Goal: Task Accomplishment & Management: Complete application form

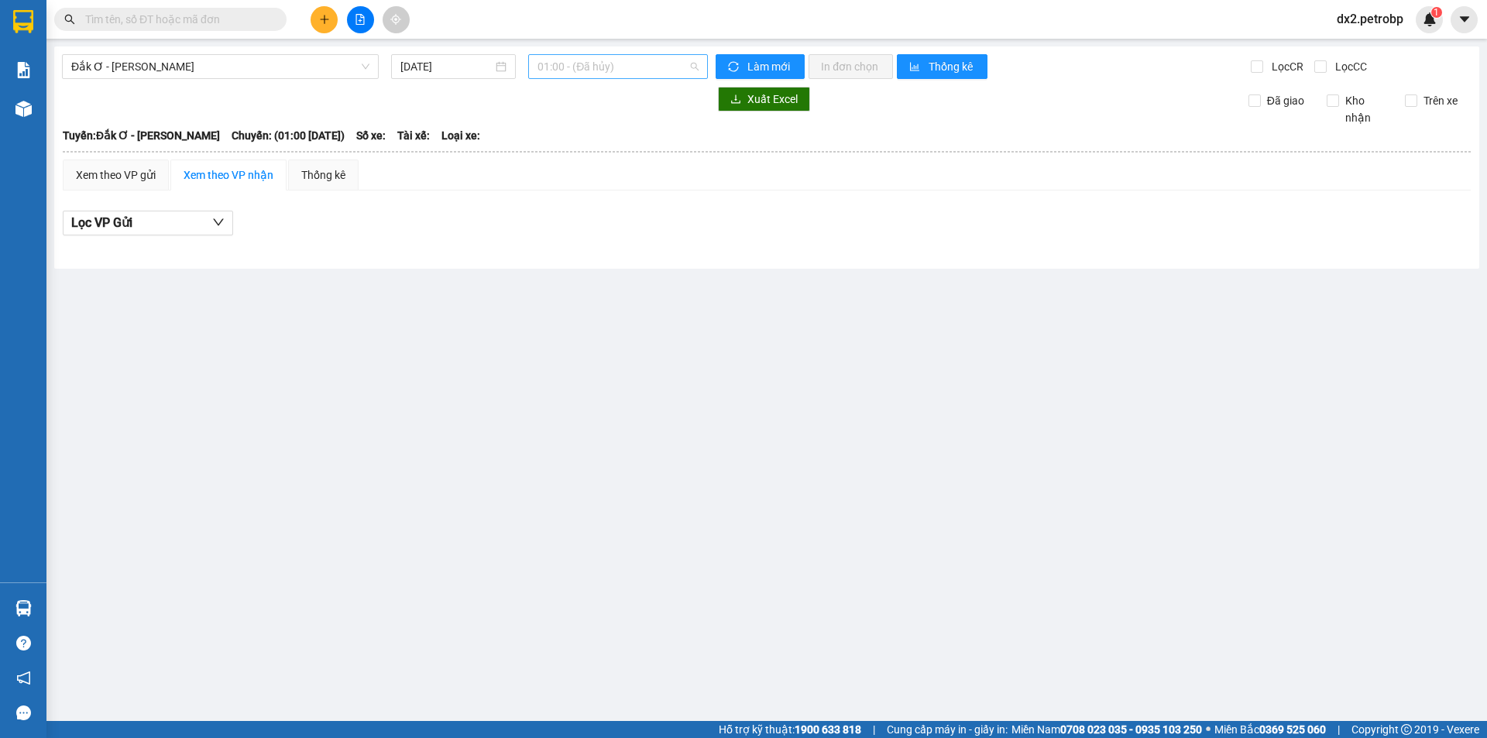
click at [690, 62] on span "01:00 - (Đã hủy)" at bounding box center [618, 66] width 161 height 23
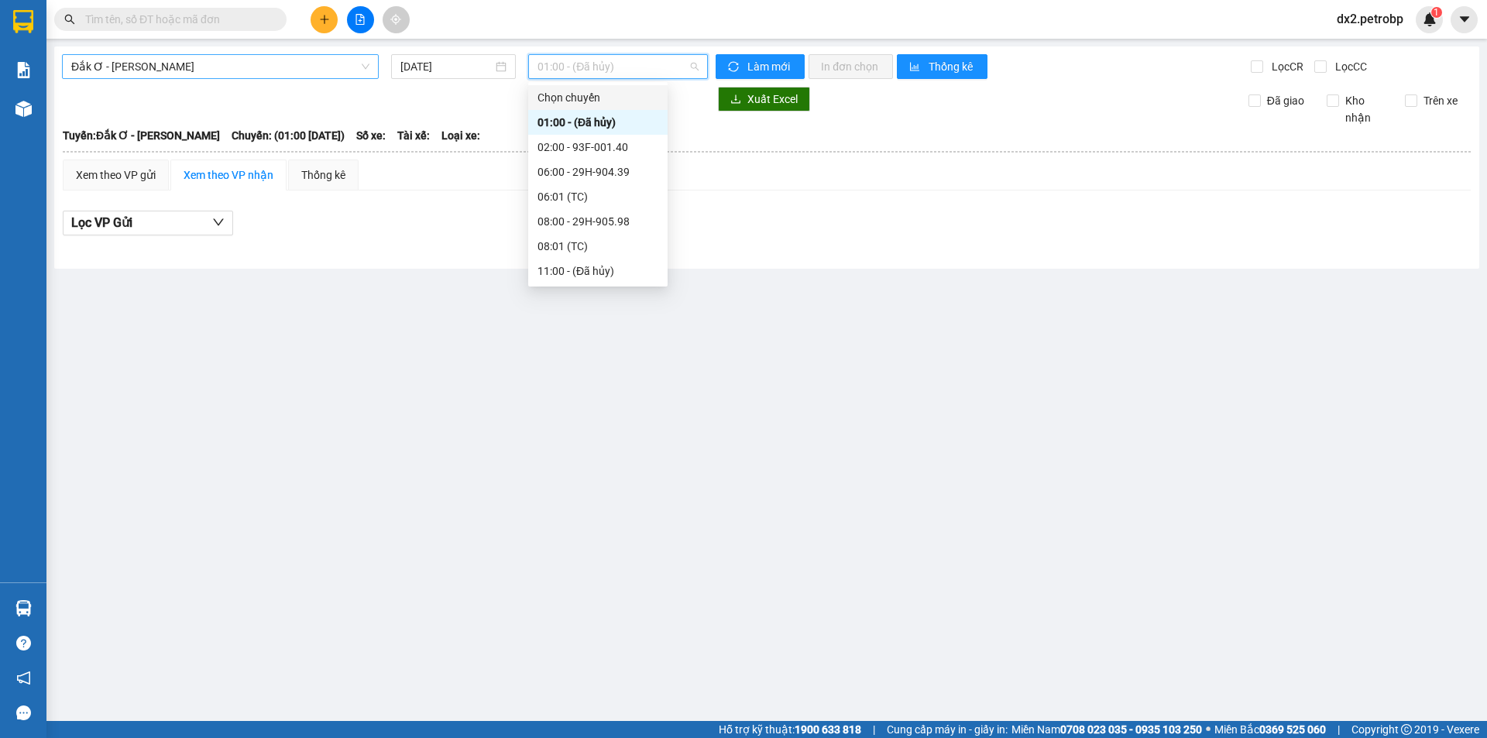
click at [318, 70] on span "Đắk Ơ - [PERSON_NAME]" at bounding box center [220, 66] width 298 height 23
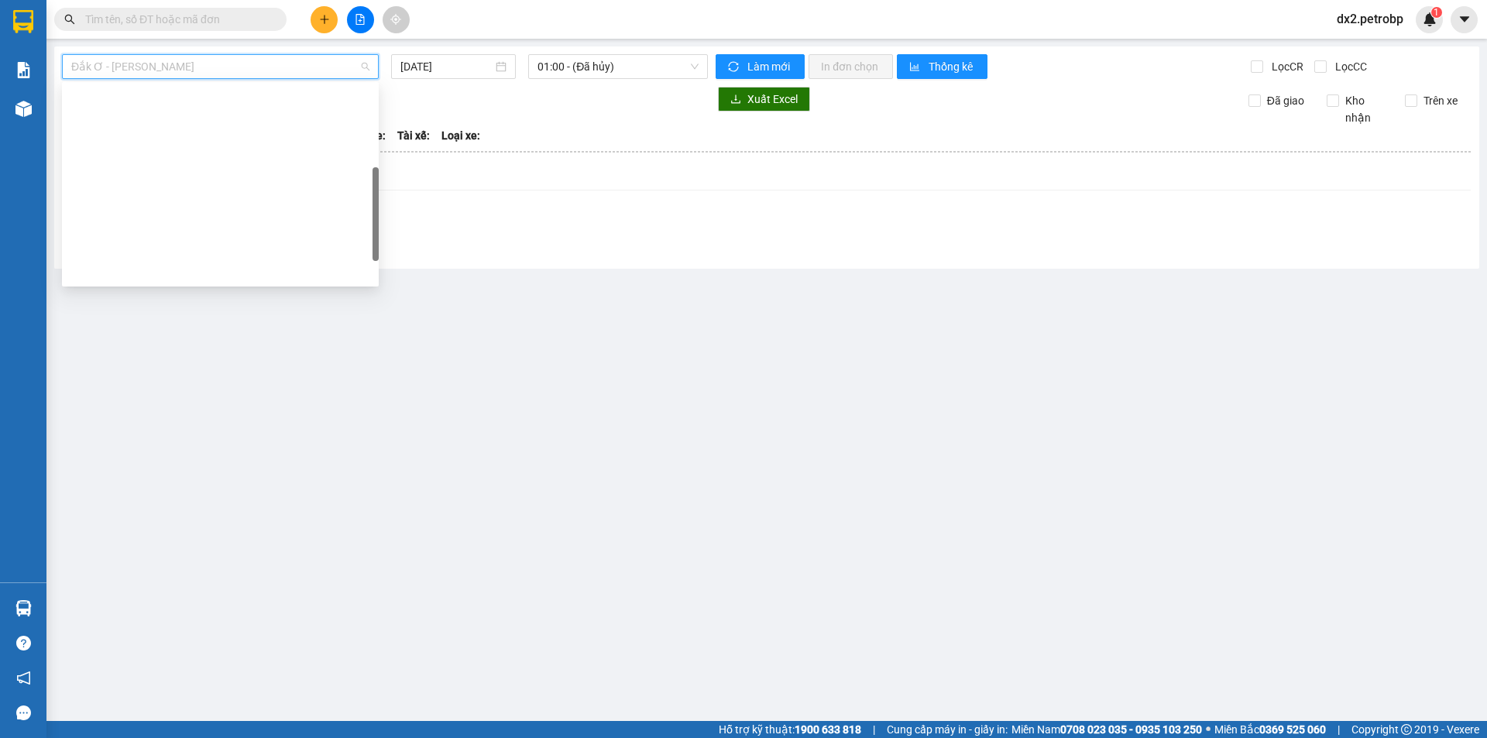
scroll to position [248, 0]
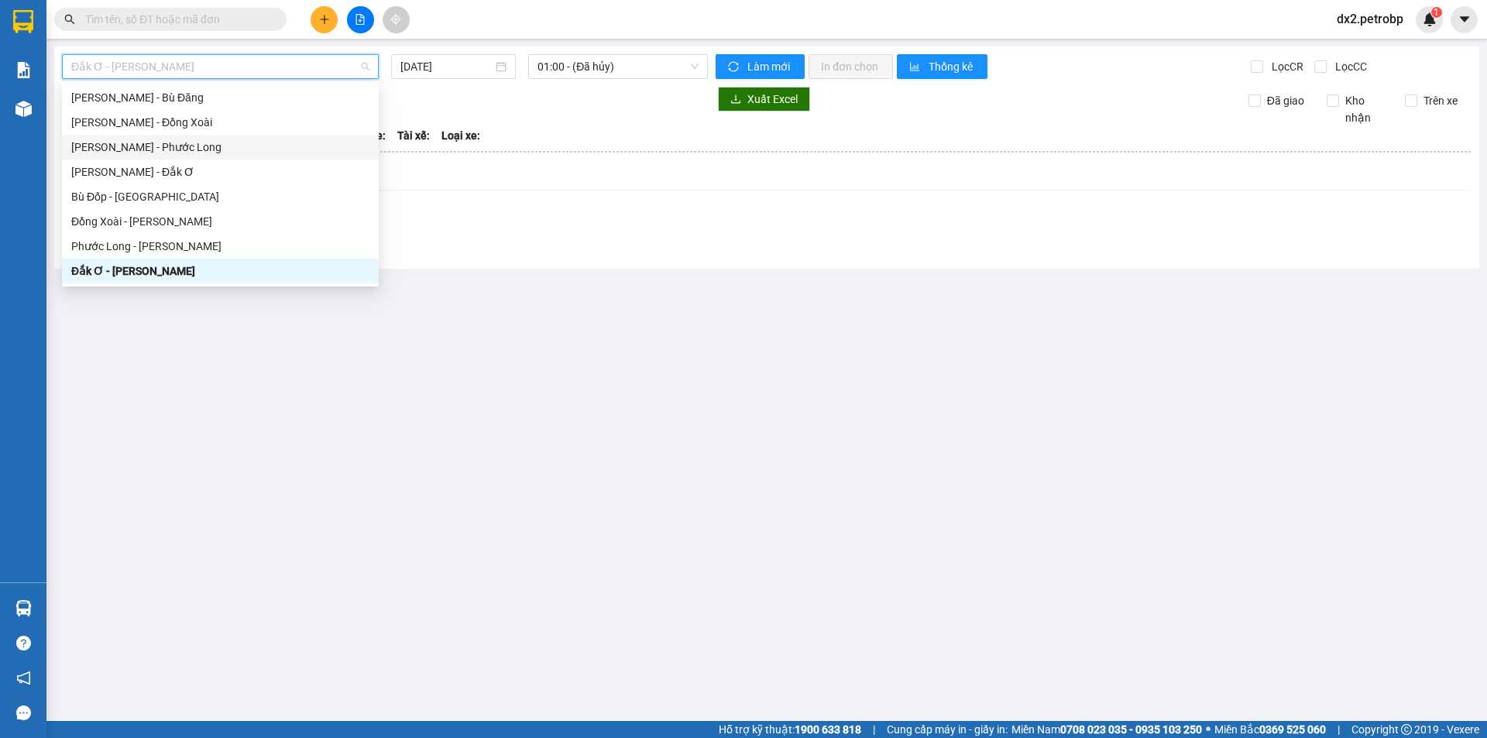
click at [190, 145] on div "[PERSON_NAME] - Phước Long" at bounding box center [220, 147] width 298 height 17
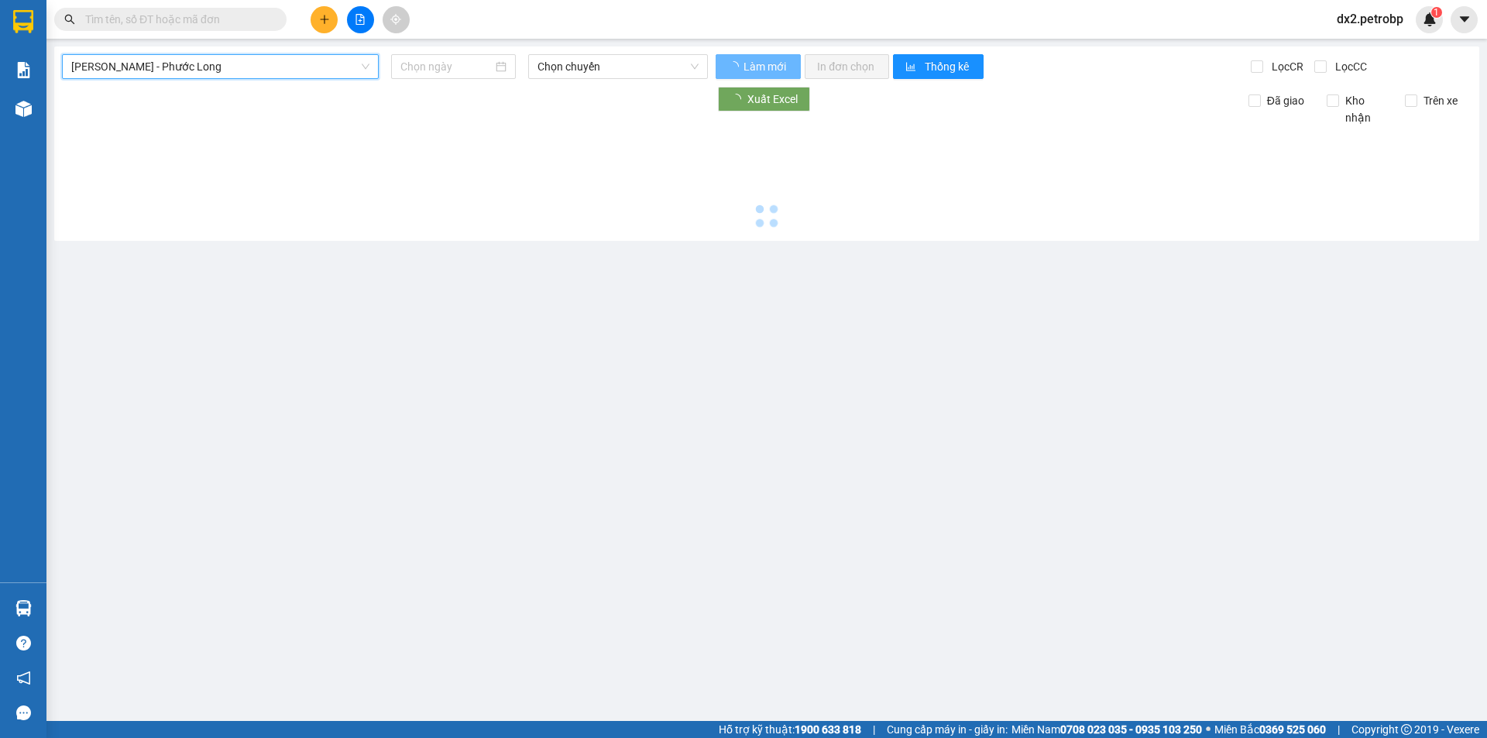
type input "[DATE]"
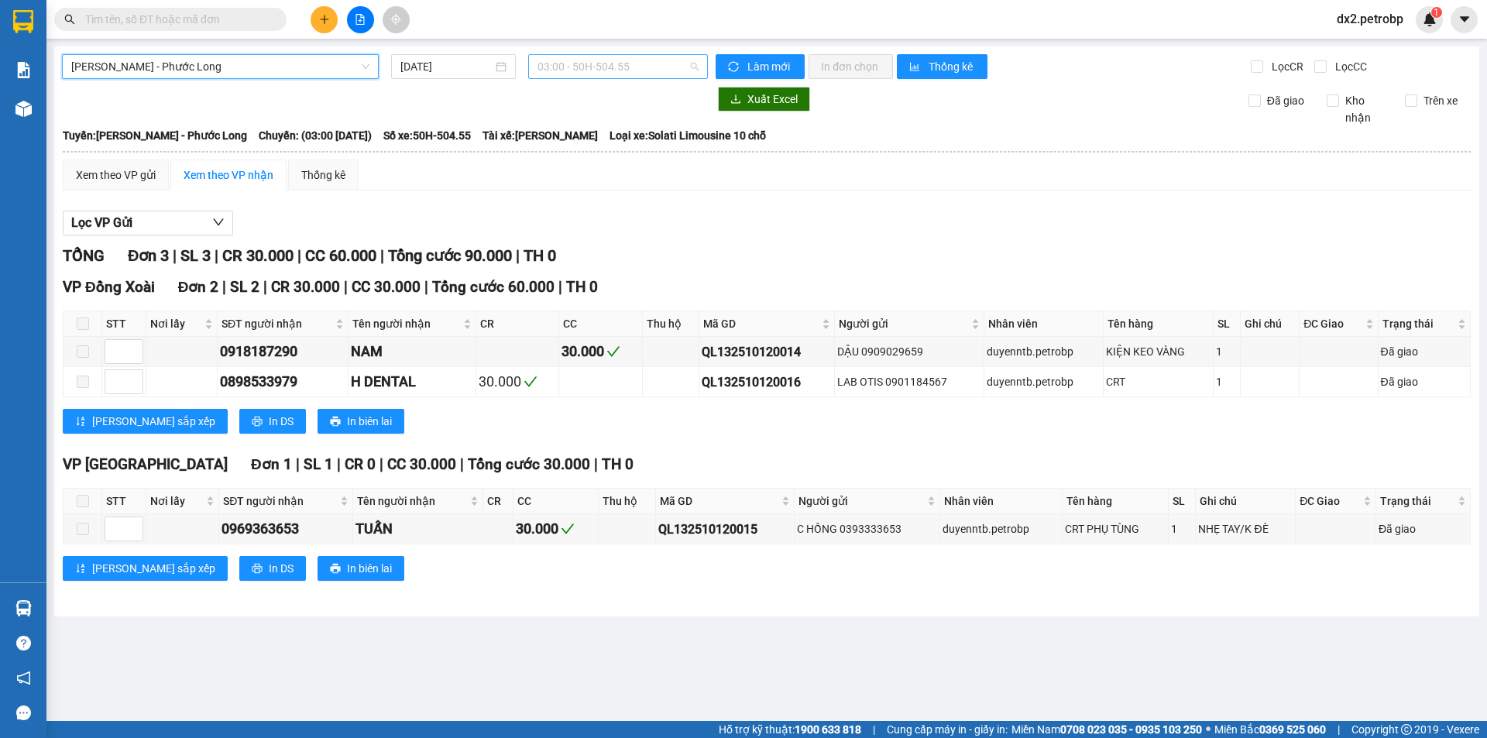
click at [655, 74] on span "03:00 - 50H-504.55" at bounding box center [618, 66] width 161 height 23
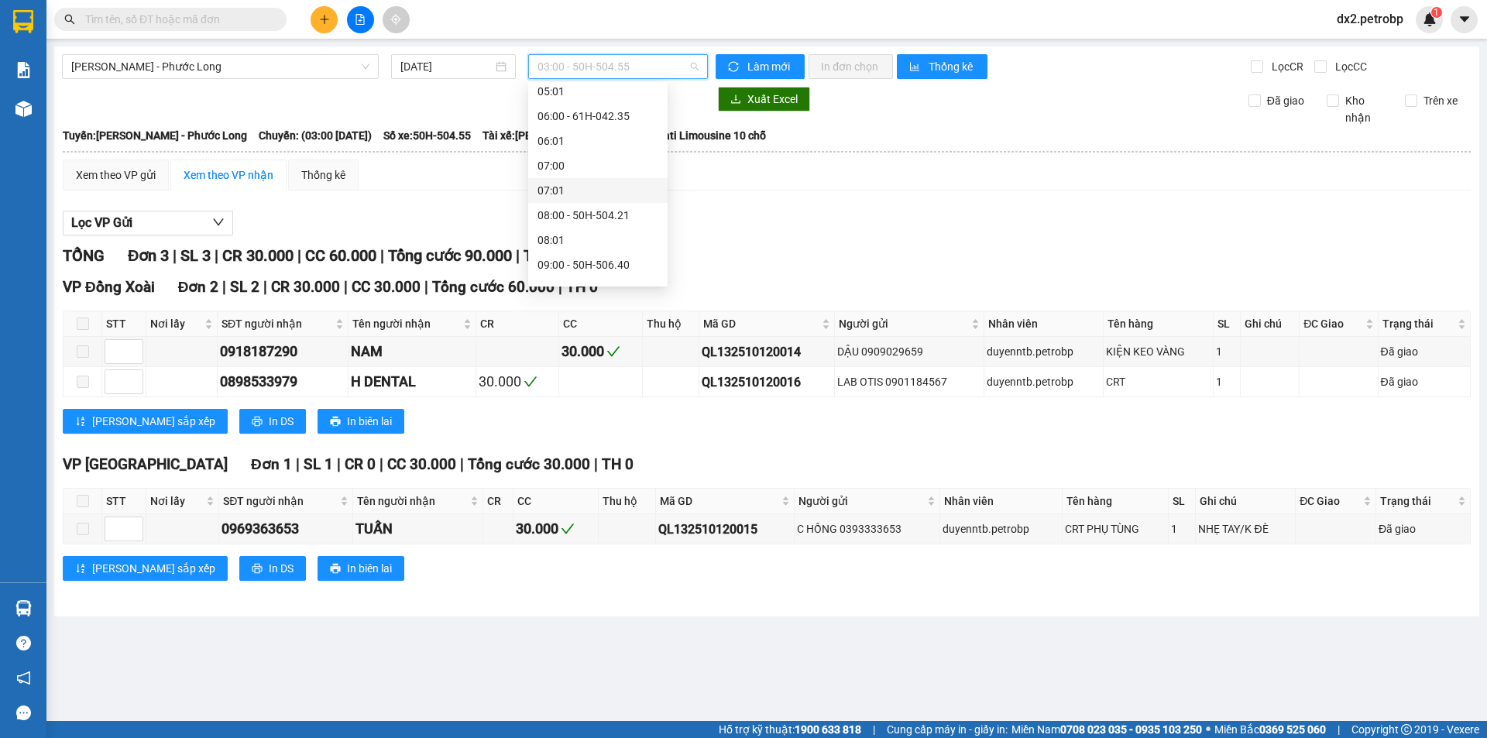
scroll to position [232, 0]
click at [605, 236] on div "09:05 - 50H-074.37" at bounding box center [598, 236] width 121 height 17
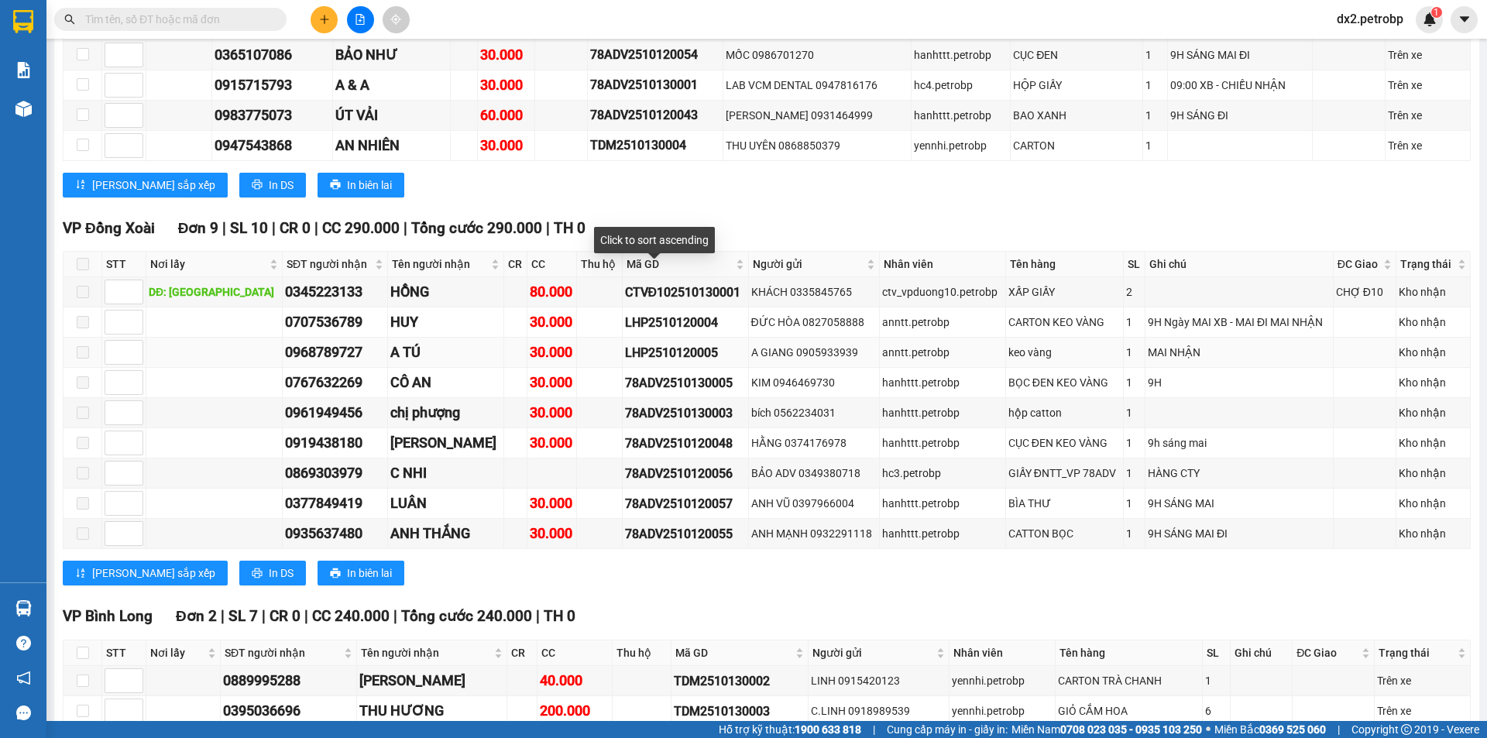
scroll to position [1299, 0]
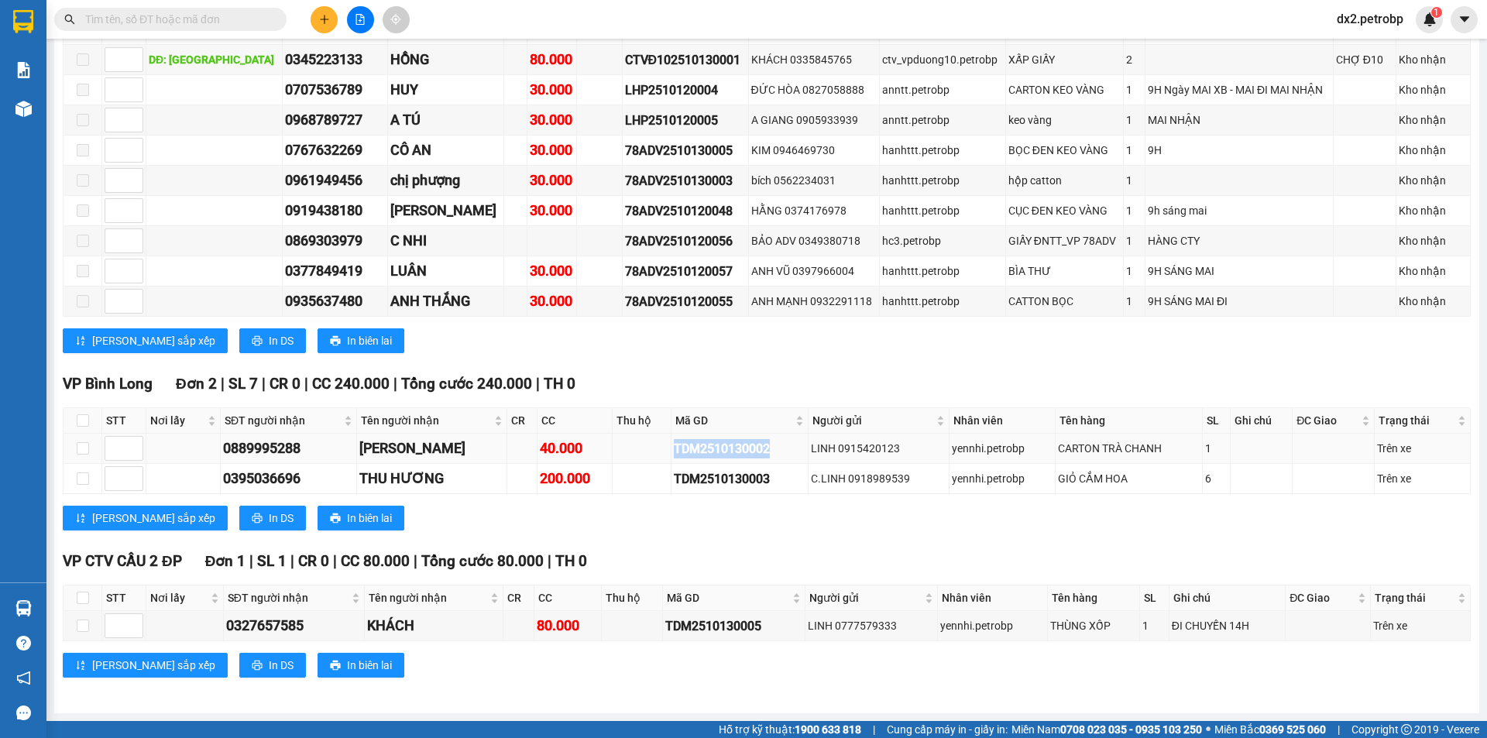
drag, startPoint x: 758, startPoint y: 448, endPoint x: 654, endPoint y: 451, distance: 103.1
click at [654, 451] on tr "0889995288 NGUYỆT VŨ 40.000 TDM2510130002 LINH 0915420123 yennhi.petrobp CARTON…" at bounding box center [767, 449] width 1407 height 30
copy div "TDM2510130002"
click at [167, 11] on input "text" at bounding box center [176, 19] width 183 height 17
paste input "TDM2510130002"
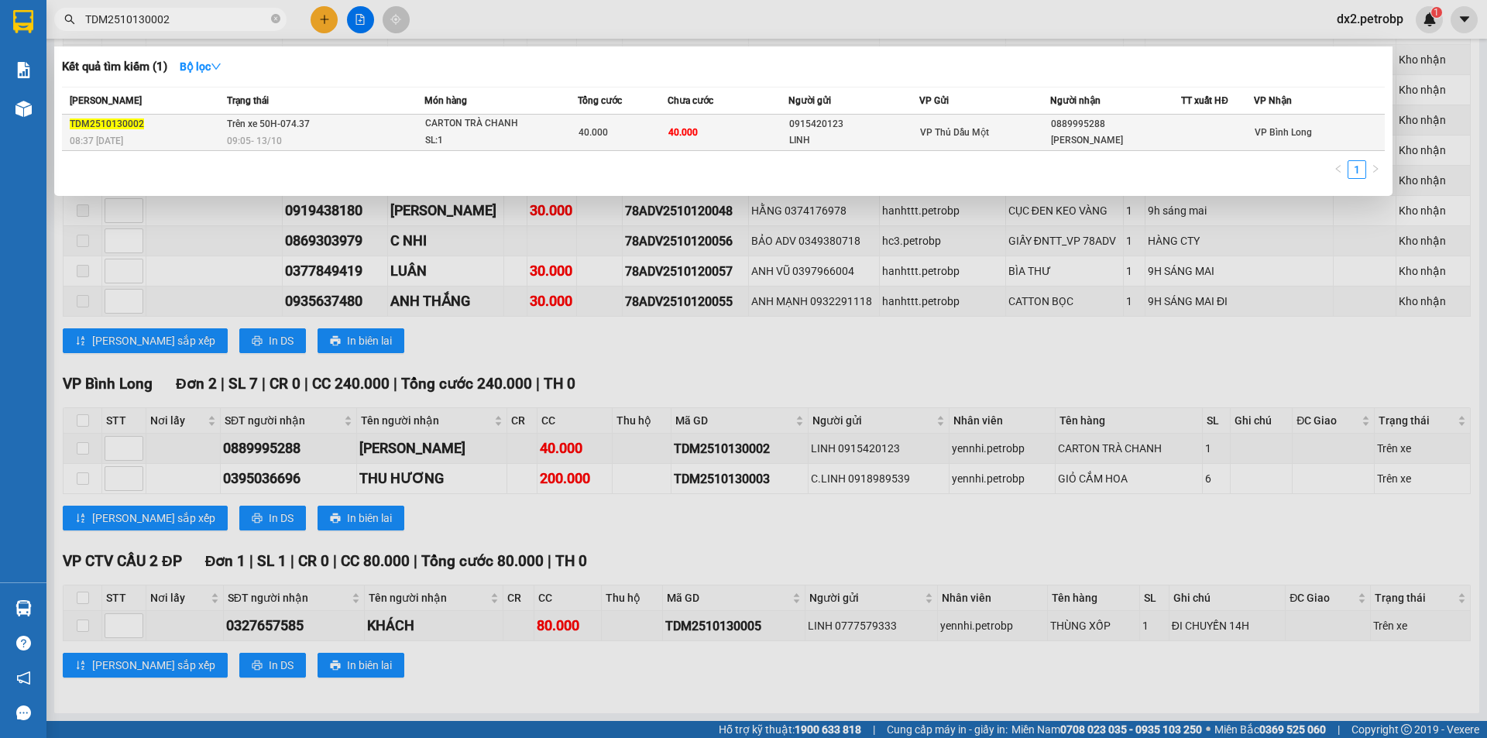
type input "TDM2510130002"
click at [527, 134] on div "SL: 1" at bounding box center [483, 140] width 116 height 17
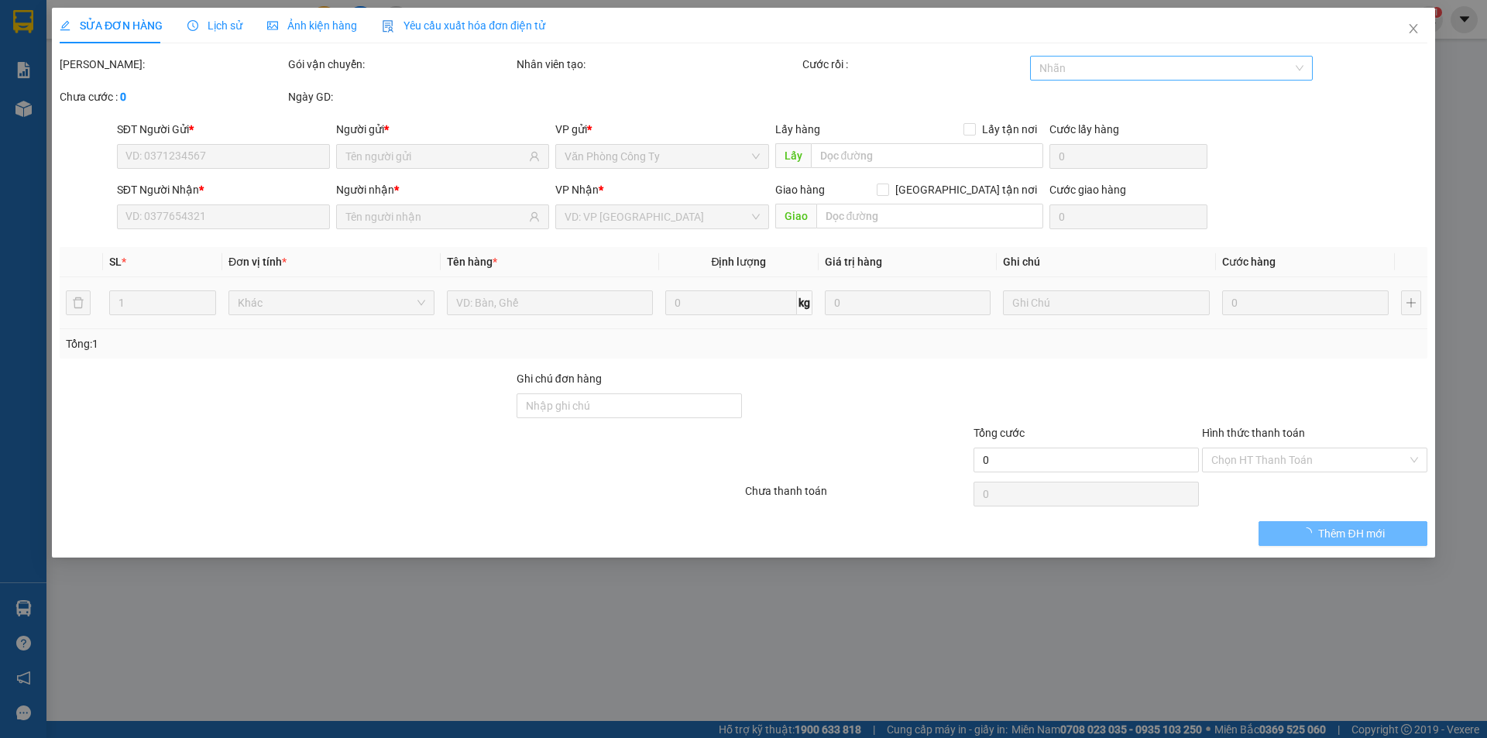
type input "0915420123"
type input "LINH"
type input "0889995288"
type input "[PERSON_NAME]"
type input "40.000"
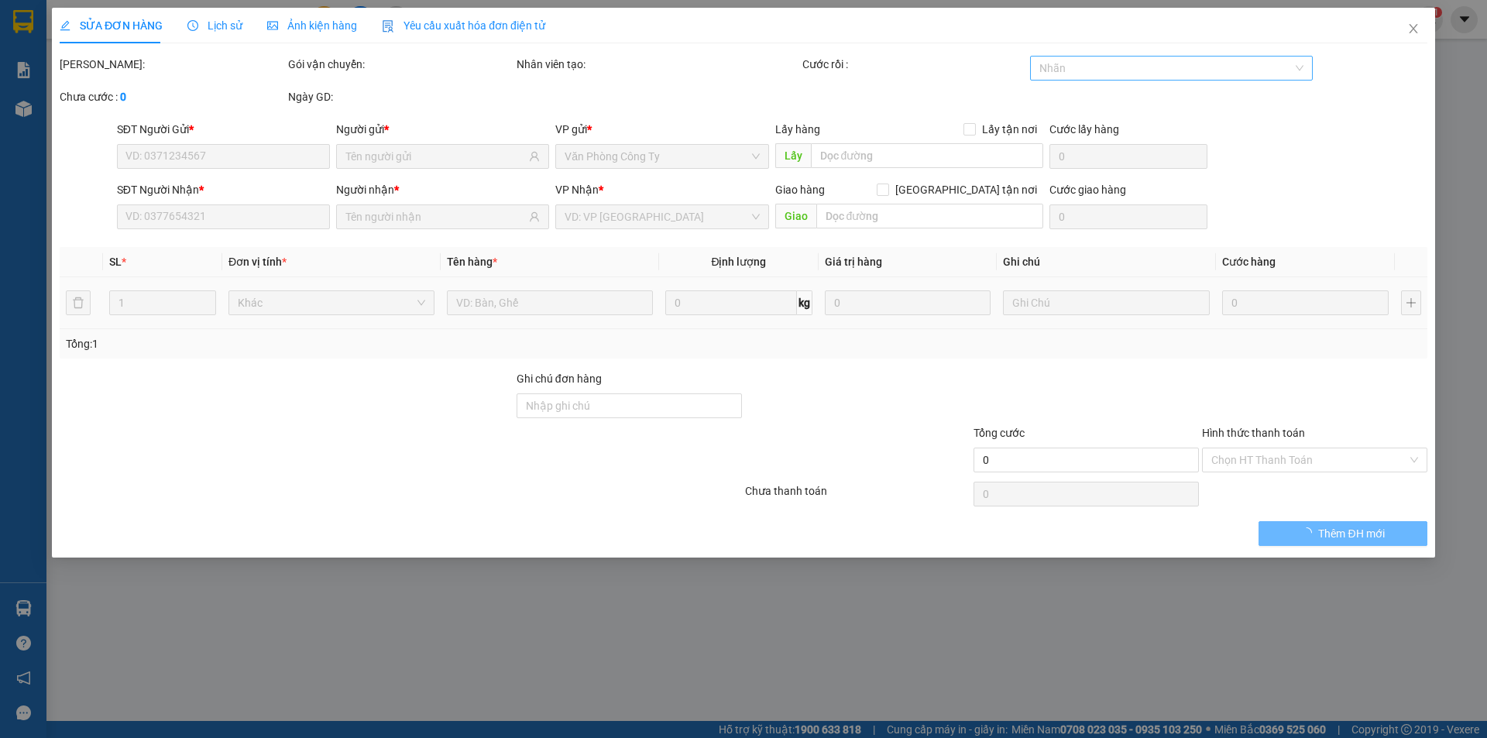
type input "40.000"
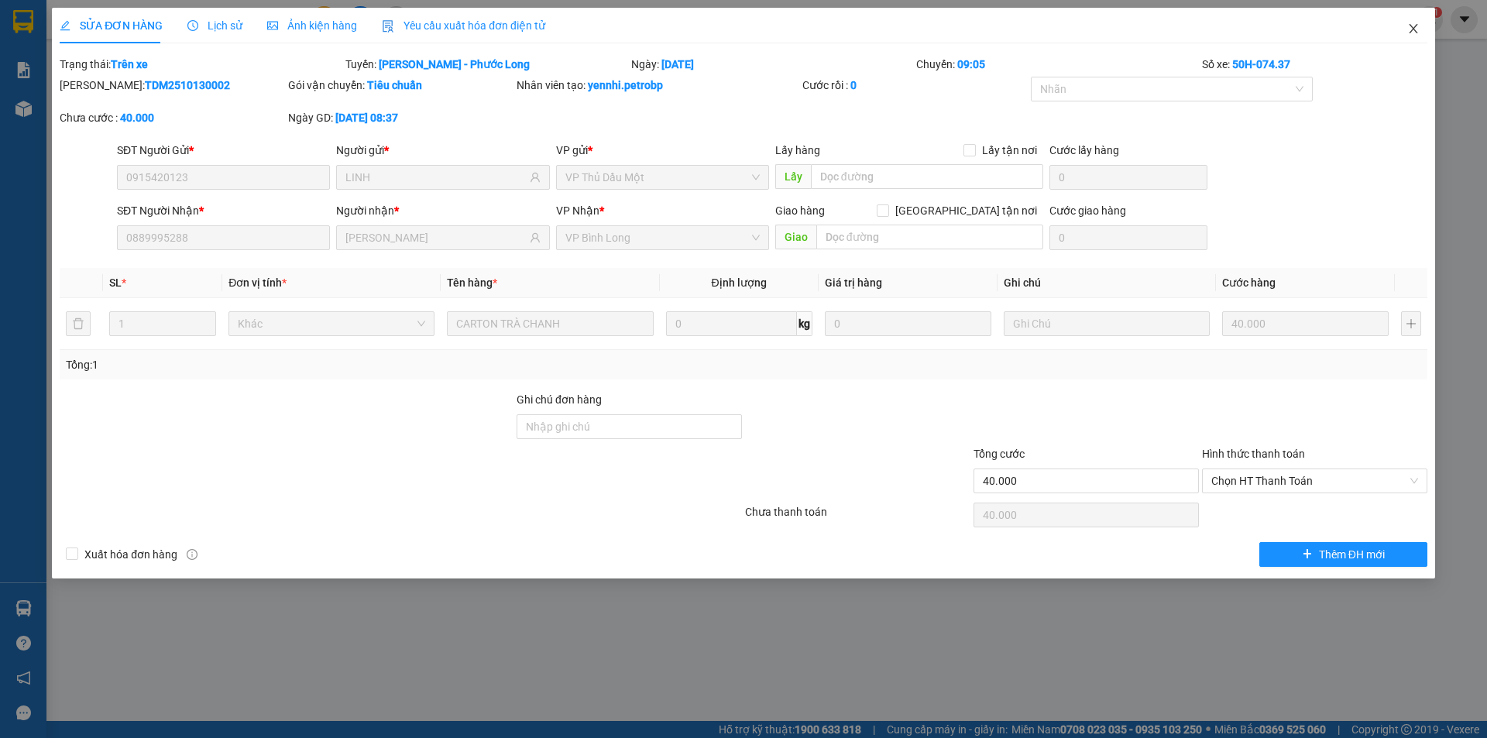
click at [1412, 27] on icon "close" at bounding box center [1413, 28] width 9 height 9
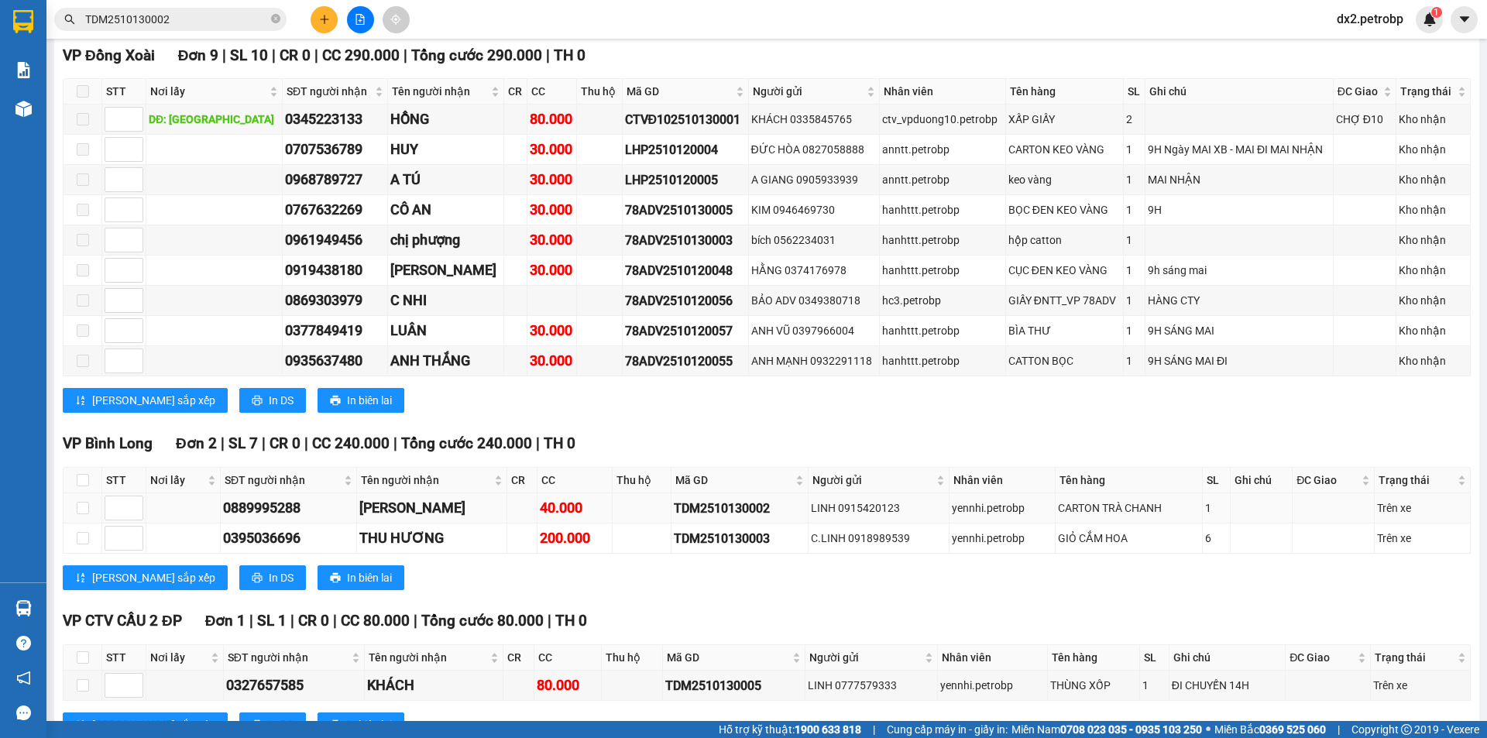
scroll to position [1299, 0]
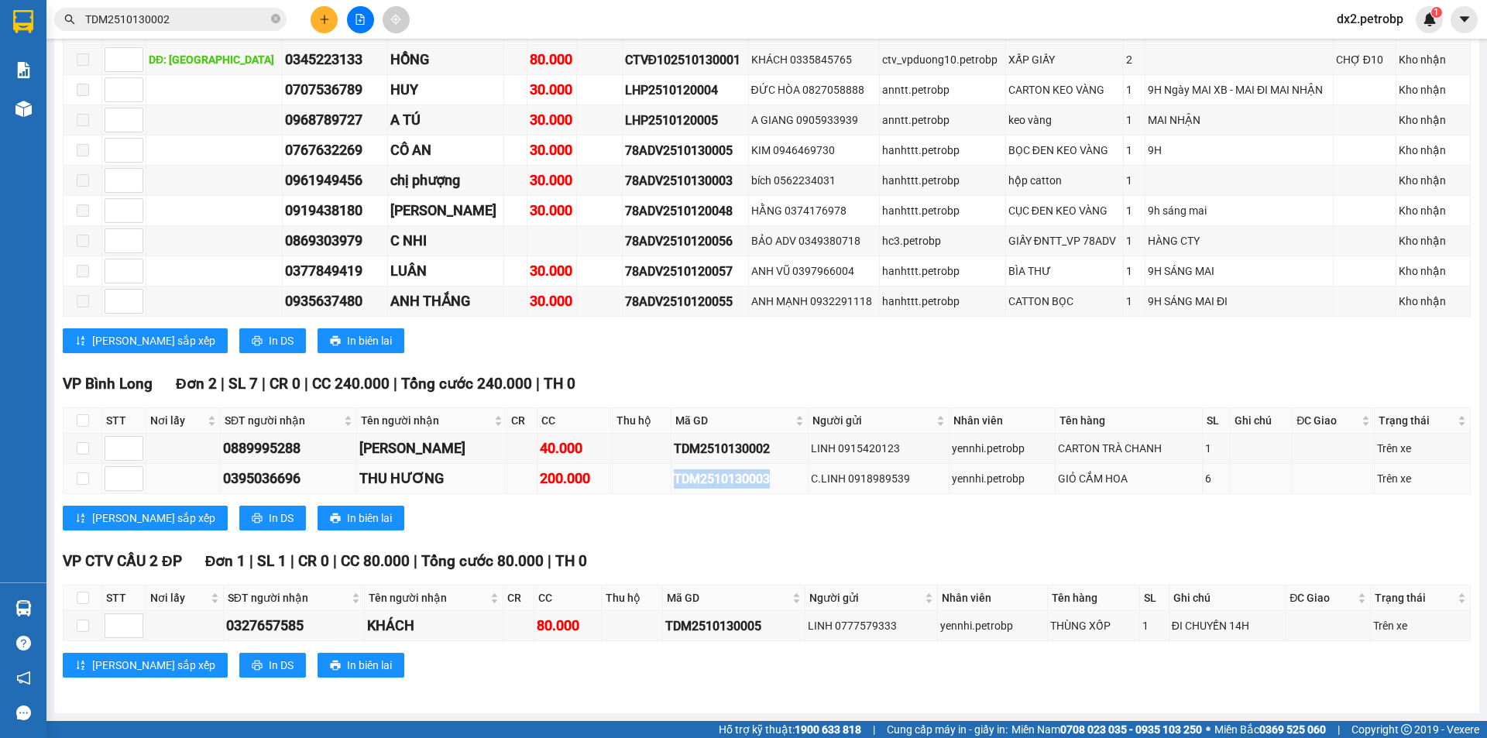
drag, startPoint x: 756, startPoint y: 479, endPoint x: 654, endPoint y: 480, distance: 101.5
click at [654, 480] on tr "0395036696 THU HƯƠNG 200.000 TDM2510130003 C.LINH 0918989539 yennhi.petrobp GIỎ…" at bounding box center [767, 479] width 1407 height 30
copy div "TDM2510130003"
click at [275, 18] on icon "close-circle" at bounding box center [275, 18] width 9 height 9
click at [240, 14] on input "text" at bounding box center [176, 19] width 183 height 17
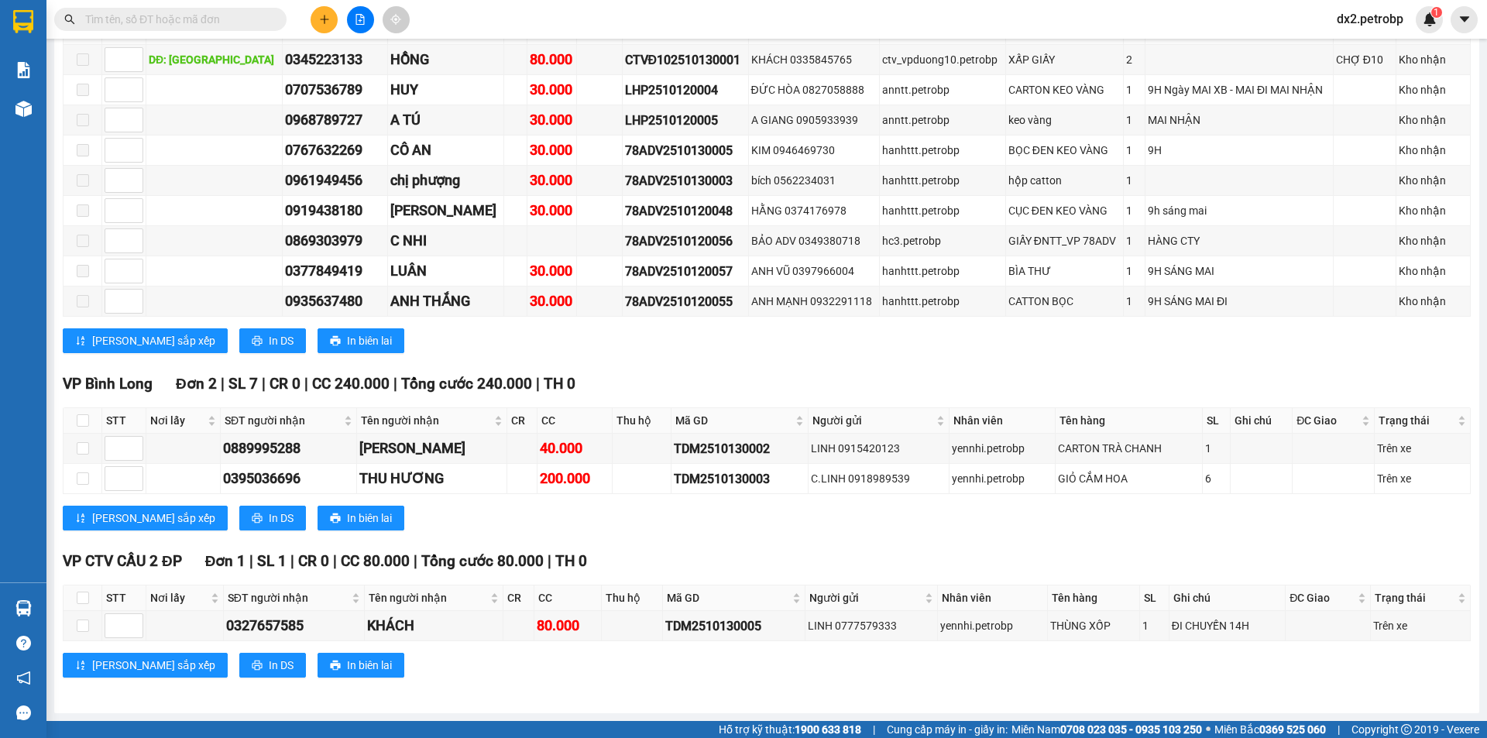
paste input "TDM2510130003"
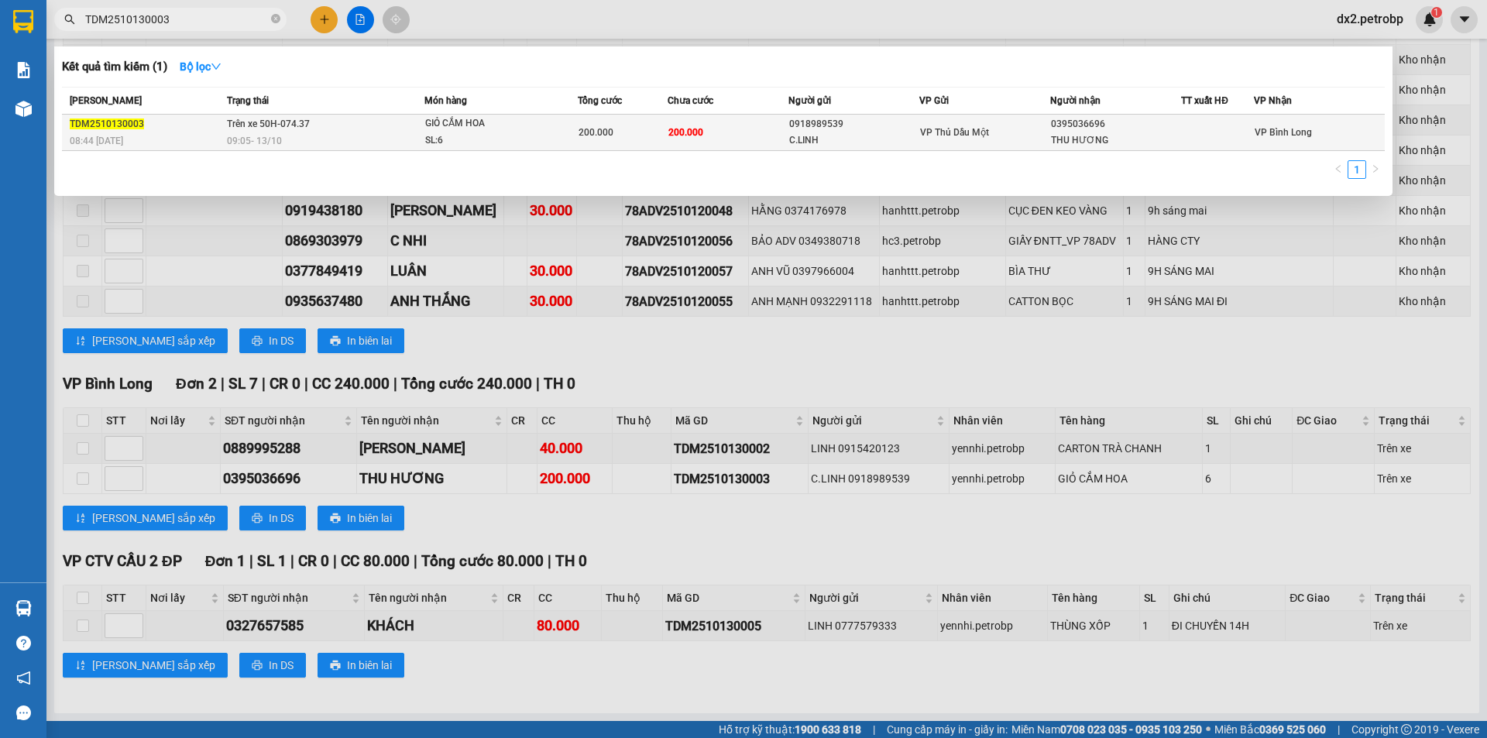
type input "TDM2510130003"
click at [479, 119] on div "GIỎ CẮM HOA" at bounding box center [483, 123] width 116 height 17
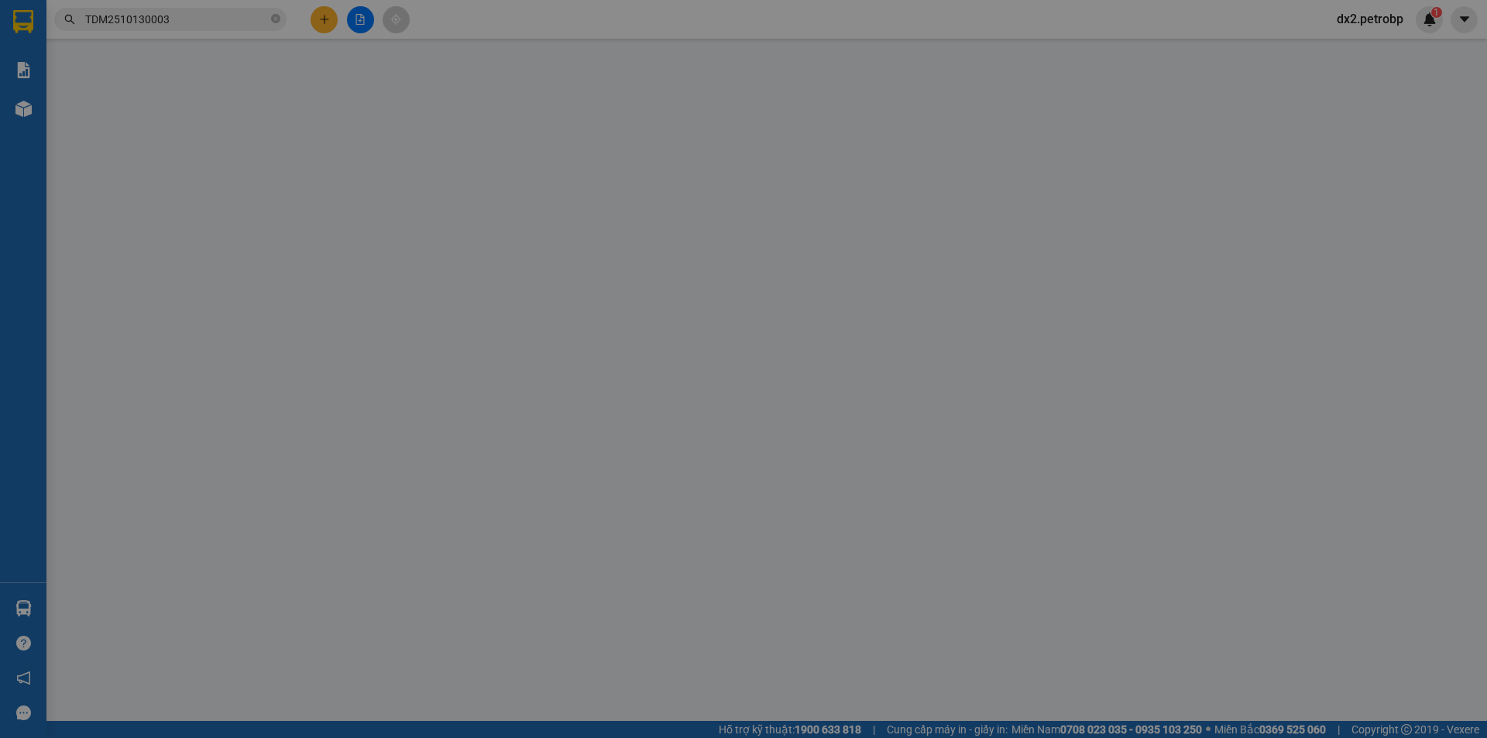
type input "0918989539"
type input "C.LINH"
type input "0395036696"
type input "THU HƯƠNG"
type input "200.000"
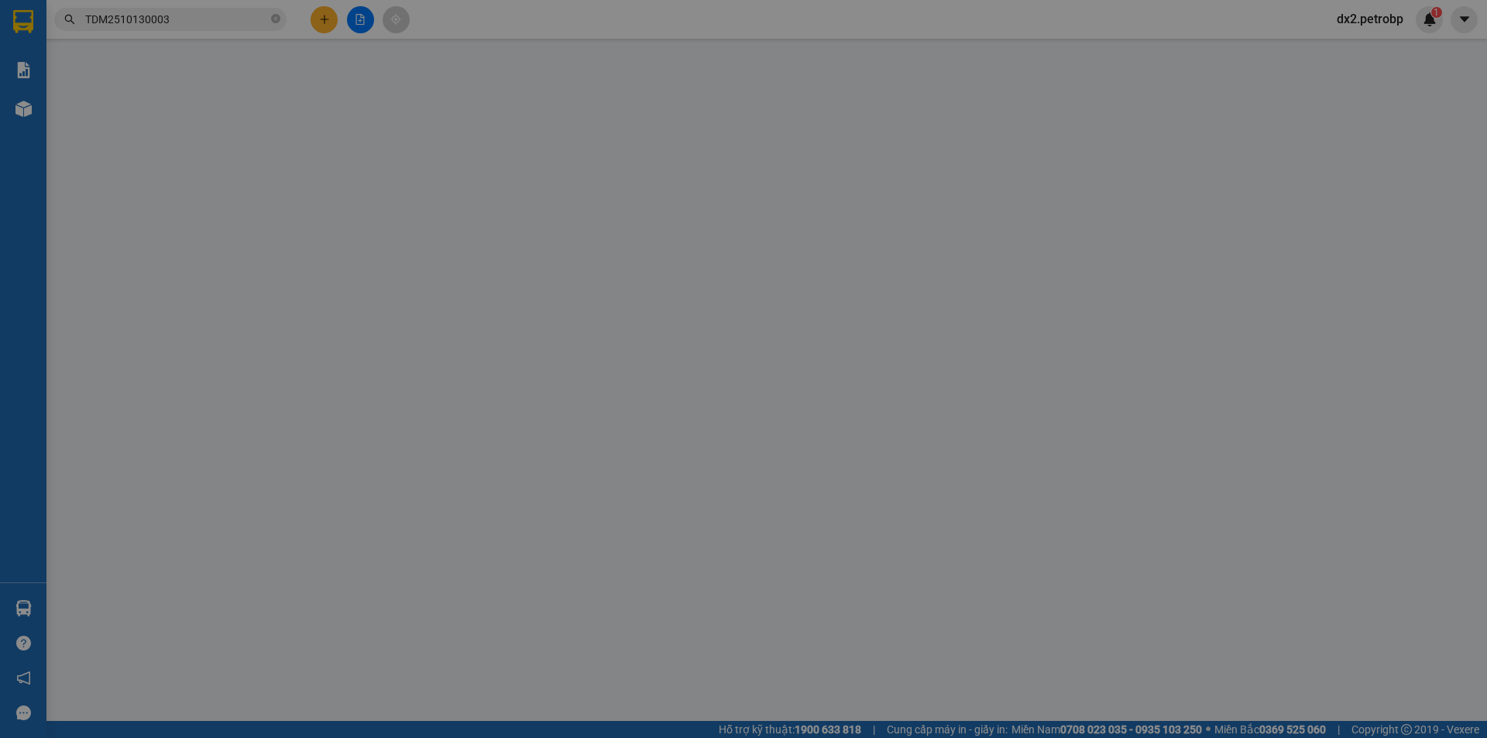
type input "200.000"
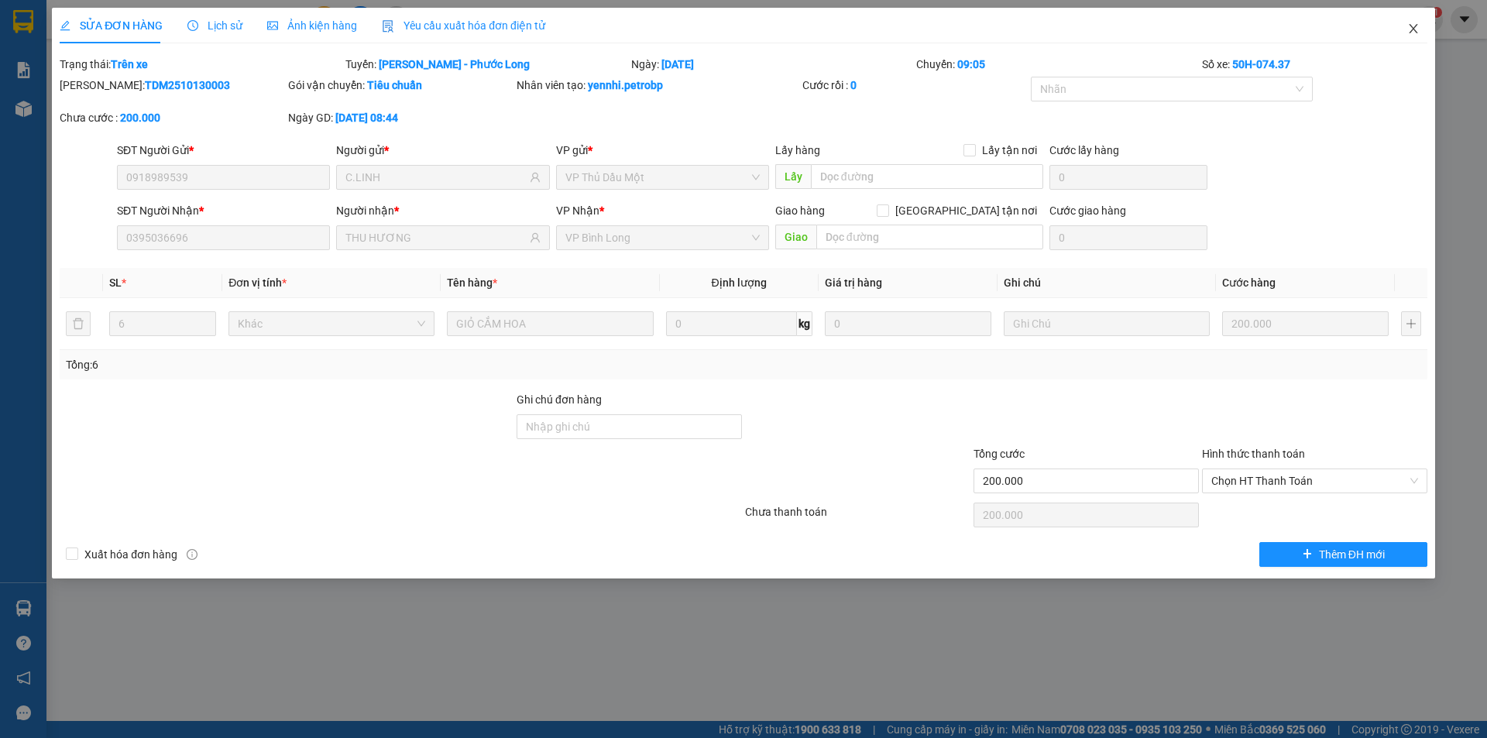
click at [1411, 29] on icon "close" at bounding box center [1413, 28] width 12 height 12
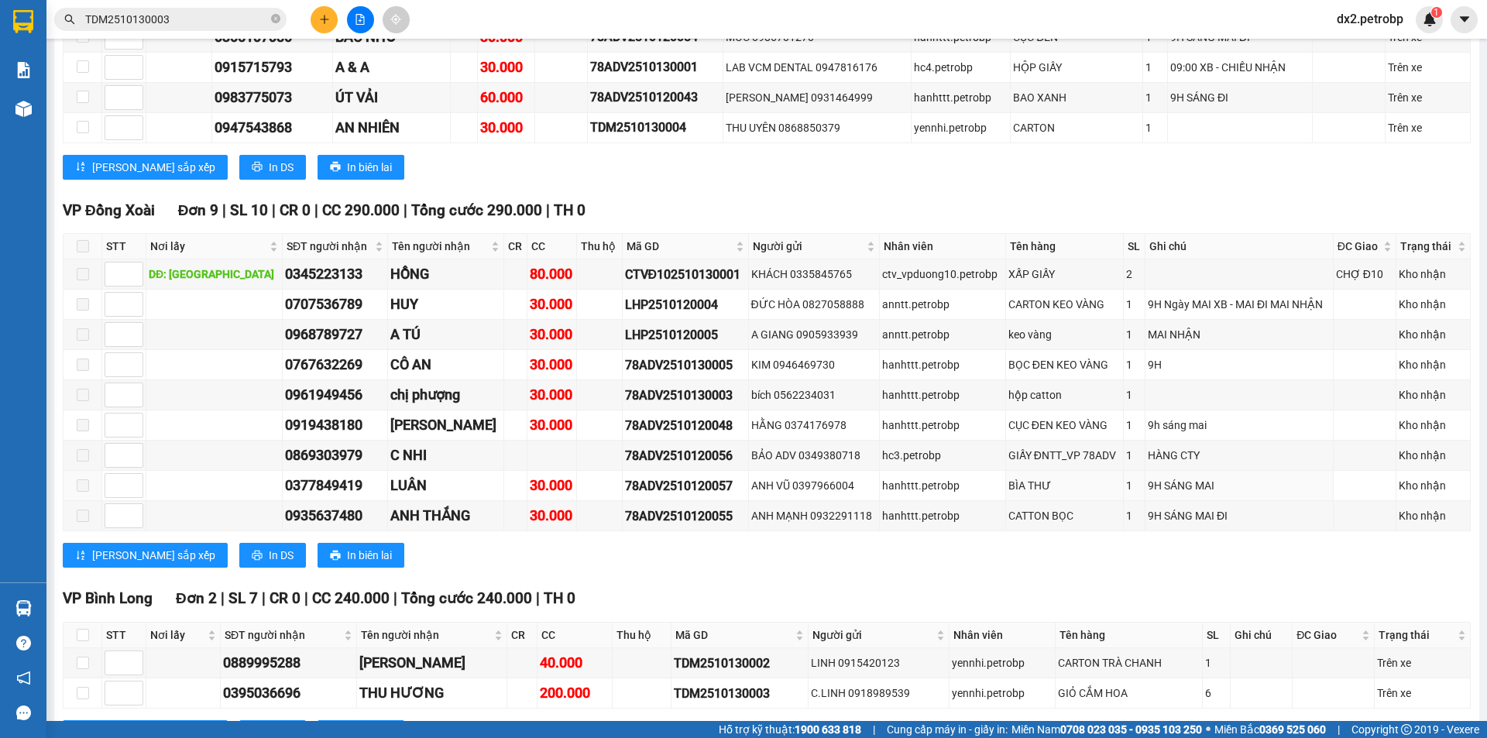
scroll to position [1299, 0]
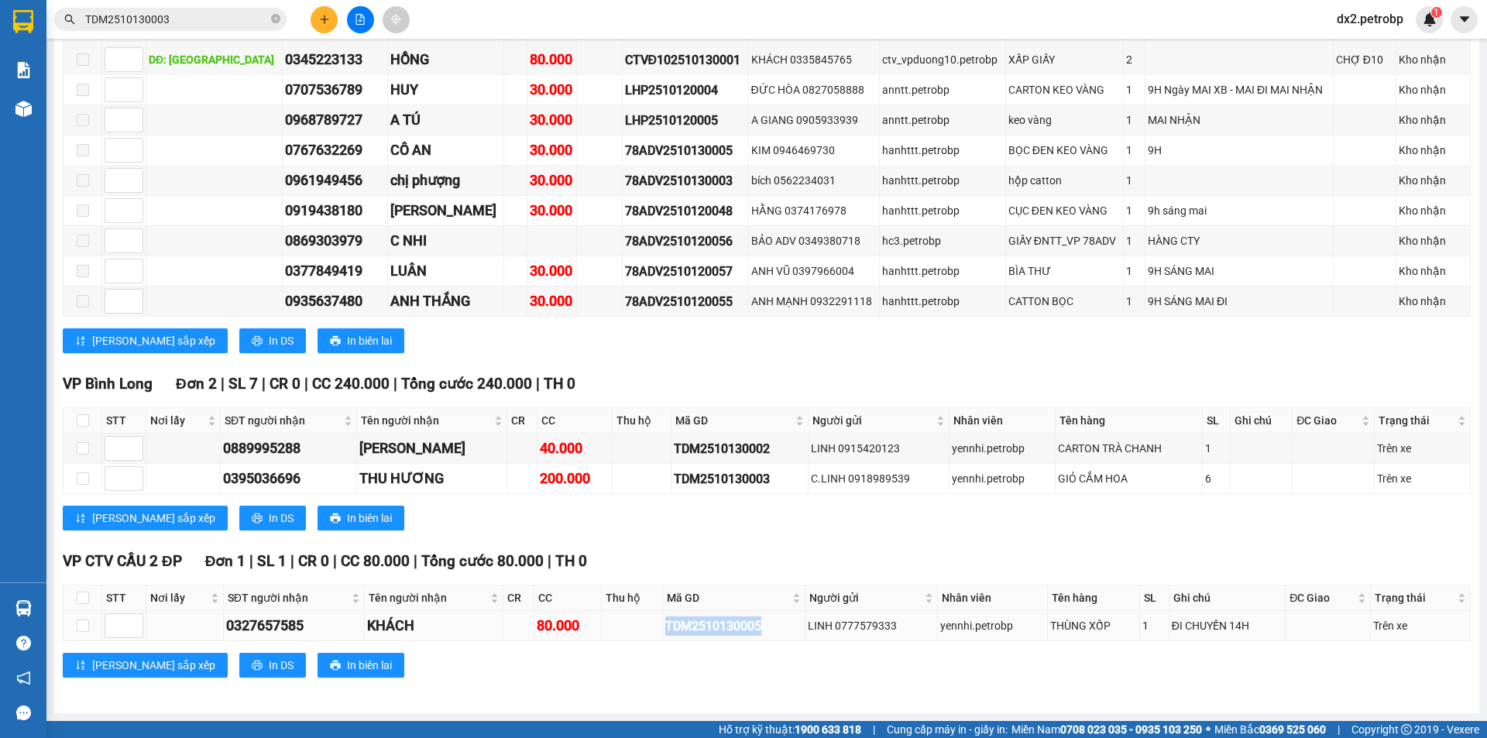
drag, startPoint x: 761, startPoint y: 625, endPoint x: 660, endPoint y: 630, distance: 100.8
click at [663, 630] on td "TDM2510130005" at bounding box center [734, 626] width 143 height 30
copy div "TDM2510130005"
click at [181, 21] on input "TDM2510130003" at bounding box center [176, 19] width 183 height 17
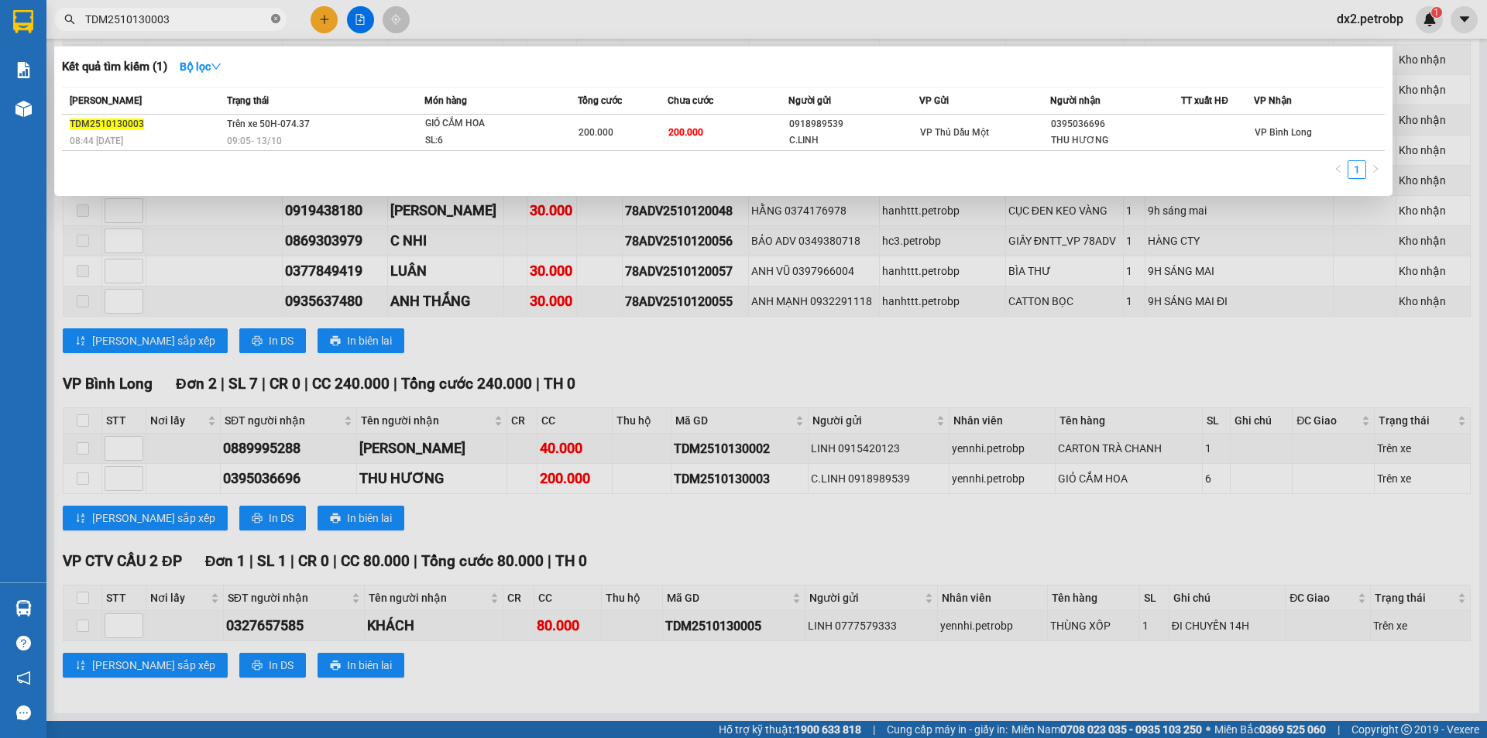
click at [275, 22] on icon "close-circle" at bounding box center [275, 18] width 9 height 9
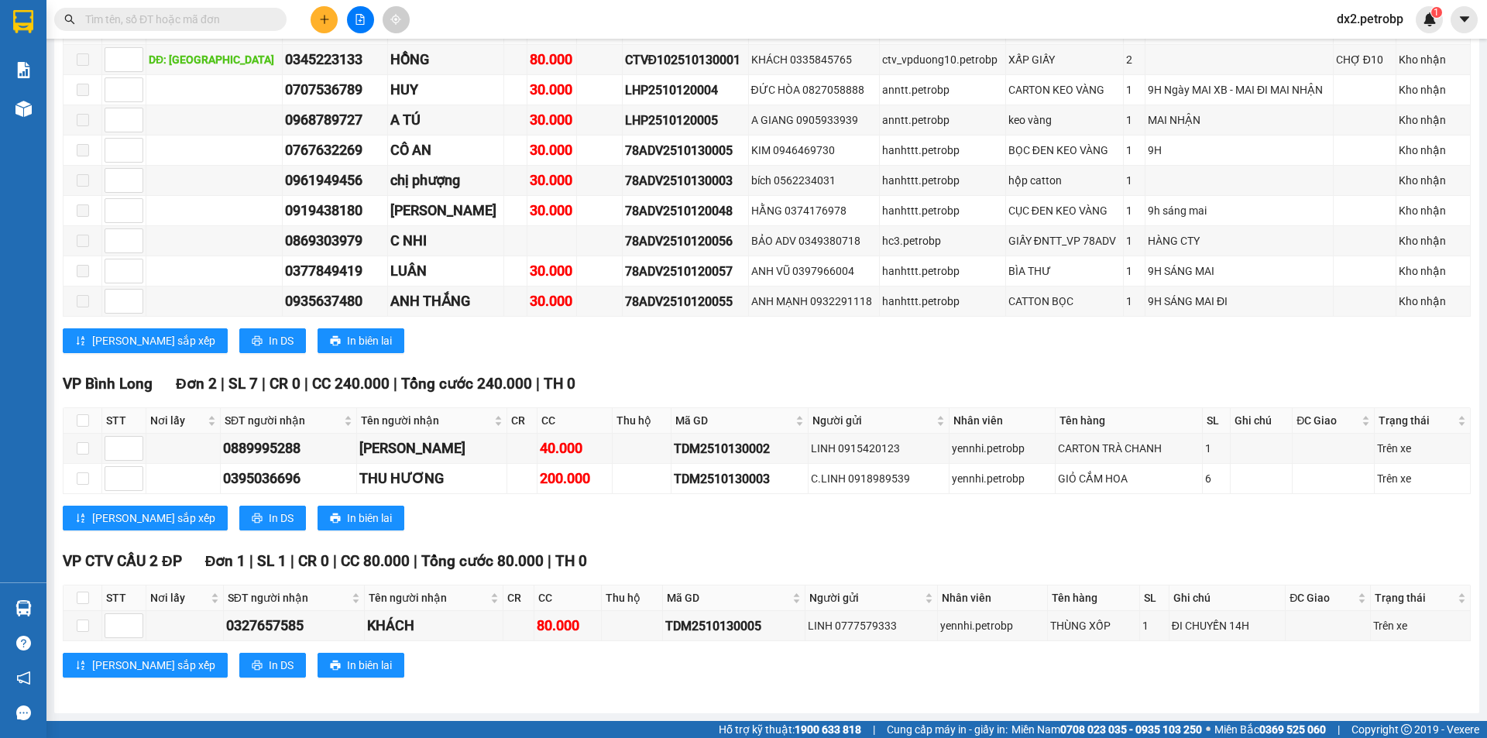
click at [239, 16] on input "text" at bounding box center [176, 19] width 183 height 17
paste input "TDM2510130005"
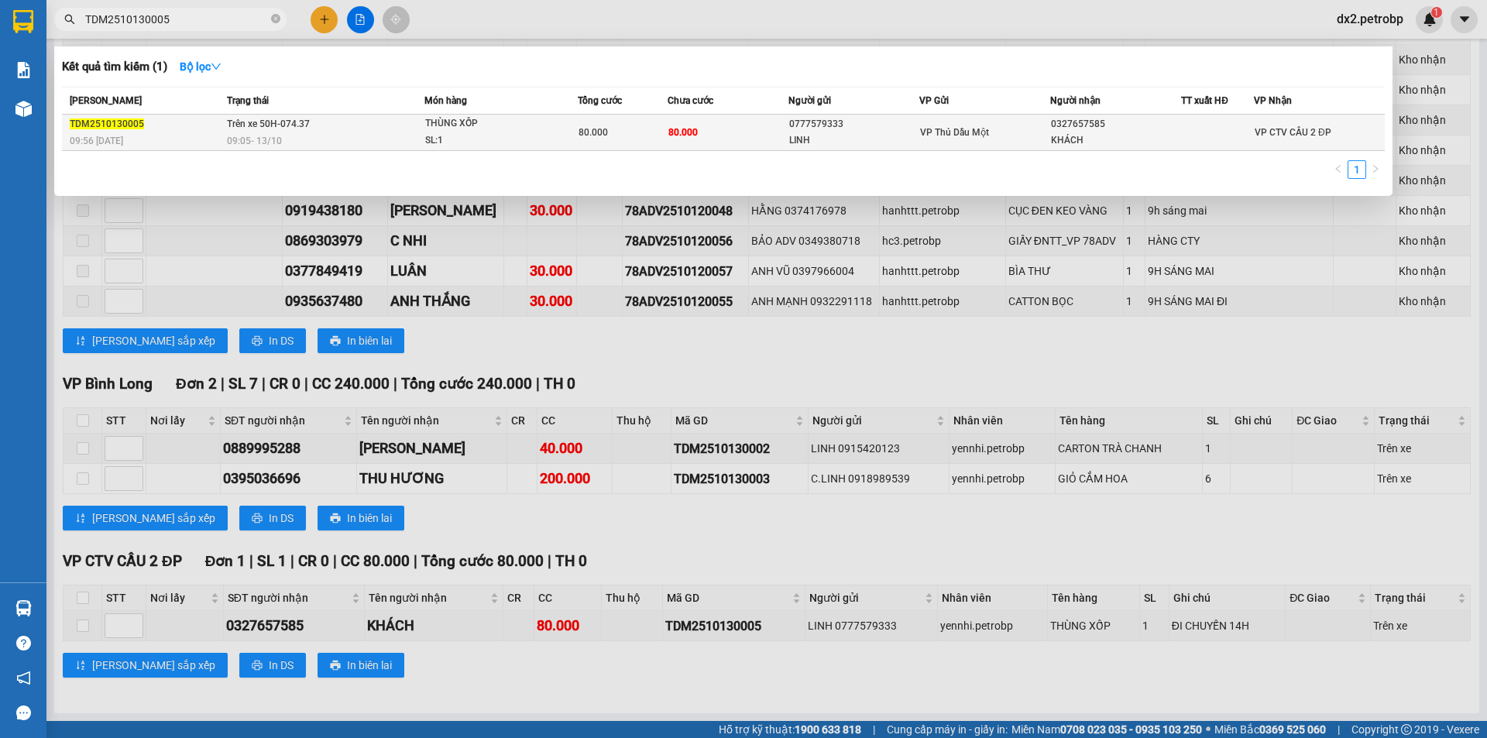
type input "TDM2510130005"
click at [602, 128] on span "80.000" at bounding box center [593, 132] width 29 height 11
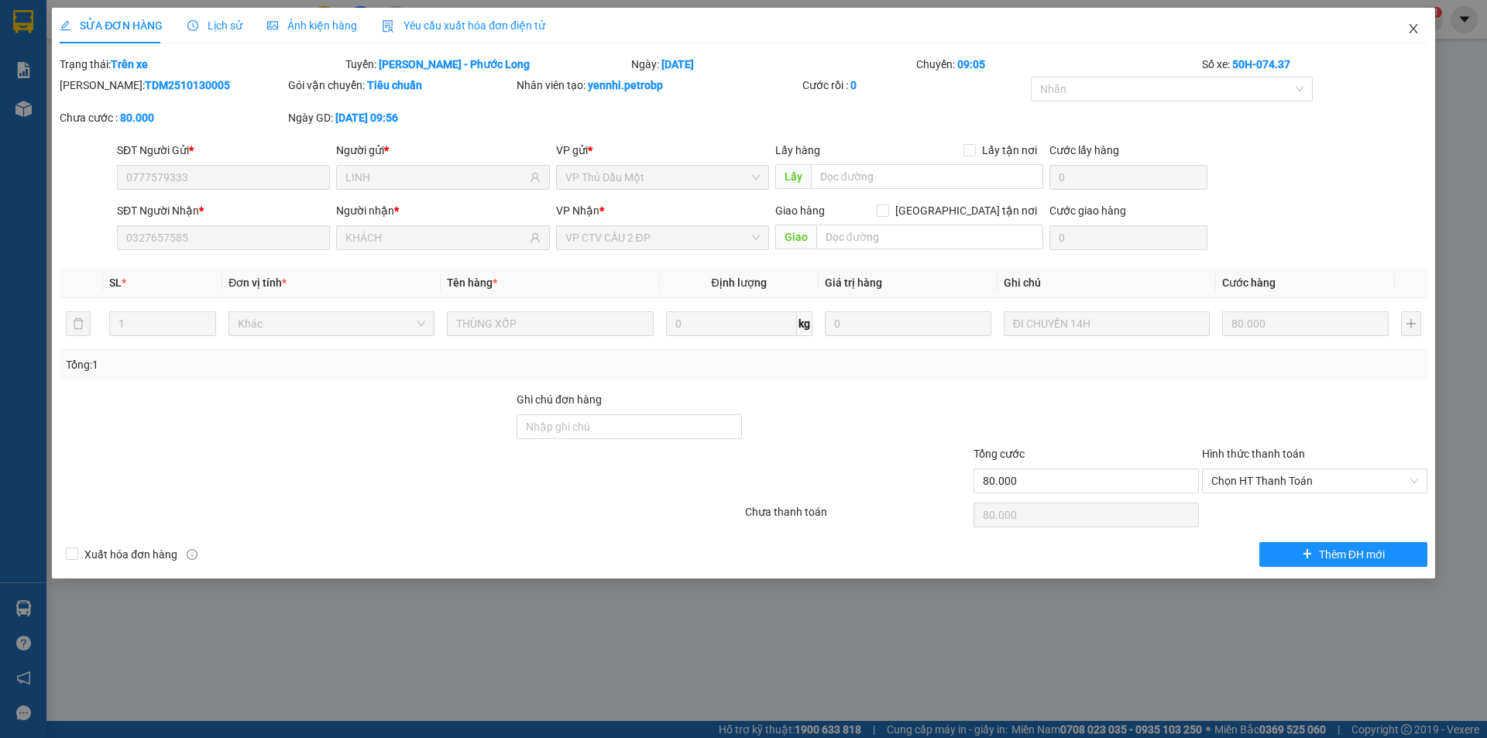
click at [1413, 22] on span "Close" at bounding box center [1413, 29] width 43 height 43
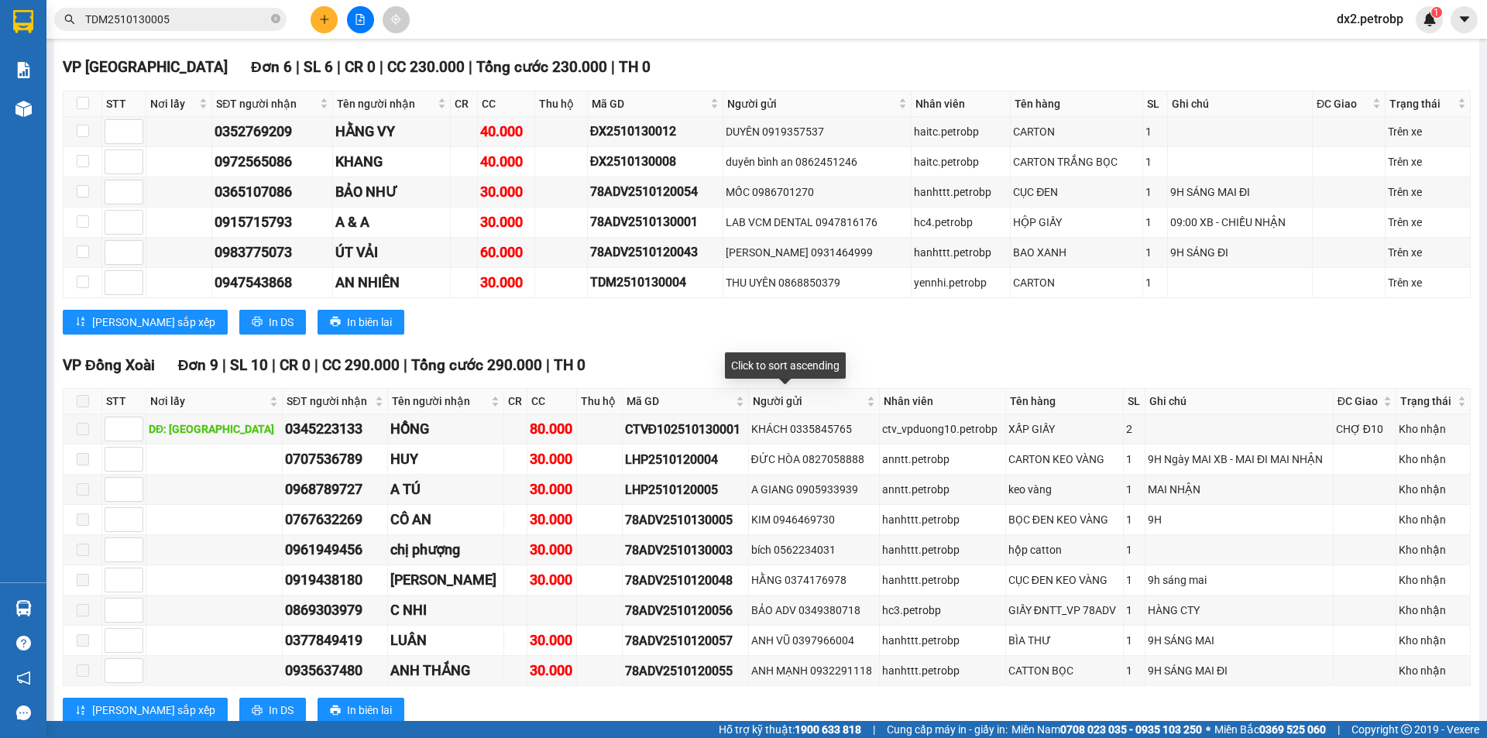
scroll to position [1299, 0]
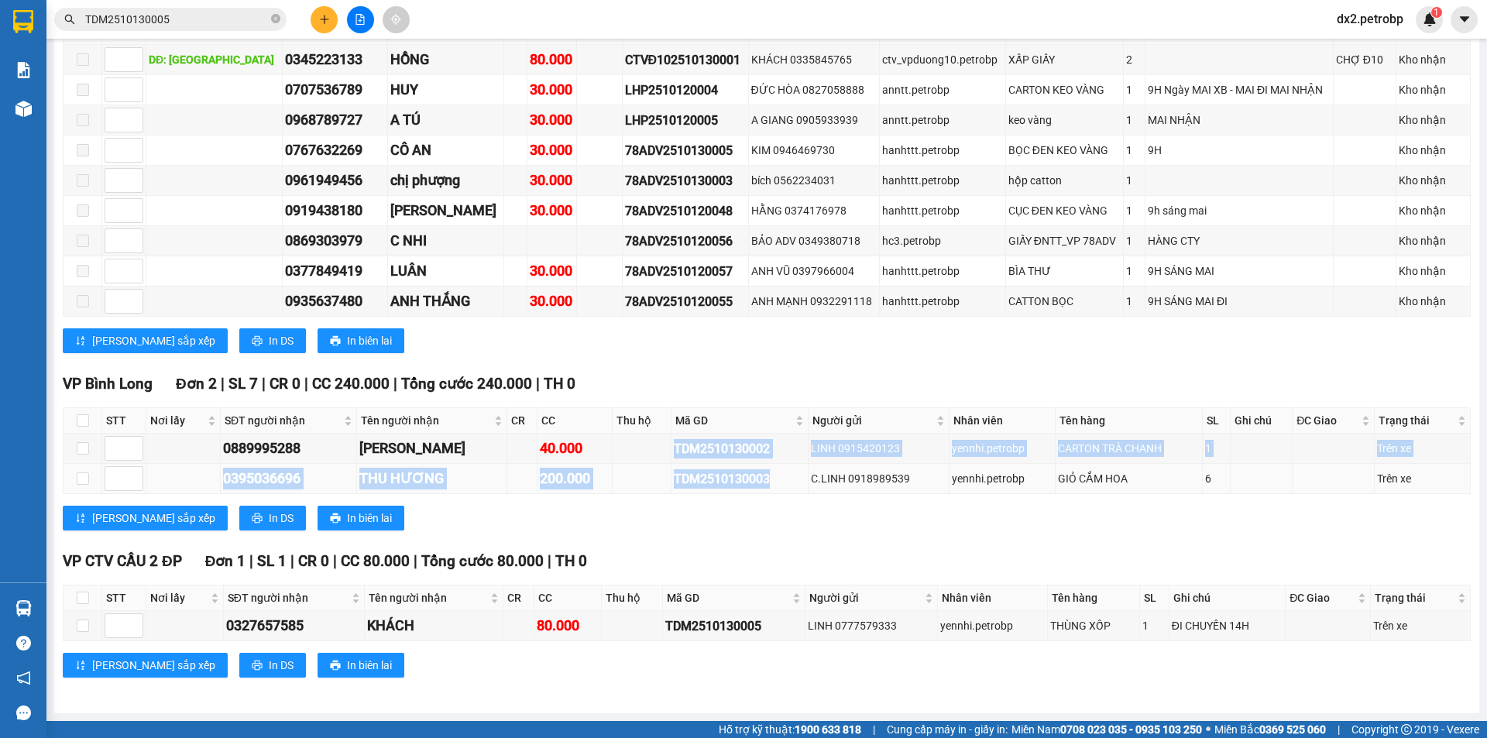
drag, startPoint x: 659, startPoint y: 447, endPoint x: 764, endPoint y: 476, distance: 108.6
click at [764, 476] on tbody "0889995288 NGUYỆT VŨ 40.000 TDM2510130002 LINH 0915420123 yennhi.petrobp CARTON…" at bounding box center [767, 464] width 1407 height 60
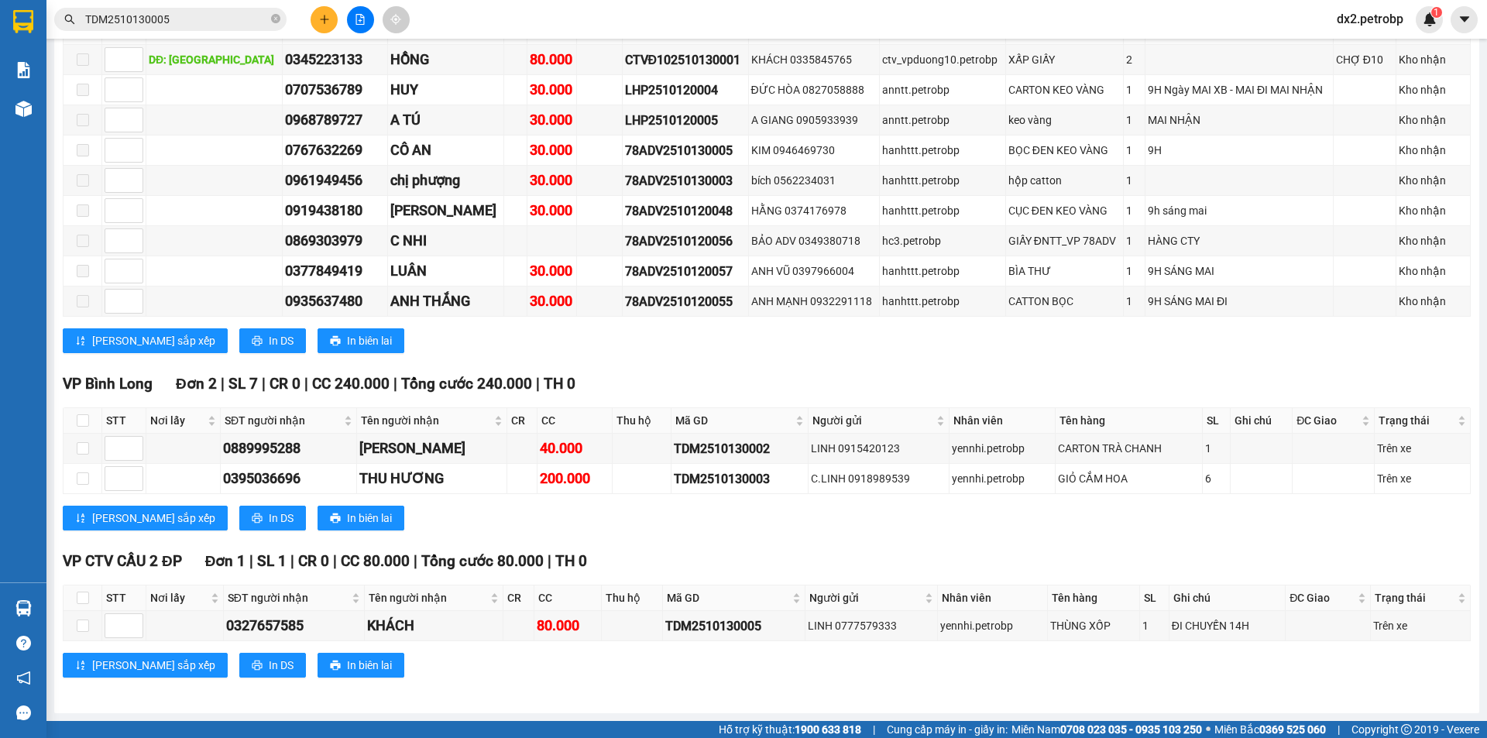
click at [622, 432] on th "Thu hộ" at bounding box center [642, 421] width 59 height 26
drag, startPoint x: 659, startPoint y: 450, endPoint x: 756, endPoint y: 459, distance: 97.3
click at [756, 459] on td "TDM2510130002" at bounding box center [740, 449] width 137 height 30
copy div "TDM2510130002"
drag, startPoint x: 757, startPoint y: 482, endPoint x: 653, endPoint y: 488, distance: 104.0
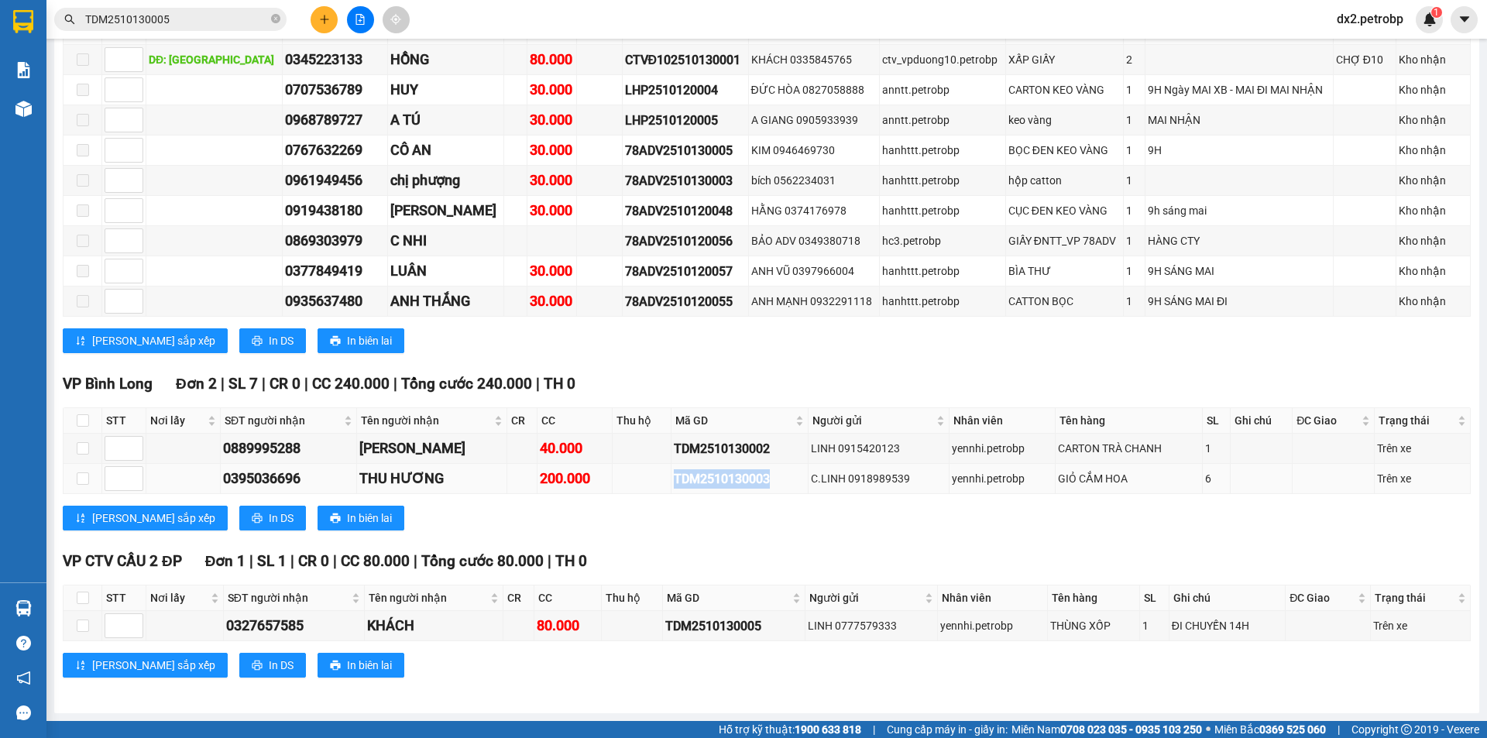
click at [653, 488] on tr "0395036696 THU HƯƠNG 200.000 TDM2510130003 C.LINH 0918989539 yennhi.petrobp GIỎ…" at bounding box center [767, 479] width 1407 height 30
copy div "TDM2510130003"
drag, startPoint x: 760, startPoint y: 630, endPoint x: 647, endPoint y: 631, distance: 113.1
click at [647, 631] on tr "0327657585 KHÁCH 80.000 TDM2510130005 LINH 0777579333 yennhi.petrobp THÙNG XỐP …" at bounding box center [767, 626] width 1407 height 30
copy div "TDM2510130005"
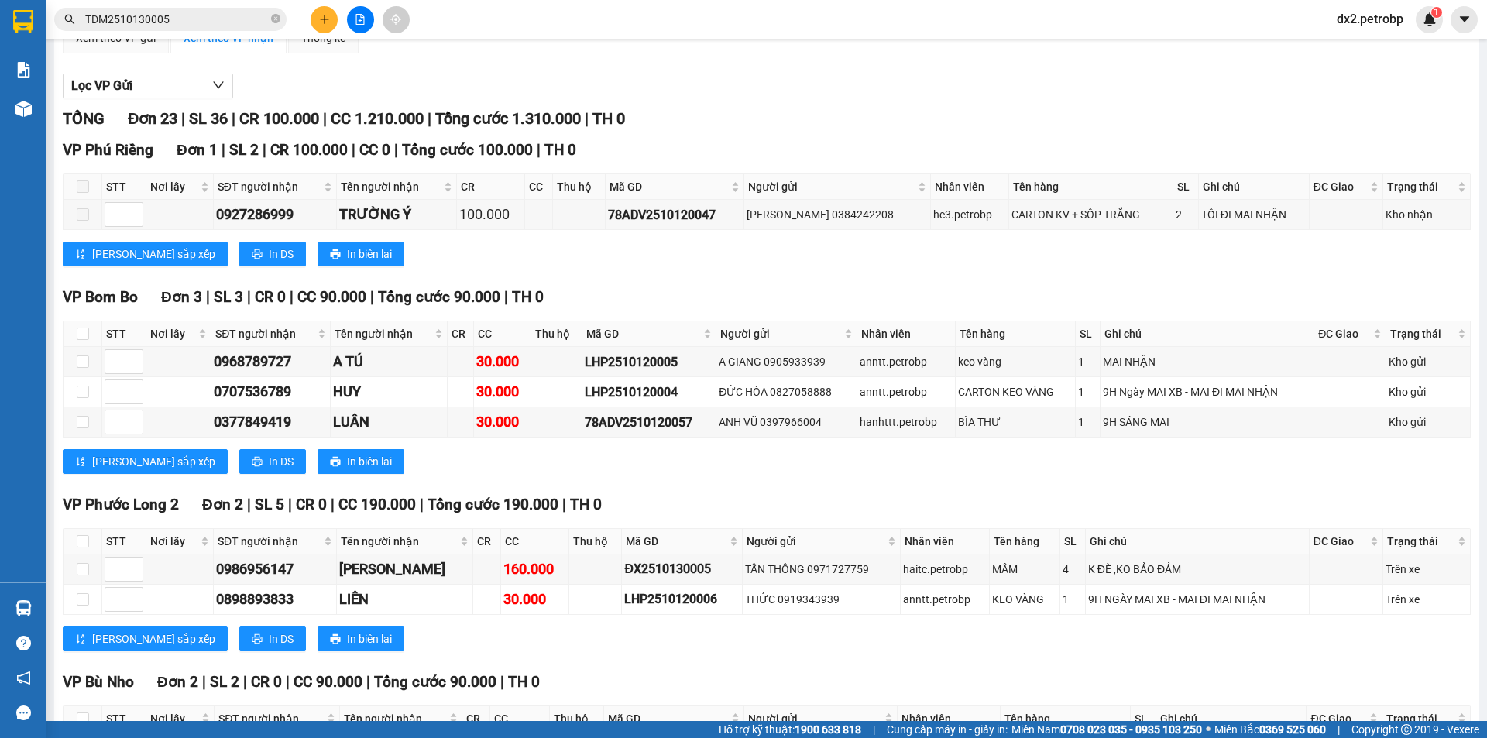
scroll to position [60, 0]
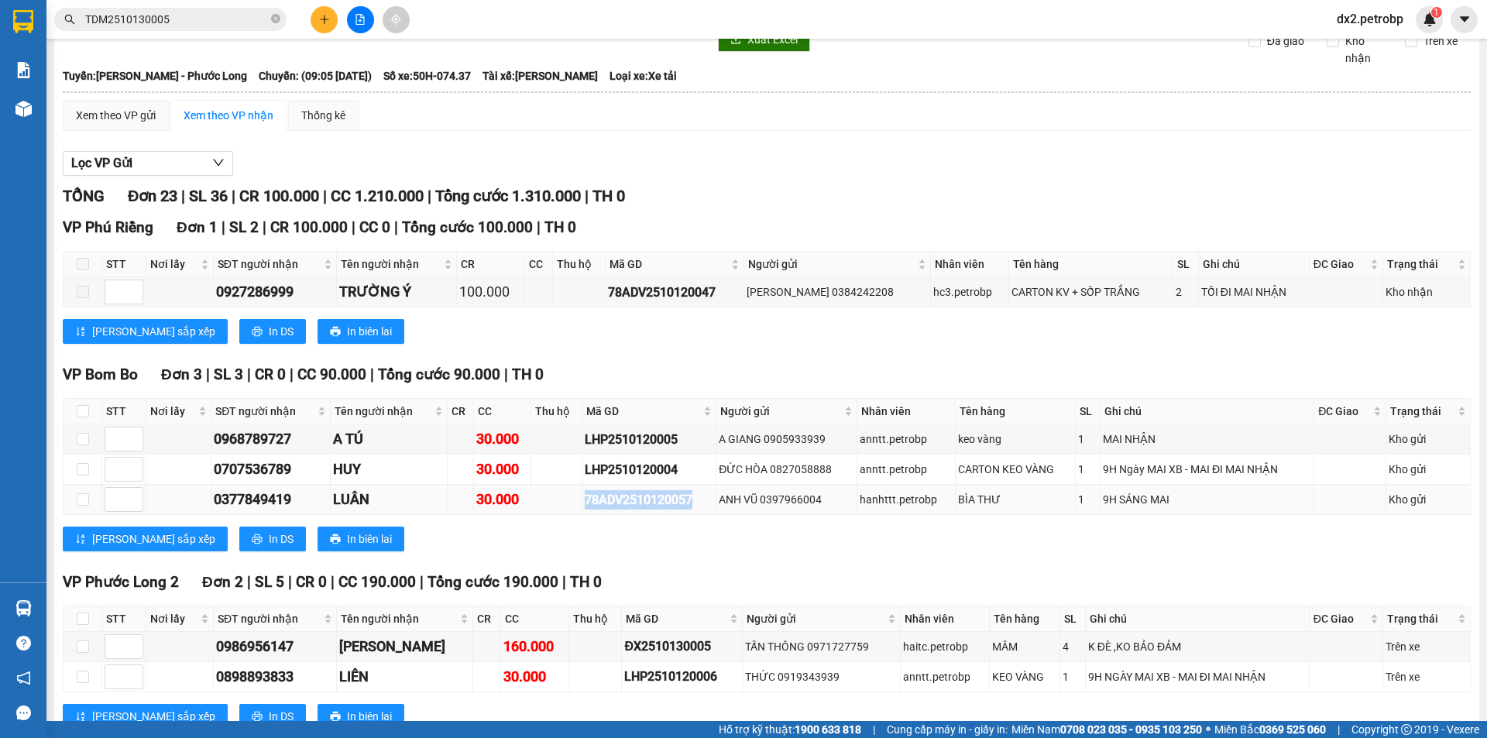
drag, startPoint x: 689, startPoint y: 499, endPoint x: 578, endPoint y: 509, distance: 112.0
click at [582, 509] on td "78ADV2510120057" at bounding box center [649, 500] width 134 height 30
copy div "78ADV2510120057"
click at [277, 19] on icon "close-circle" at bounding box center [275, 18] width 9 height 9
click at [219, 16] on input "text" at bounding box center [176, 19] width 183 height 17
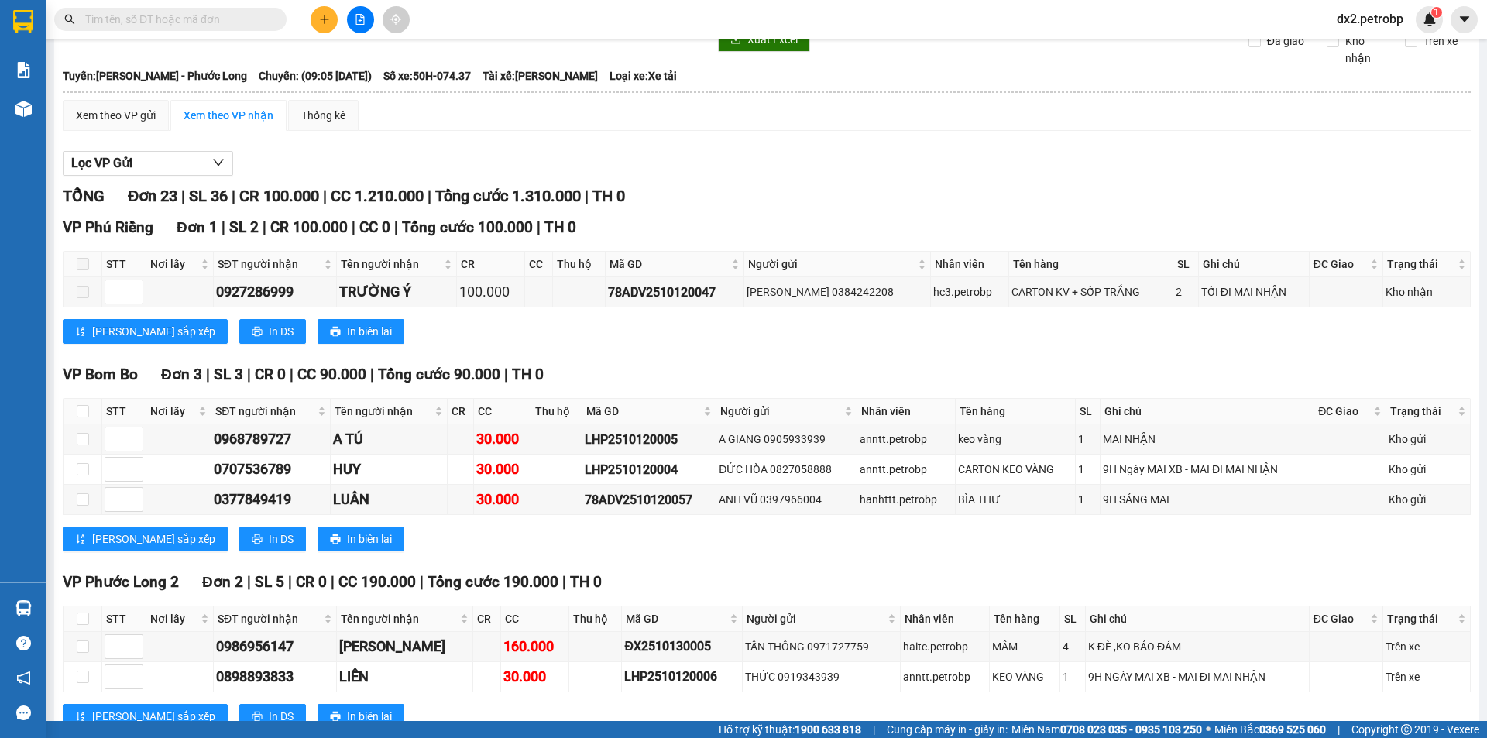
paste input "78ADV2510120057"
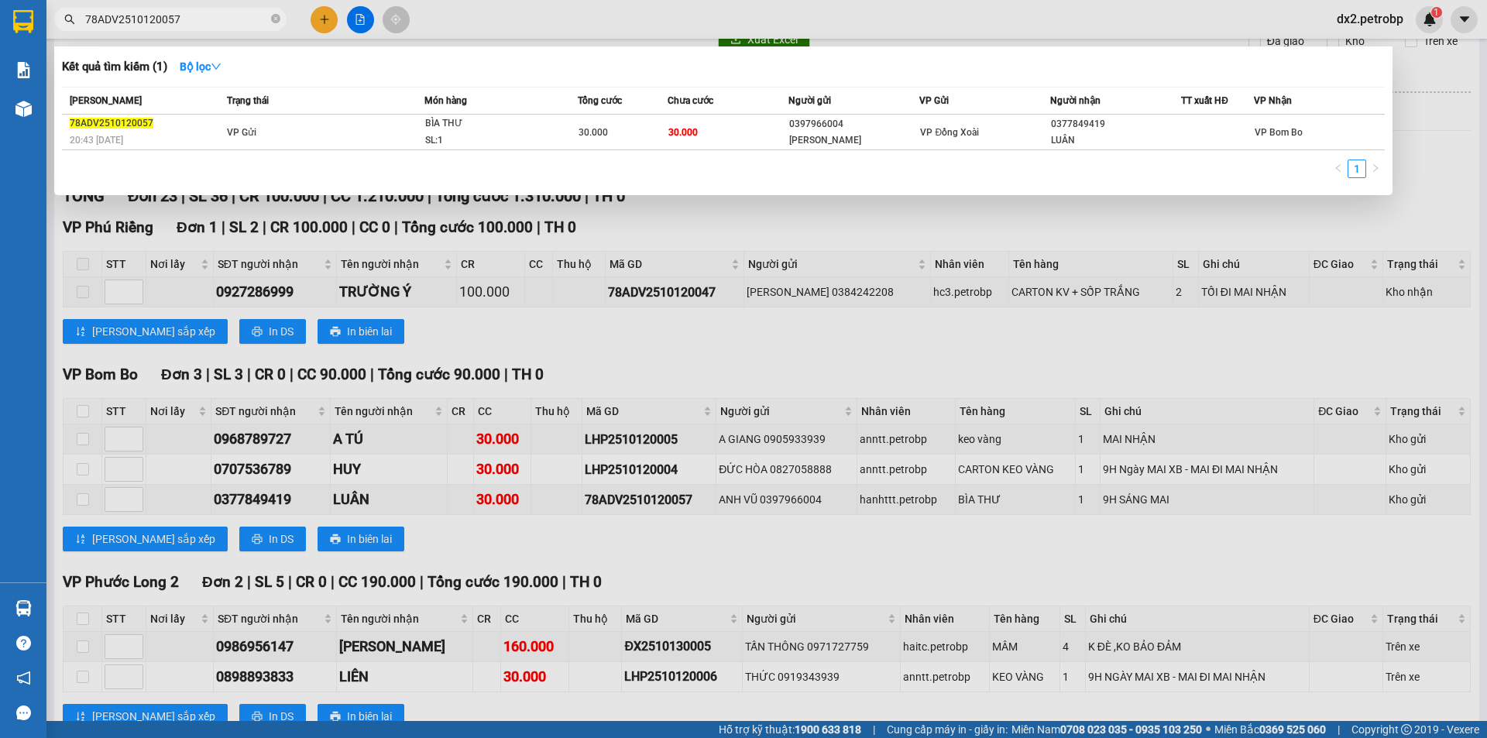
type input "78ADV2510120057"
click at [377, 127] on td "VP Gửi" at bounding box center [323, 133] width 201 height 36
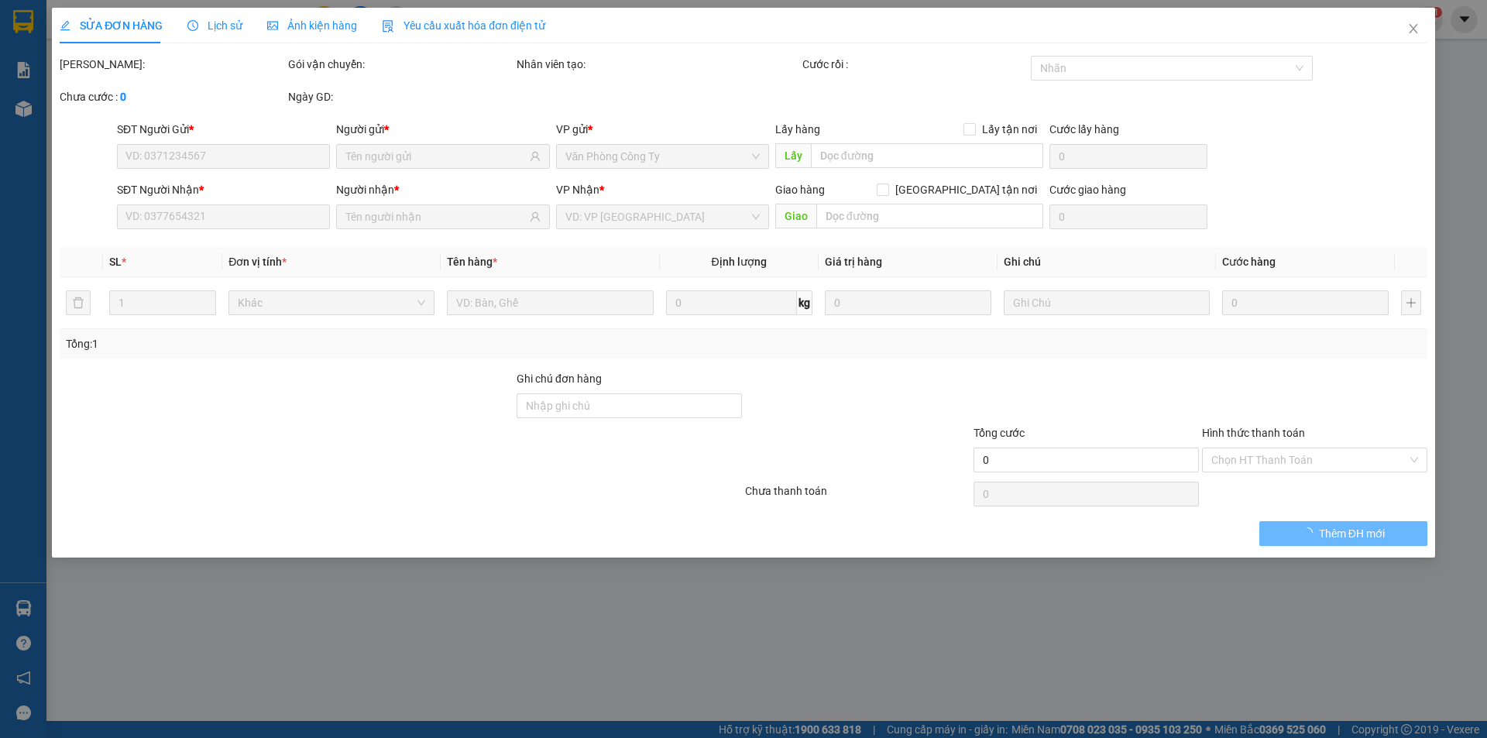
type input "0397966004"
type input "[PERSON_NAME]"
type input "0377849419"
type input "LUÂN"
type input "30.000"
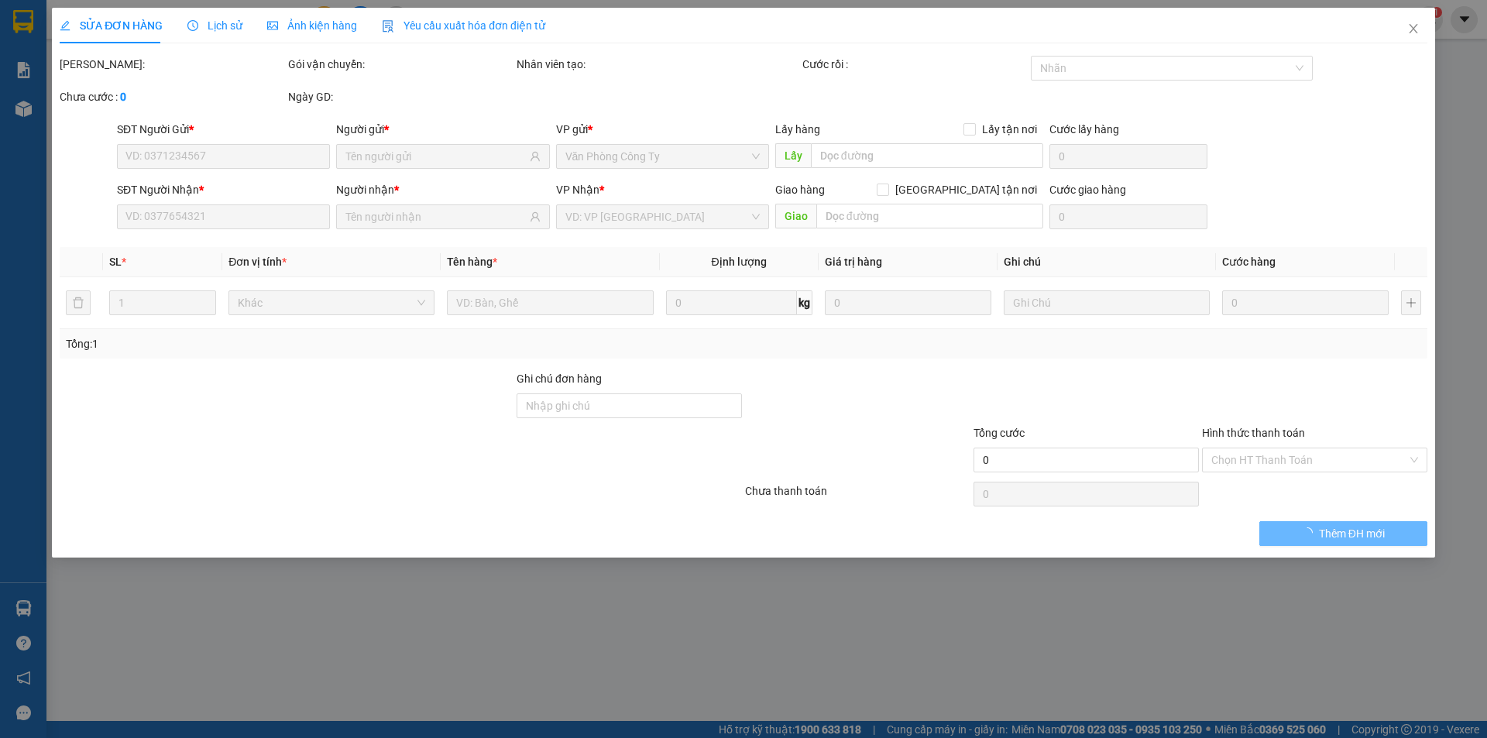
type input "30.000"
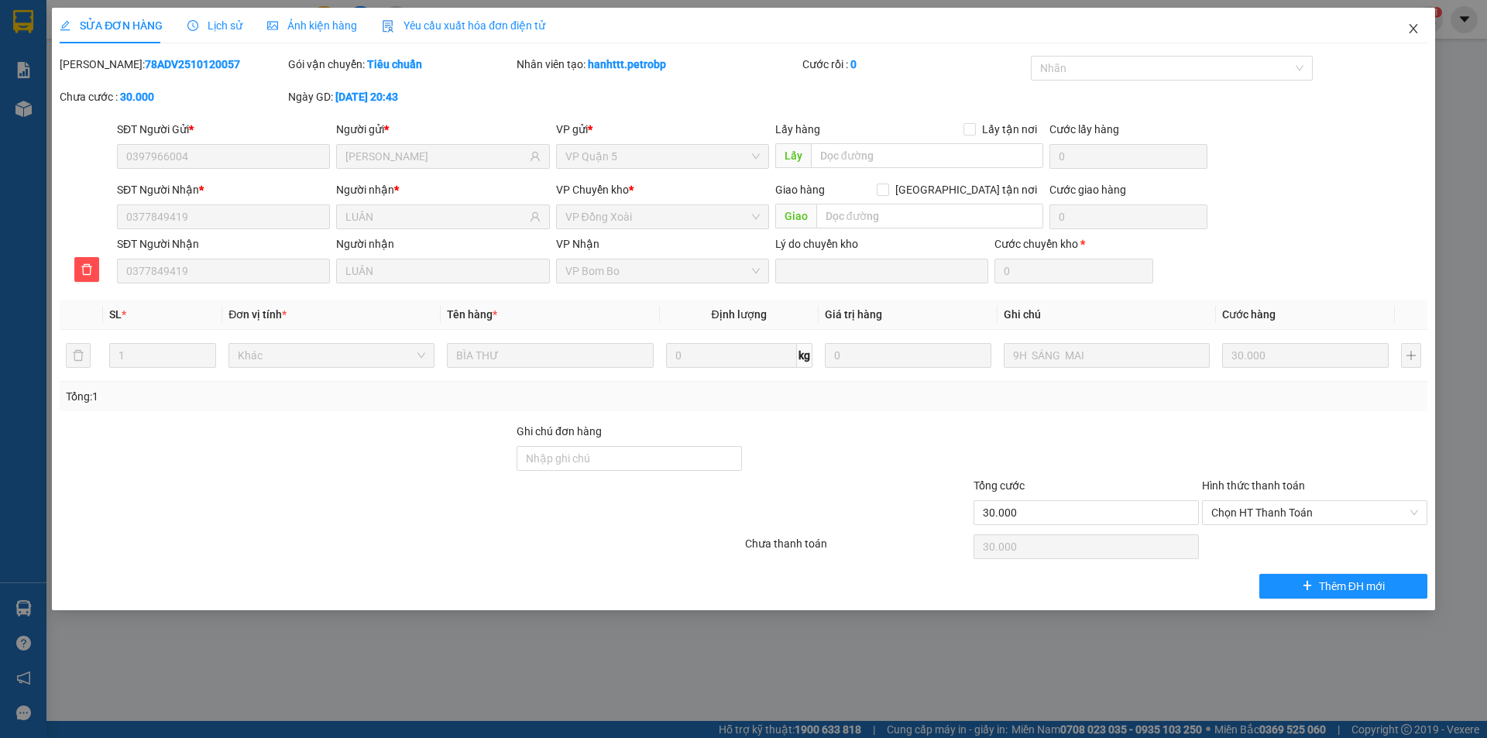
click at [1416, 23] on icon "close" at bounding box center [1413, 28] width 12 height 12
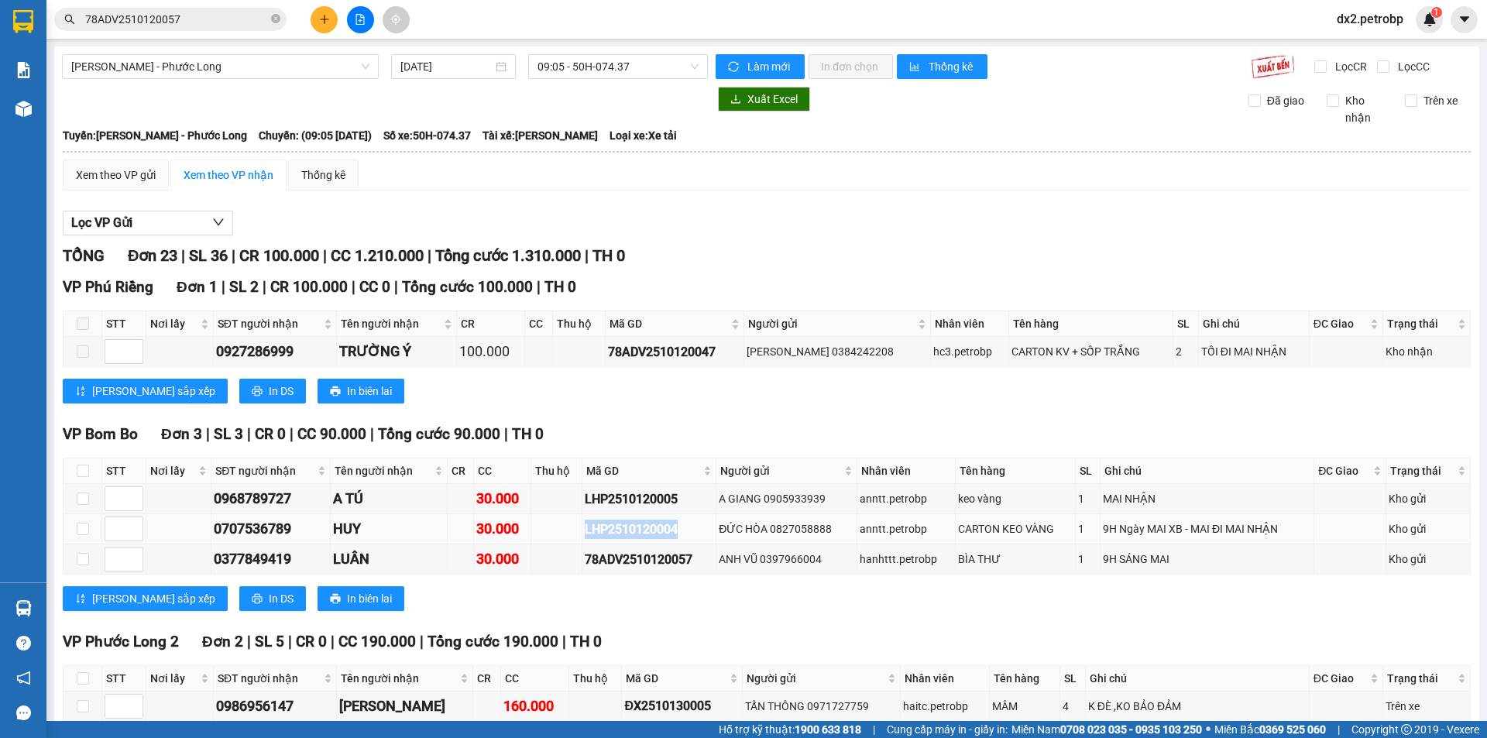
drag, startPoint x: 673, startPoint y: 529, endPoint x: 562, endPoint y: 541, distance: 111.5
click at [562, 541] on tr "0707536789 HUY 30.000 LHP2510120004 ĐỨC HÒA 0827058888 anntt.petrobp CARTON KEO…" at bounding box center [767, 529] width 1407 height 30
copy div "LHP2510120004"
click at [277, 13] on span at bounding box center [275, 19] width 9 height 15
click at [219, 16] on input "text" at bounding box center [176, 19] width 183 height 17
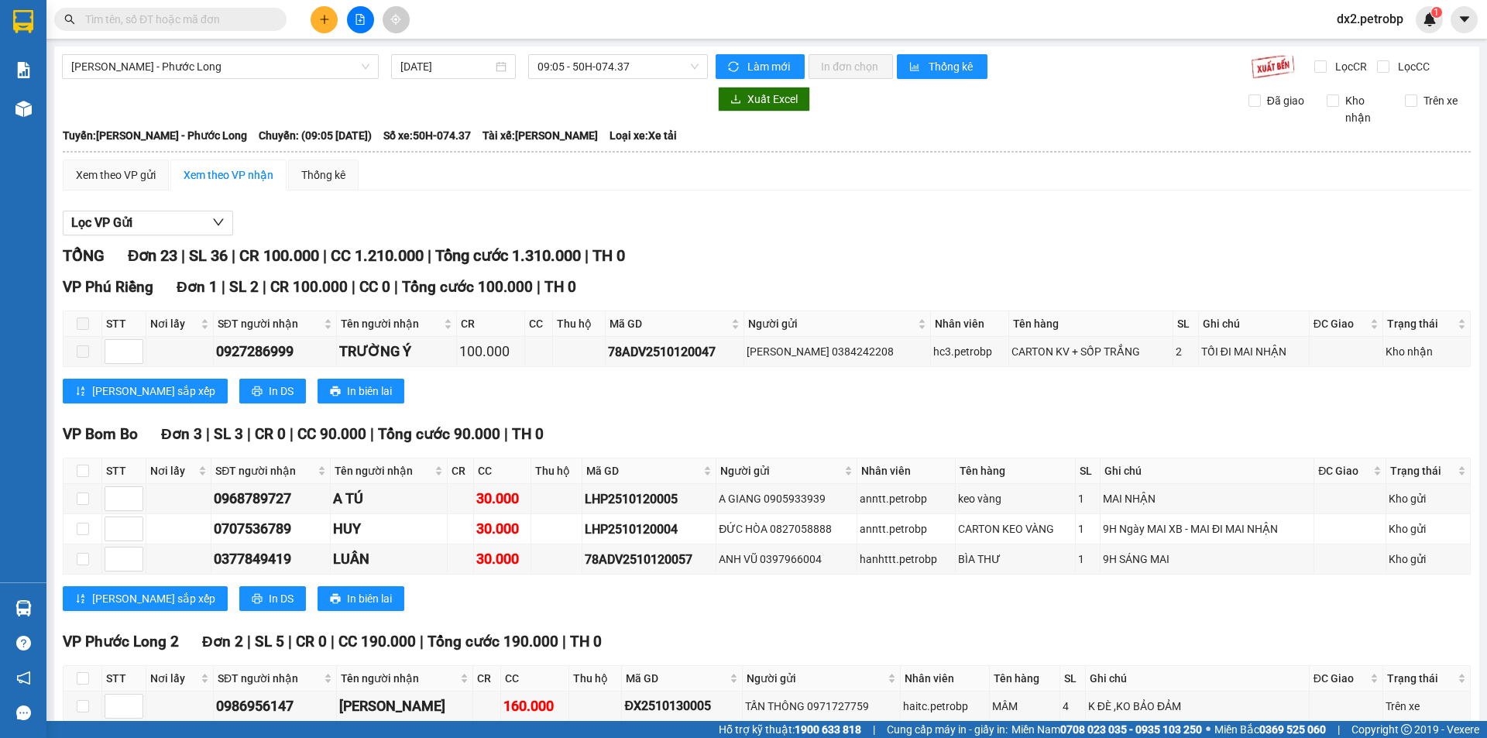
paste input "LHP2510120004"
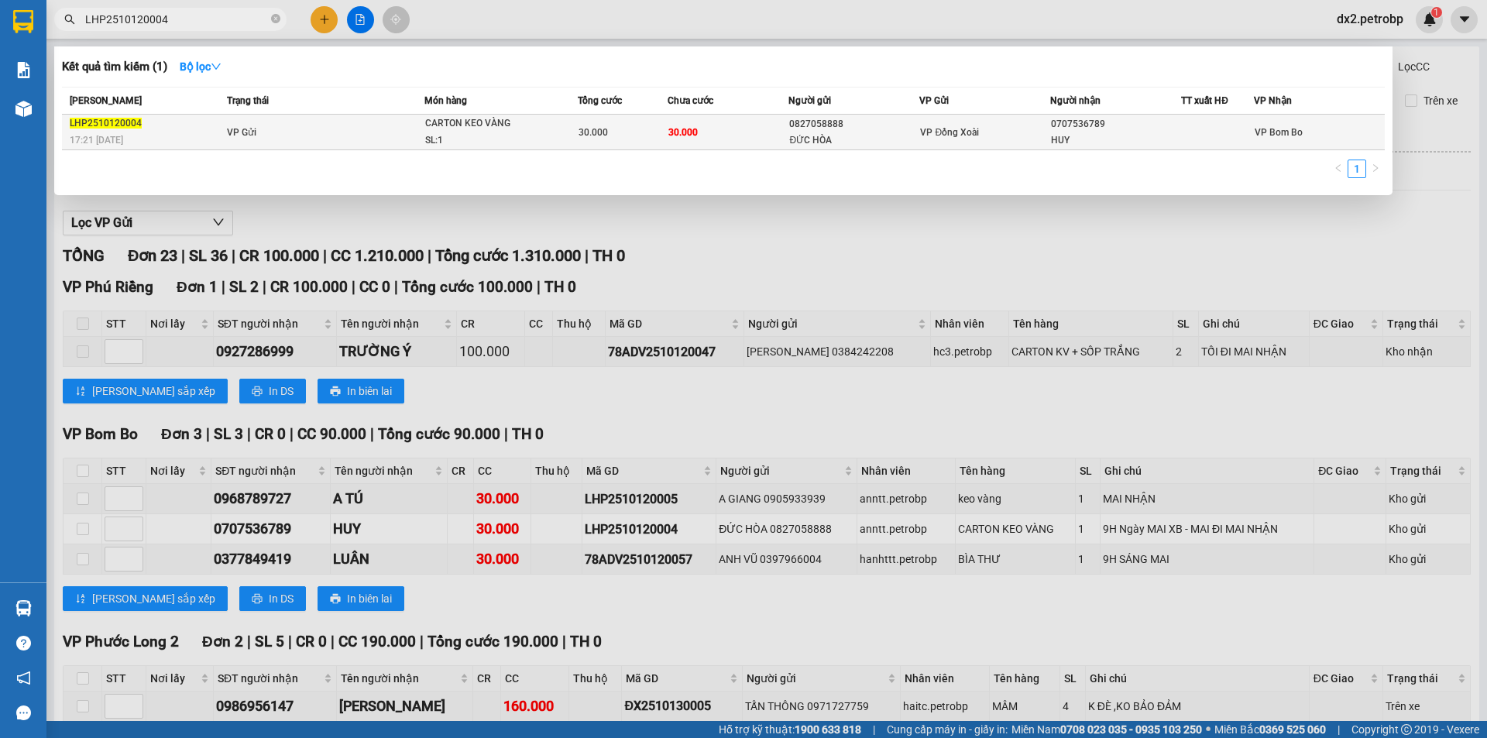
type input "LHP2510120004"
click at [503, 138] on div "SL: 1" at bounding box center [483, 140] width 116 height 17
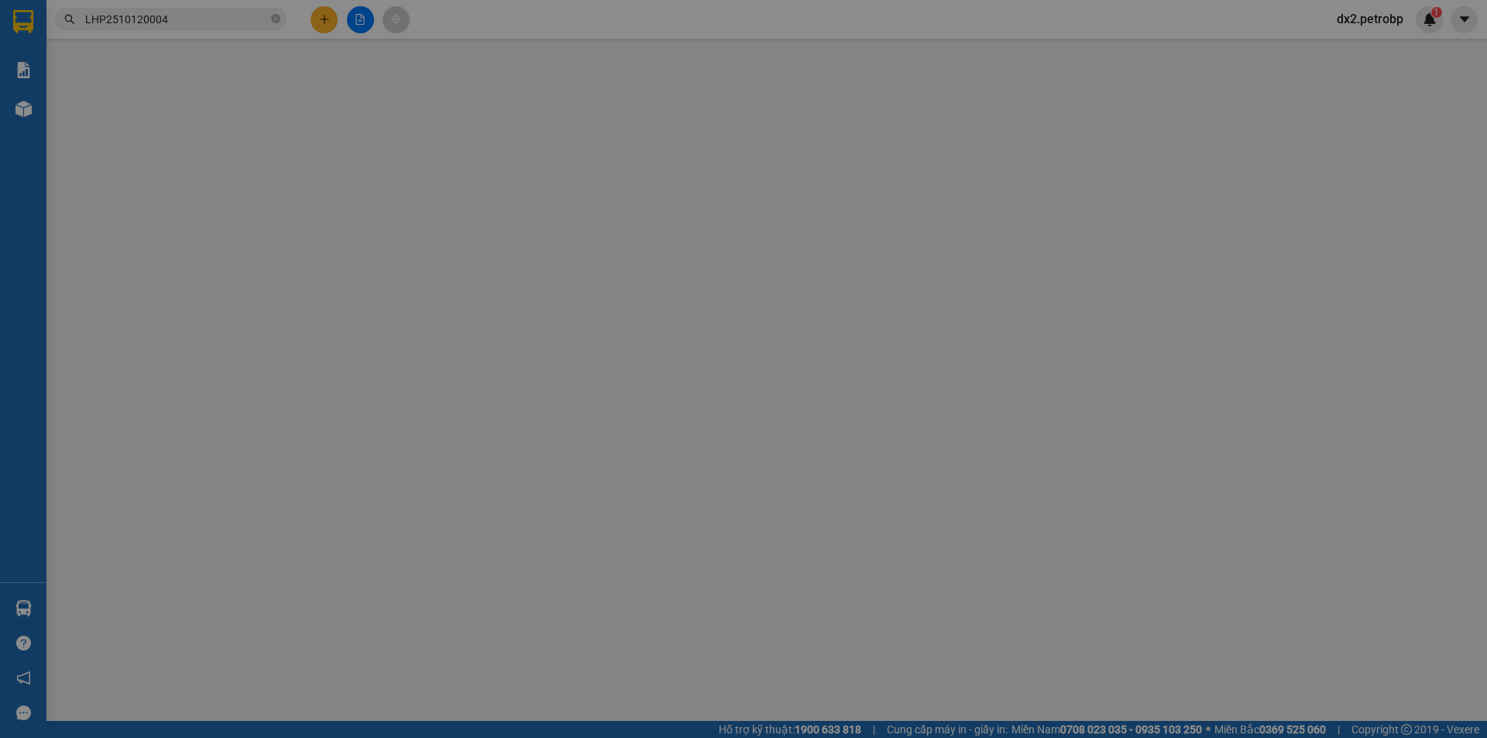
type input "0827058888"
type input "ĐỨC HÒA"
type input "0707536789"
type input "HUY"
type input "30.000"
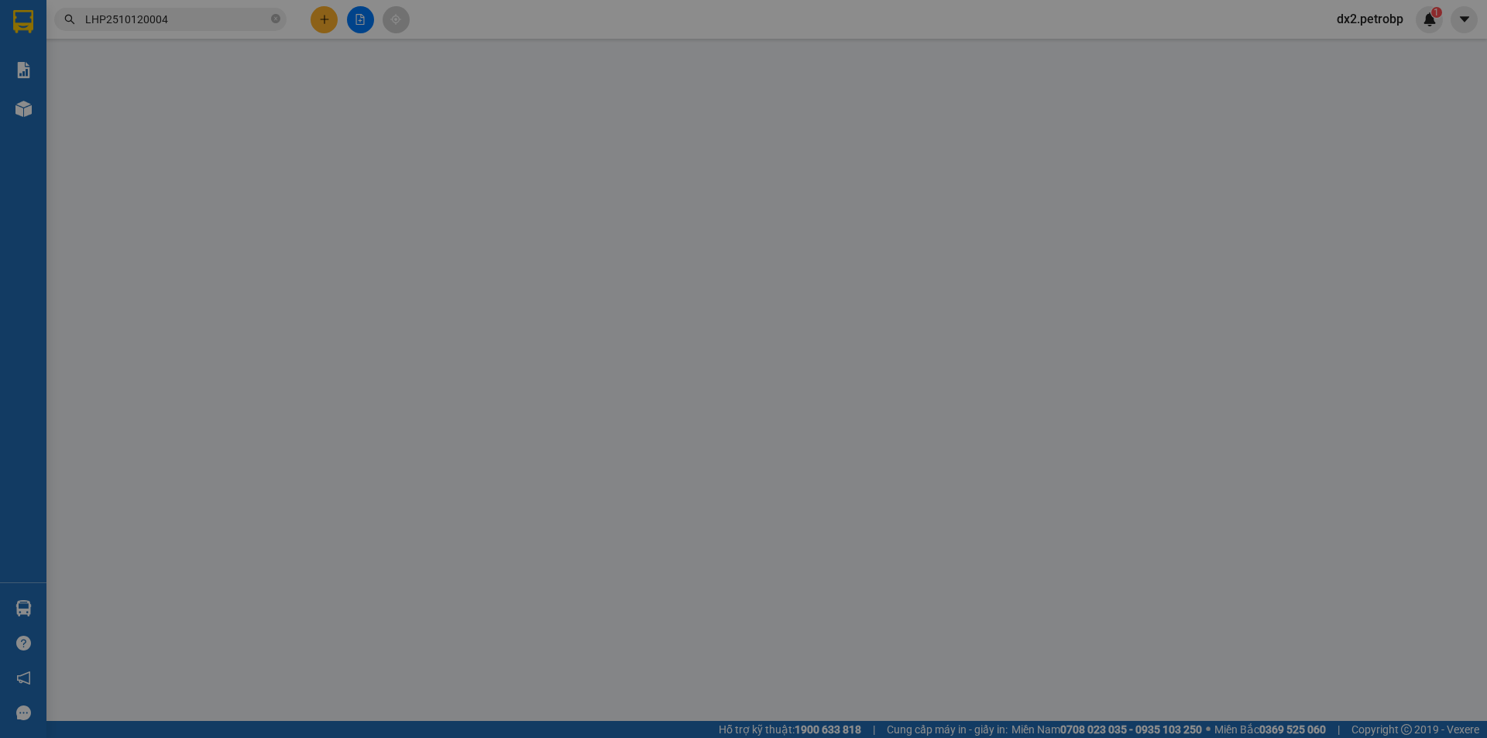
type input "30.000"
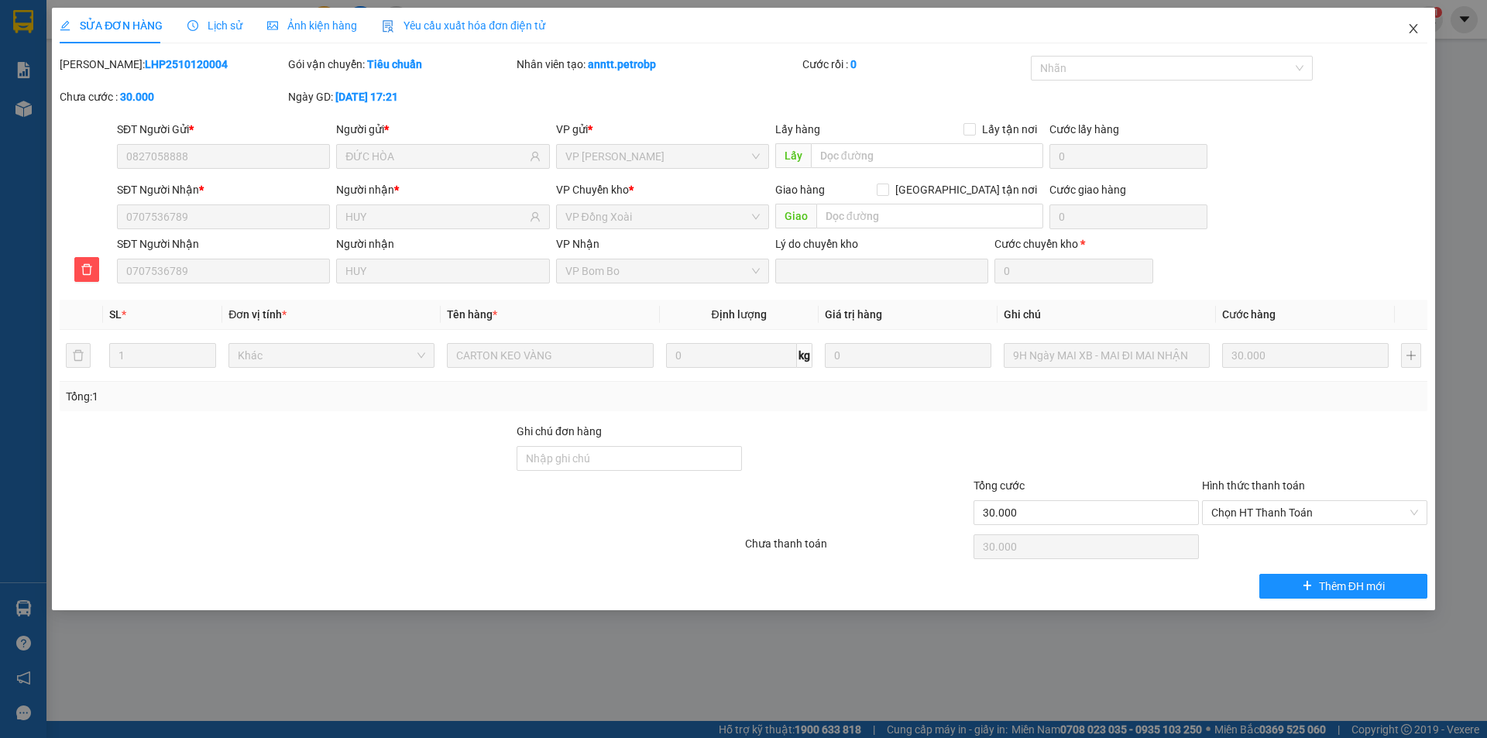
click at [1417, 27] on icon "close" at bounding box center [1413, 28] width 12 height 12
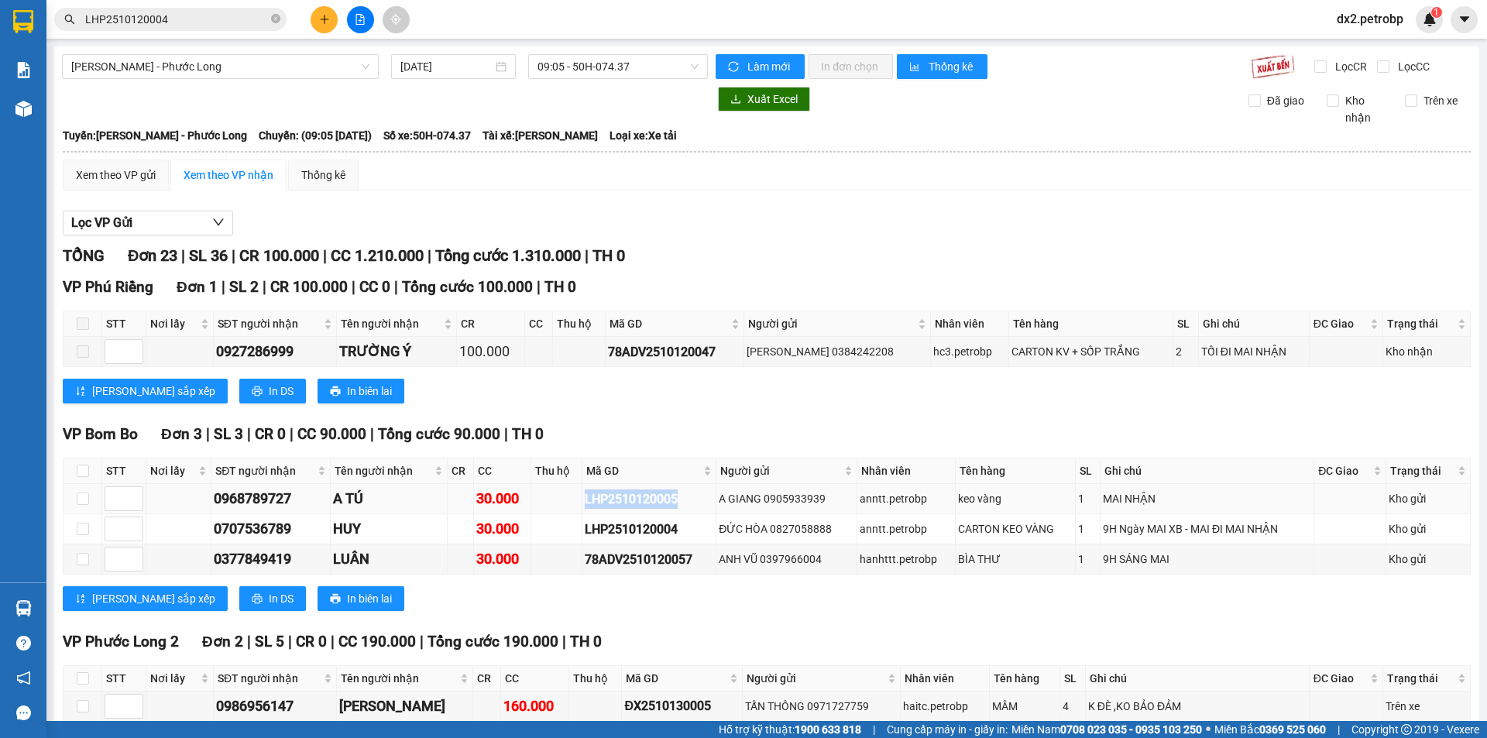
drag, startPoint x: 672, startPoint y: 499, endPoint x: 556, endPoint y: 499, distance: 115.4
click at [556, 499] on tr "0968789727 A TÚ 30.000 LHP2510120005 A GIANG 0905933939 anntt.petrobp keo vàng …" at bounding box center [767, 499] width 1407 height 30
copy div "LHP2510120005"
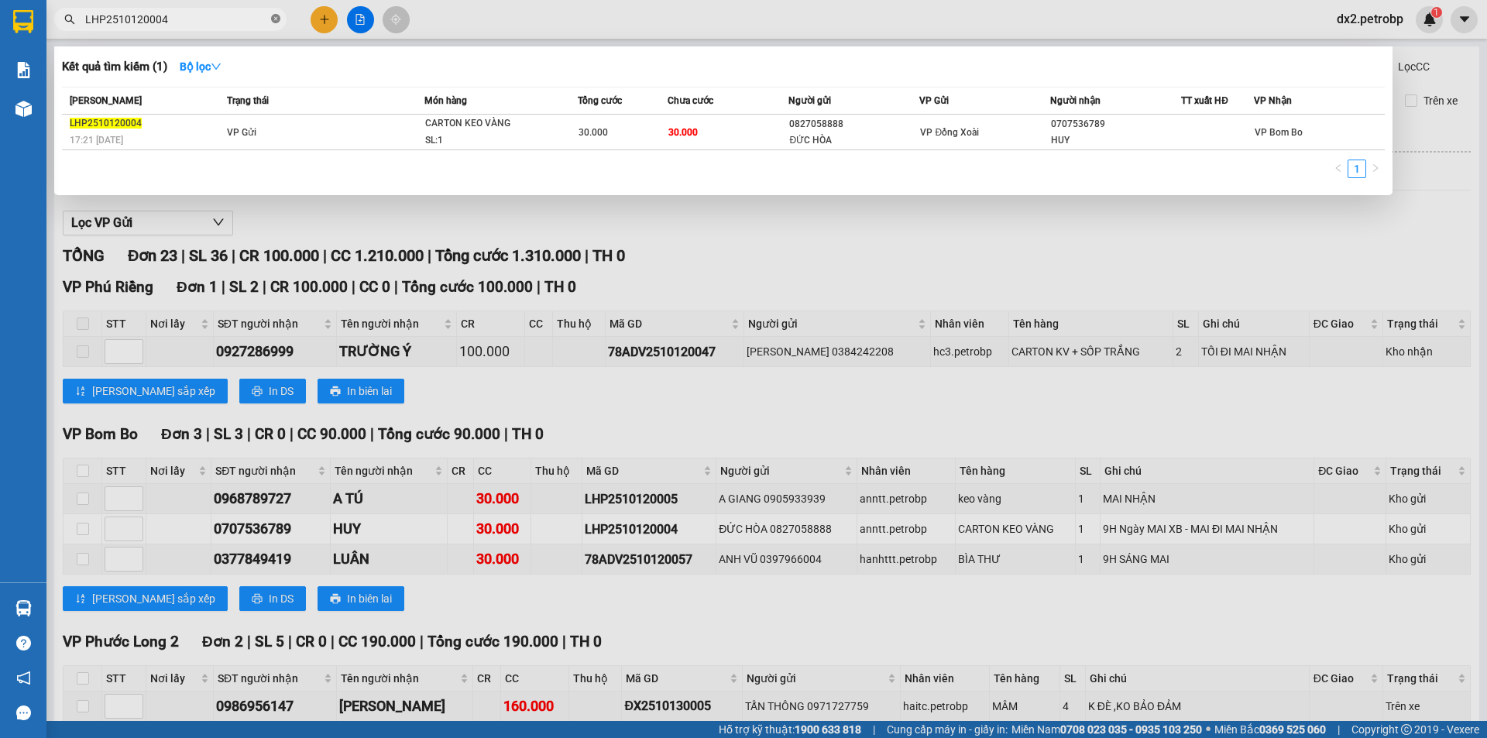
click at [277, 16] on icon "close-circle" at bounding box center [275, 18] width 9 height 9
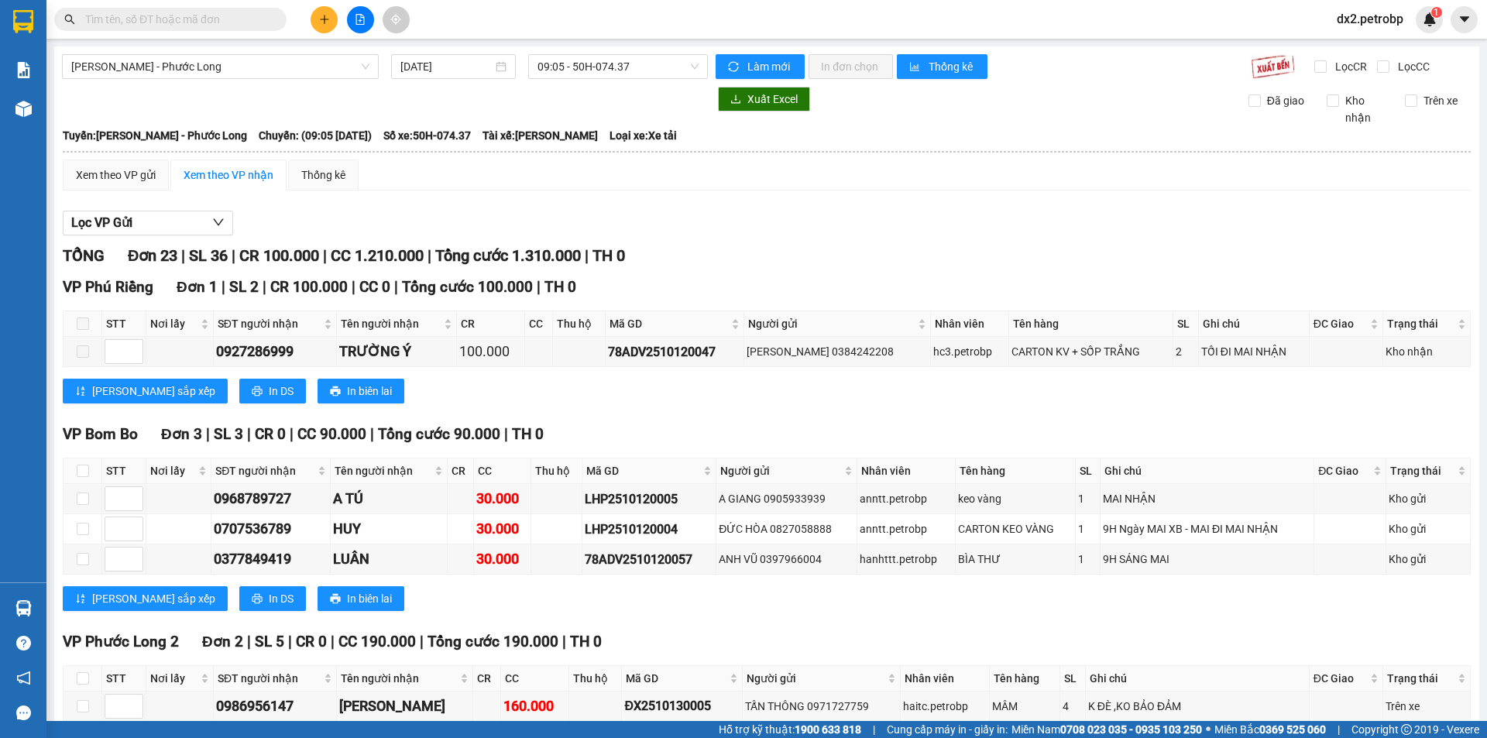
click at [228, 19] on input "text" at bounding box center [176, 19] width 183 height 17
paste input "LHP2510120005"
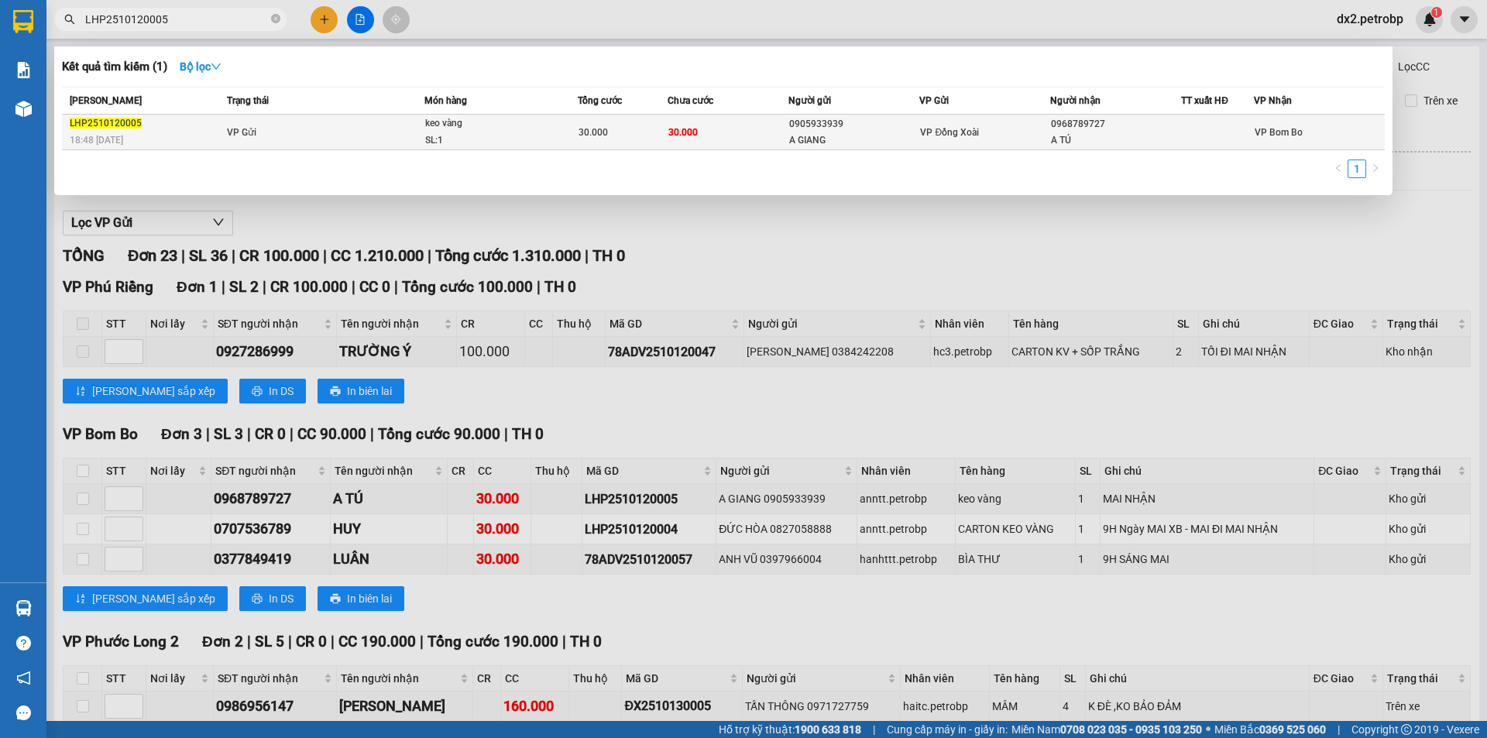
type input "LHP2510120005"
click at [607, 134] on div "30.000" at bounding box center [623, 132] width 89 height 17
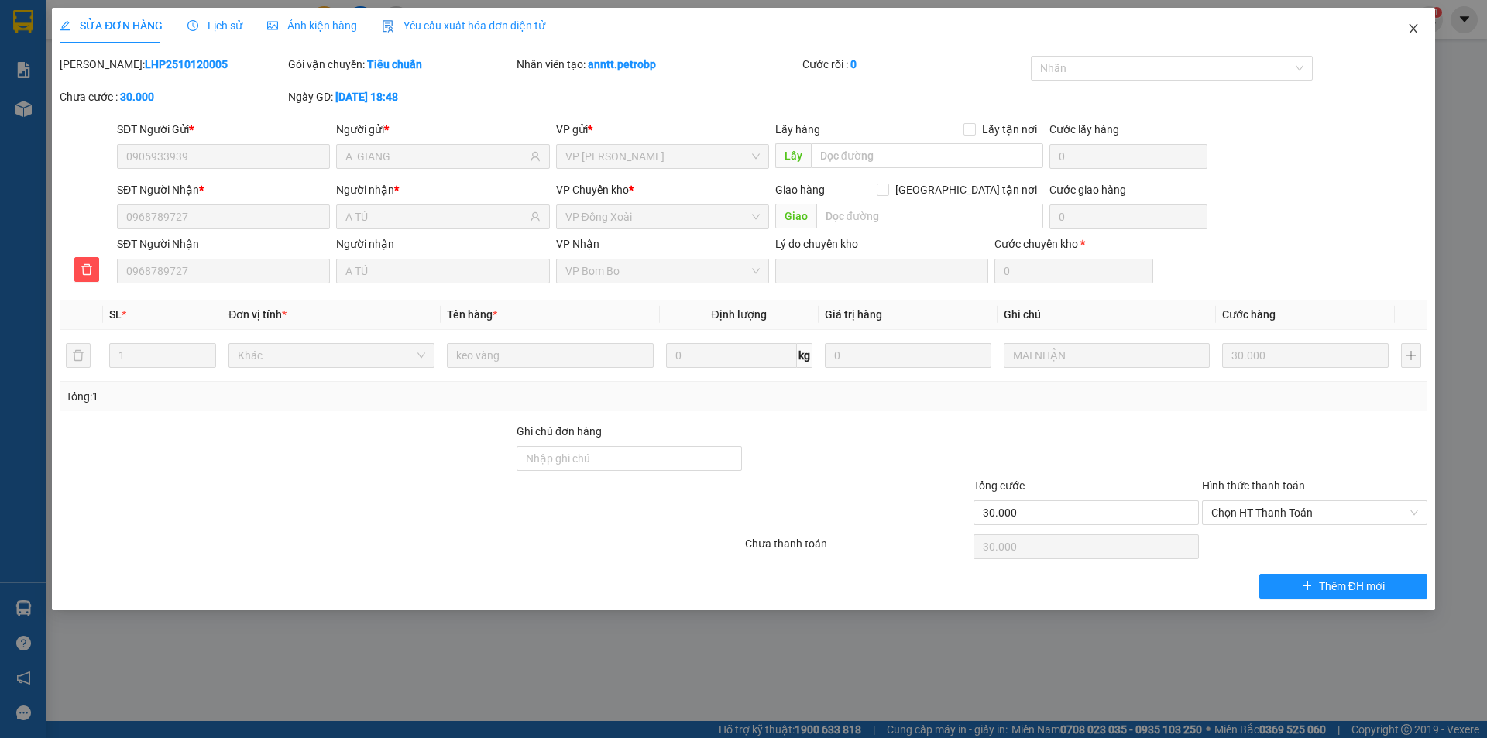
click at [1410, 27] on icon "close" at bounding box center [1413, 28] width 12 height 12
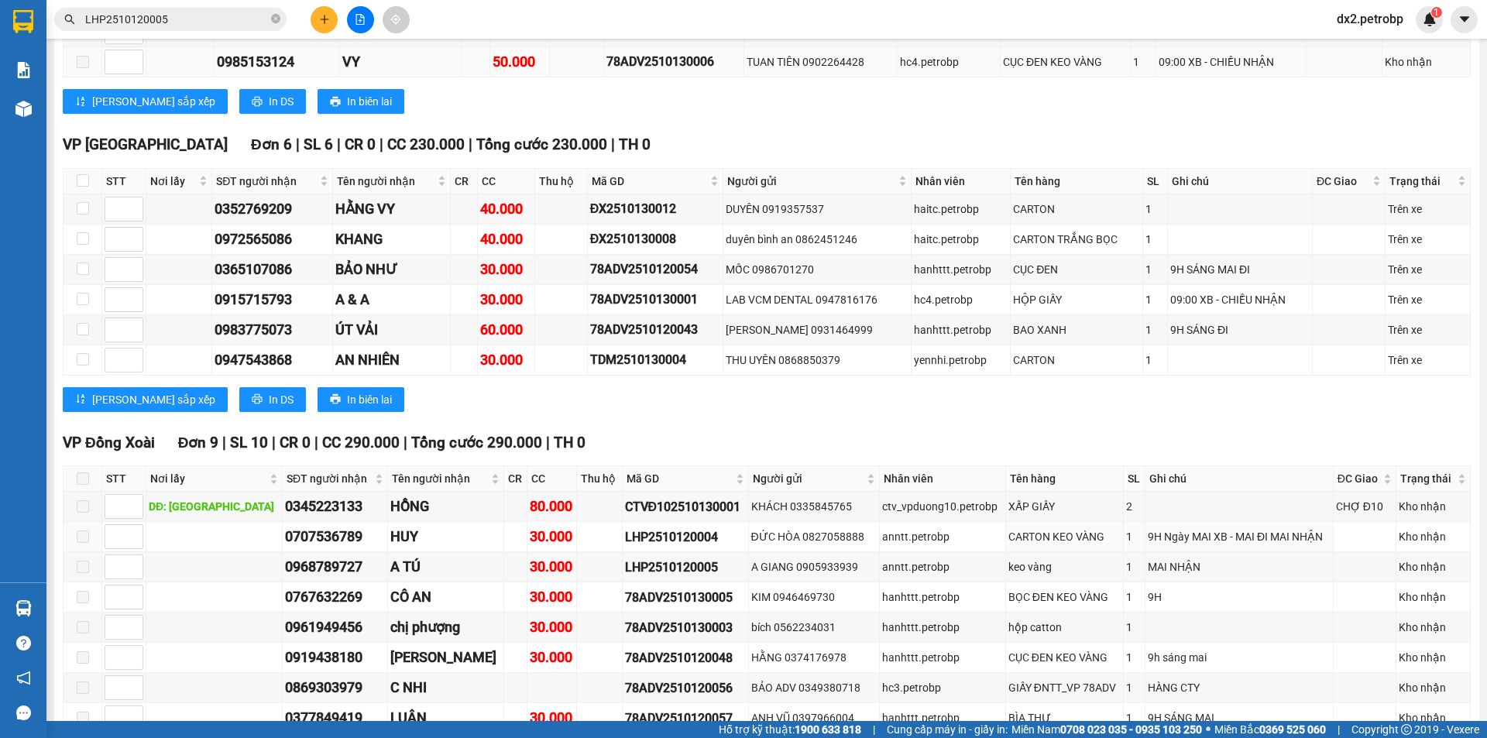
scroll to position [1299, 0]
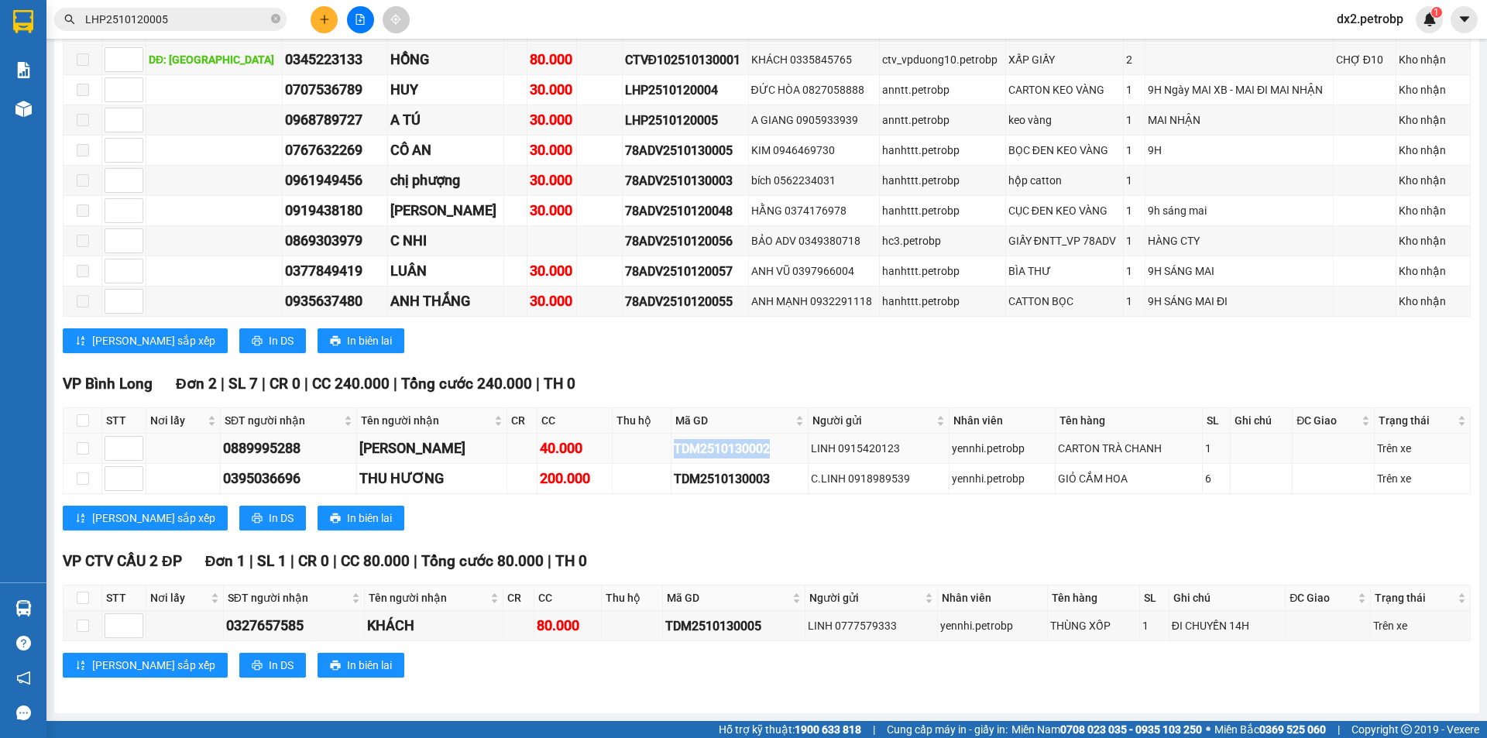
drag, startPoint x: 756, startPoint y: 448, endPoint x: 654, endPoint y: 452, distance: 101.5
click at [654, 452] on tr "0889995288 NGUYỆT VŨ 40.000 TDM2510130002 LINH 0915420123 yennhi.petrobp CARTON…" at bounding box center [767, 449] width 1407 height 30
copy div "TDM2510130002"
click at [274, 21] on icon "close-circle" at bounding box center [275, 18] width 9 height 9
click at [222, 21] on input "text" at bounding box center [176, 19] width 183 height 17
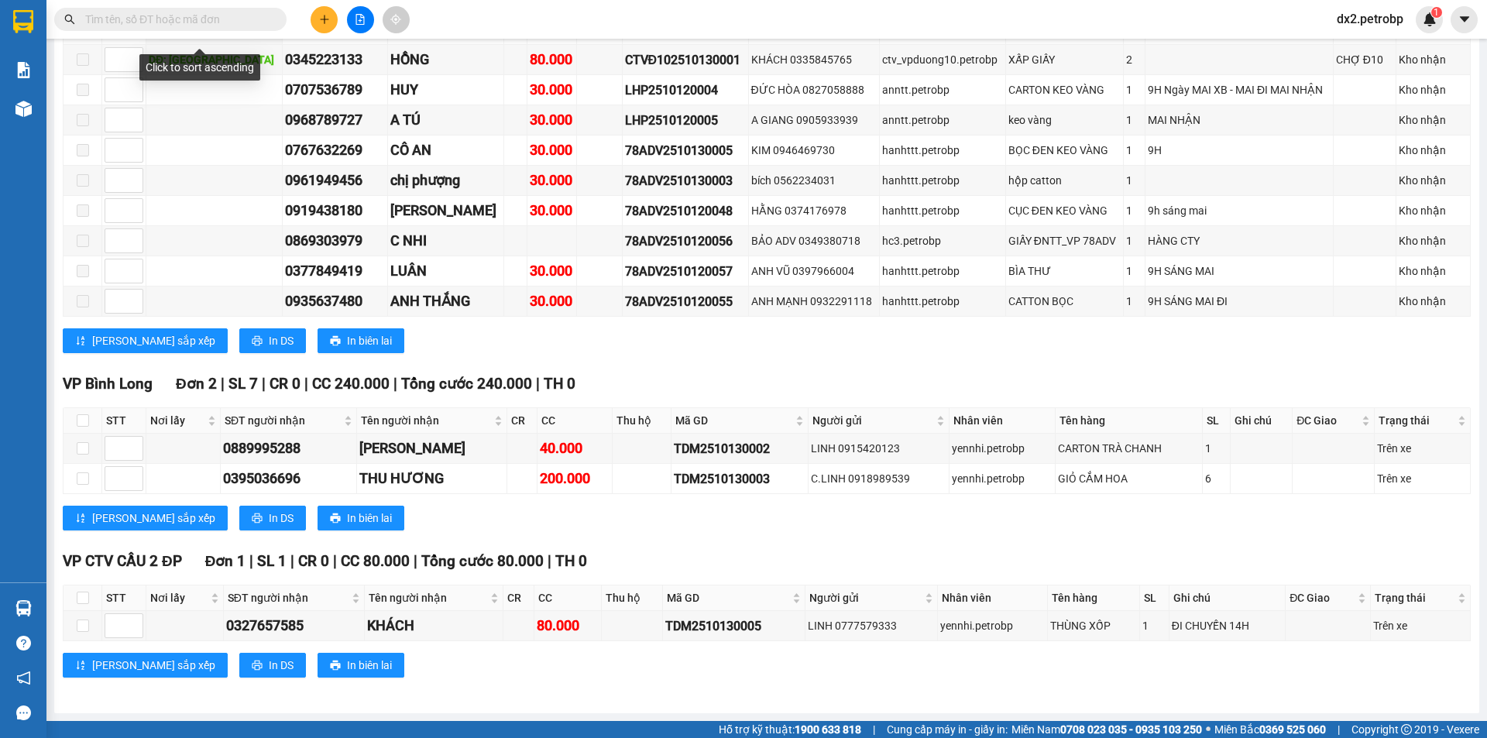
paste input "TDM2510130002"
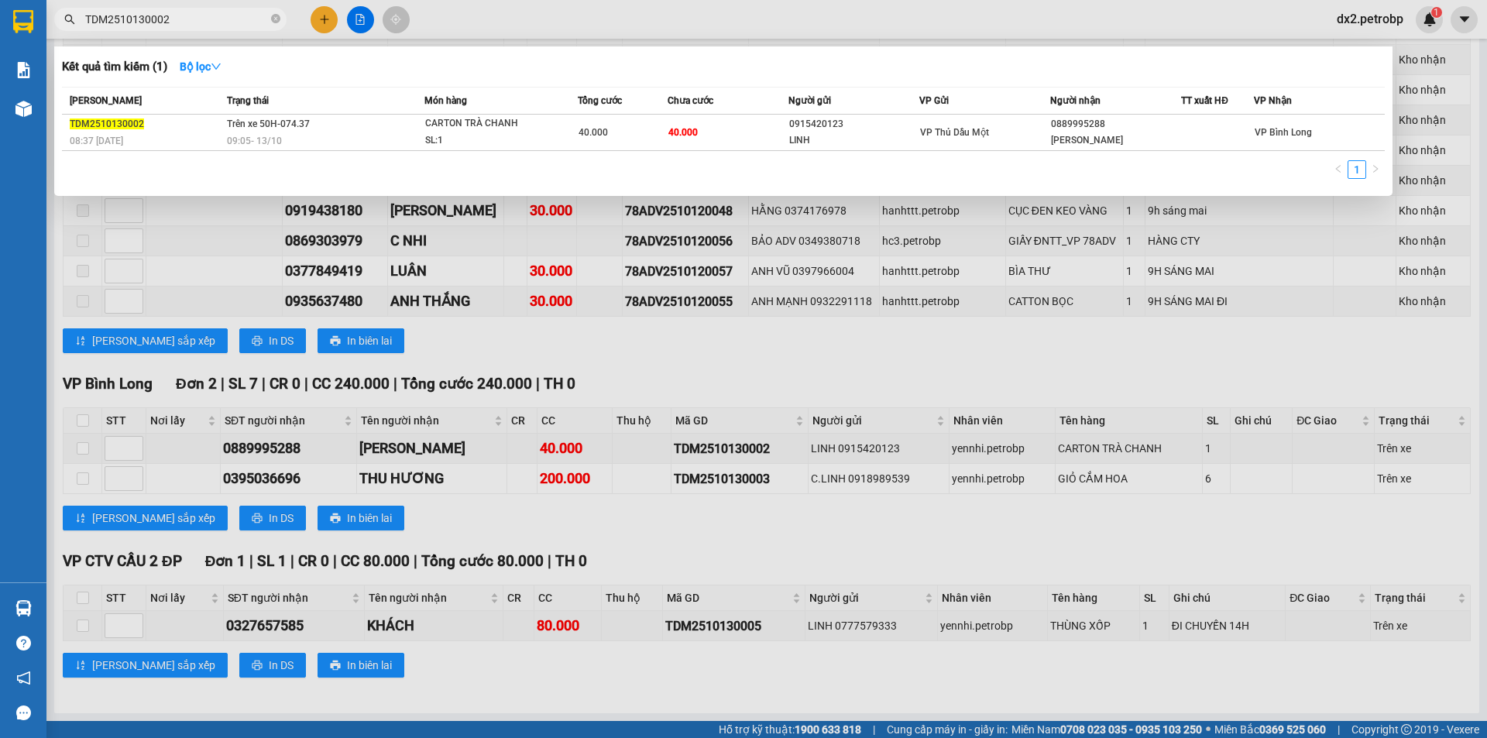
type input "TDM2510130002"
click at [490, 128] on div "CARTON TRÀ CHANH" at bounding box center [483, 123] width 116 height 17
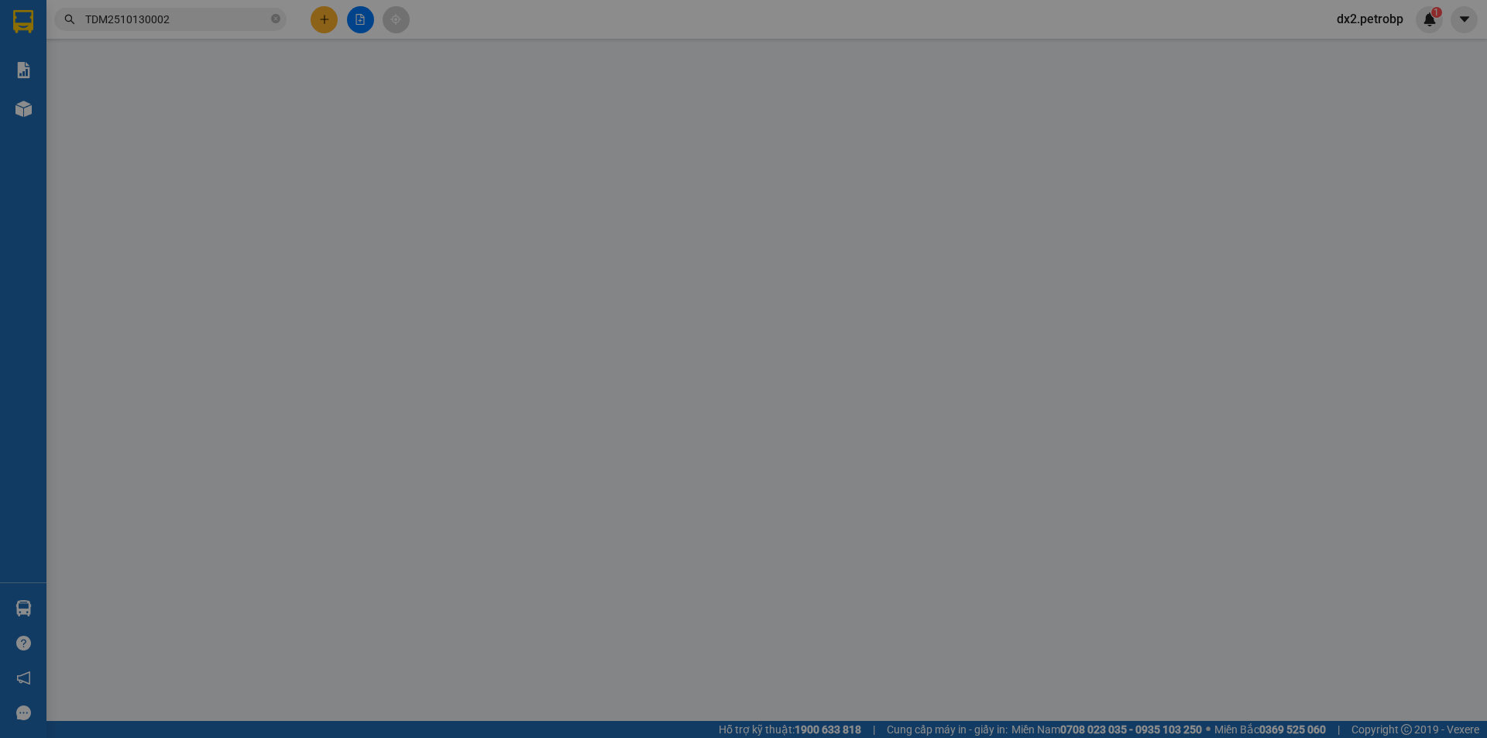
type input "0915420123"
type input "LINH"
type input "0889995288"
type input "[PERSON_NAME]"
type input "40.000"
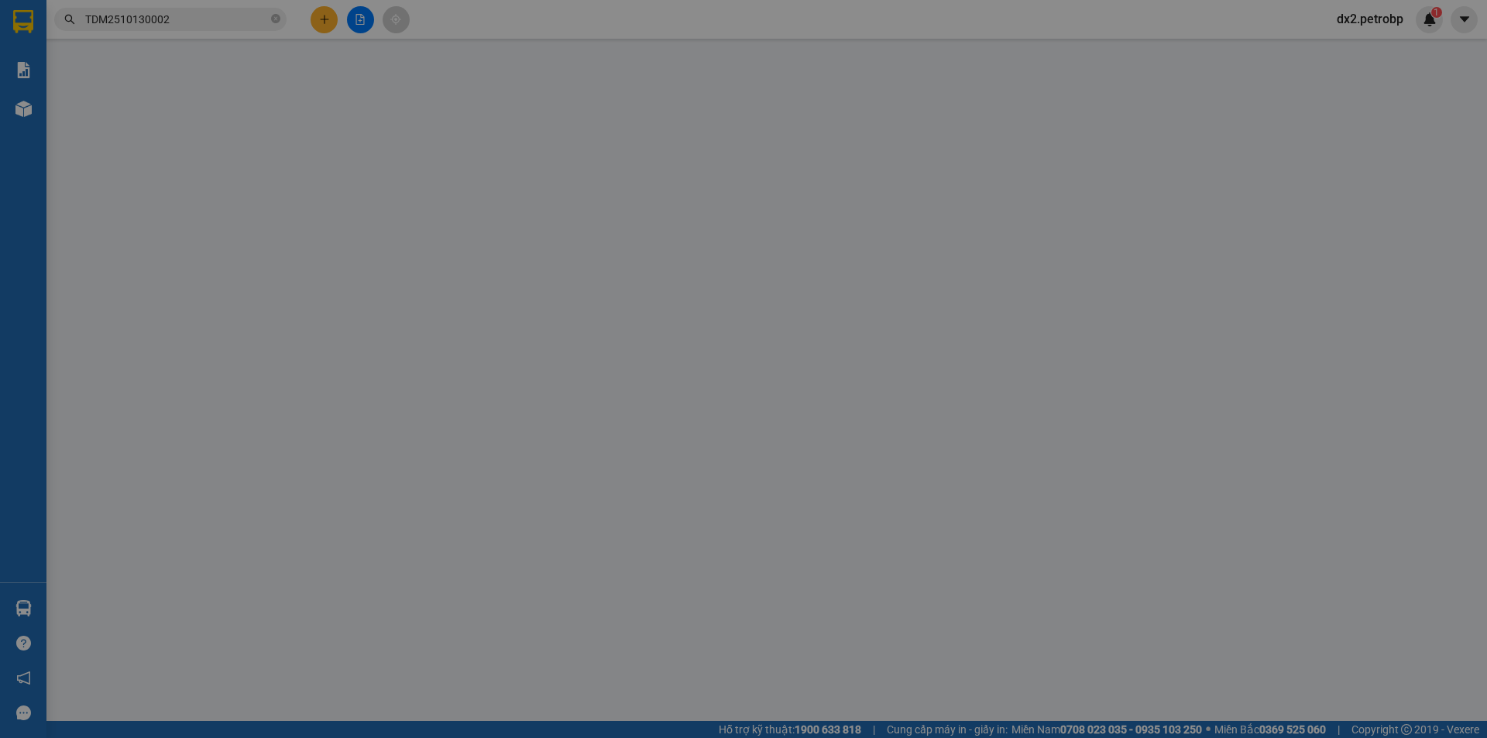
type input "40.000"
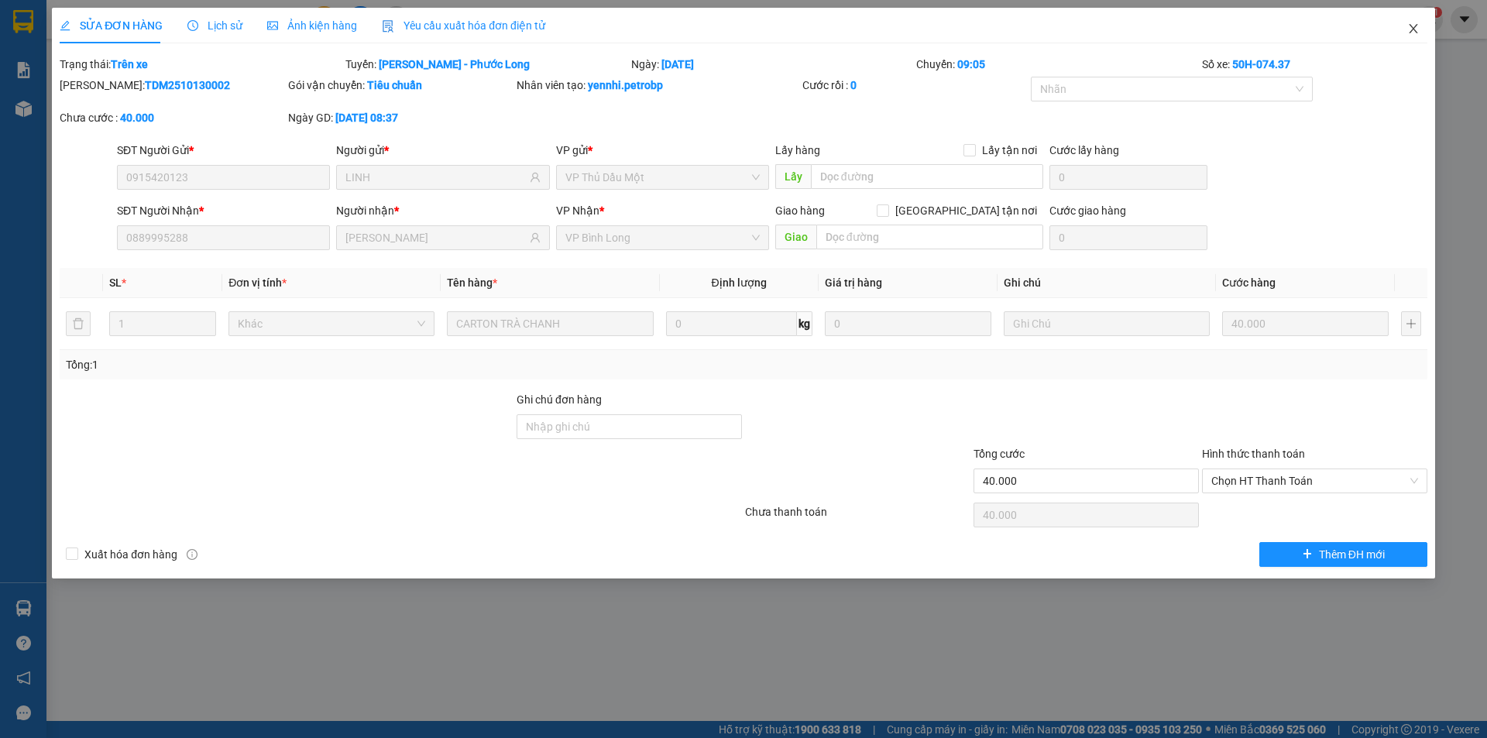
click at [1411, 29] on icon "close" at bounding box center [1413, 28] width 12 height 12
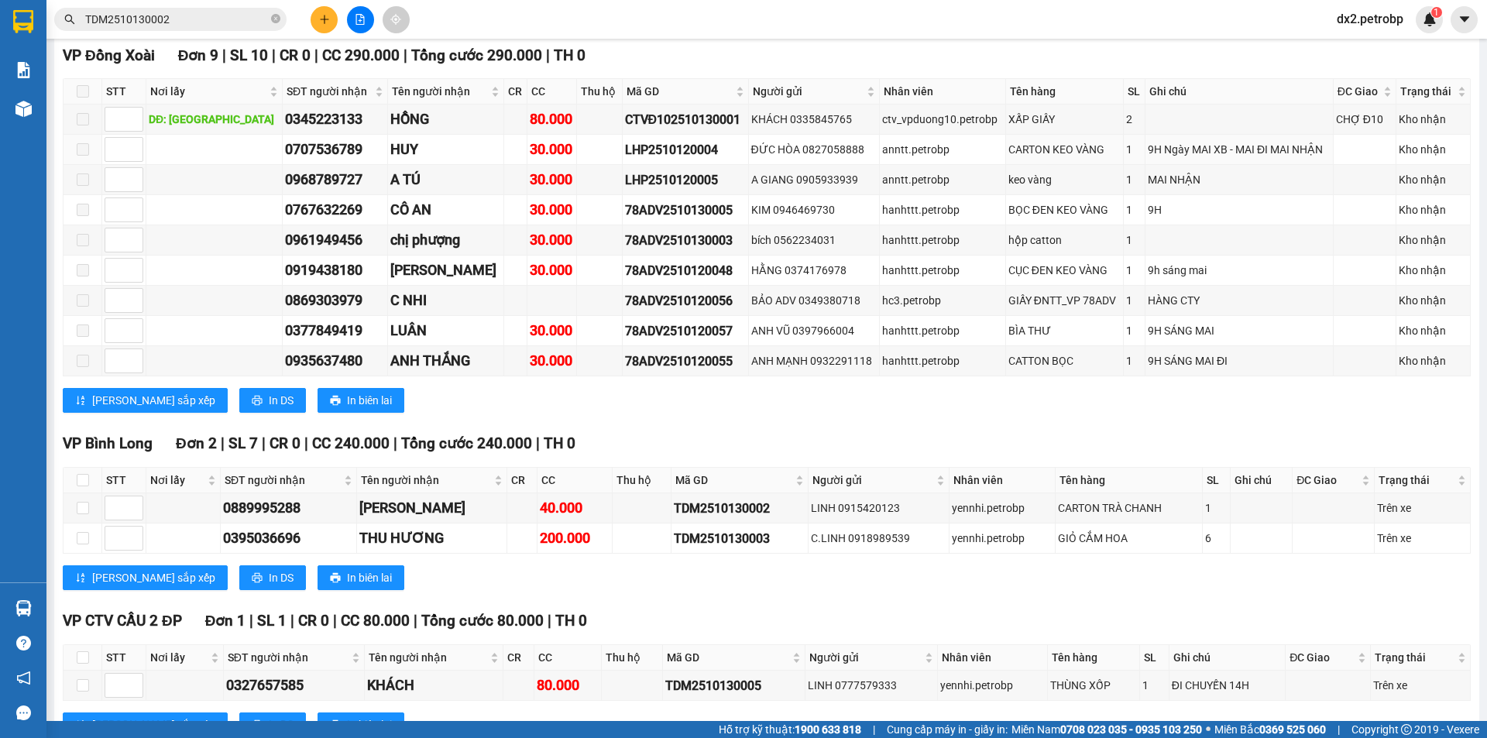
scroll to position [1299, 0]
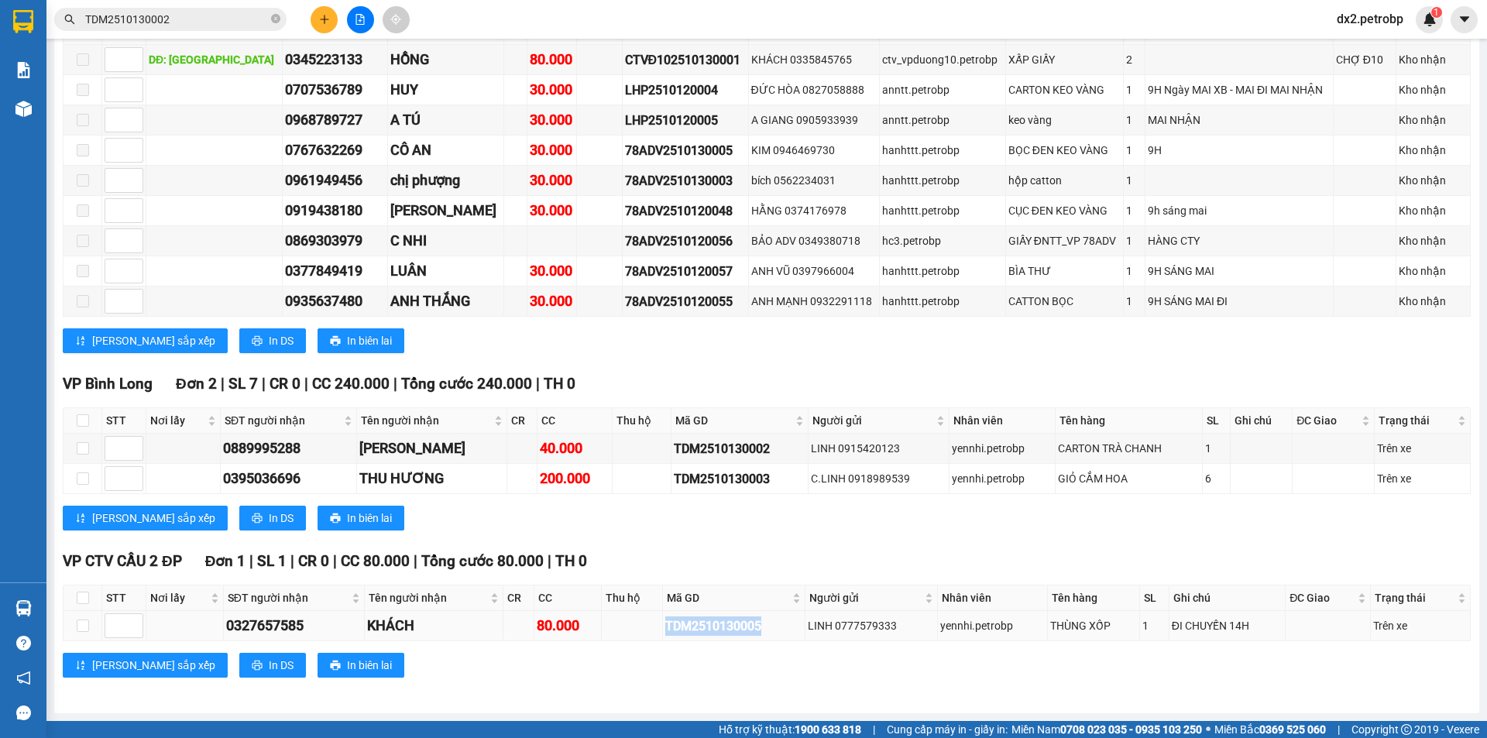
drag, startPoint x: 758, startPoint y: 627, endPoint x: 653, endPoint y: 630, distance: 104.6
click at [653, 630] on tr "0327657585 KHÁCH 80.000 TDM2510130005 LINH 0777579333 yennhi.petrobp THÙNG XỐP …" at bounding box center [767, 626] width 1407 height 30
click at [277, 13] on span at bounding box center [275, 19] width 9 height 15
click at [216, 15] on input "text" at bounding box center [176, 19] width 183 height 17
paste input "TDM2510130005"
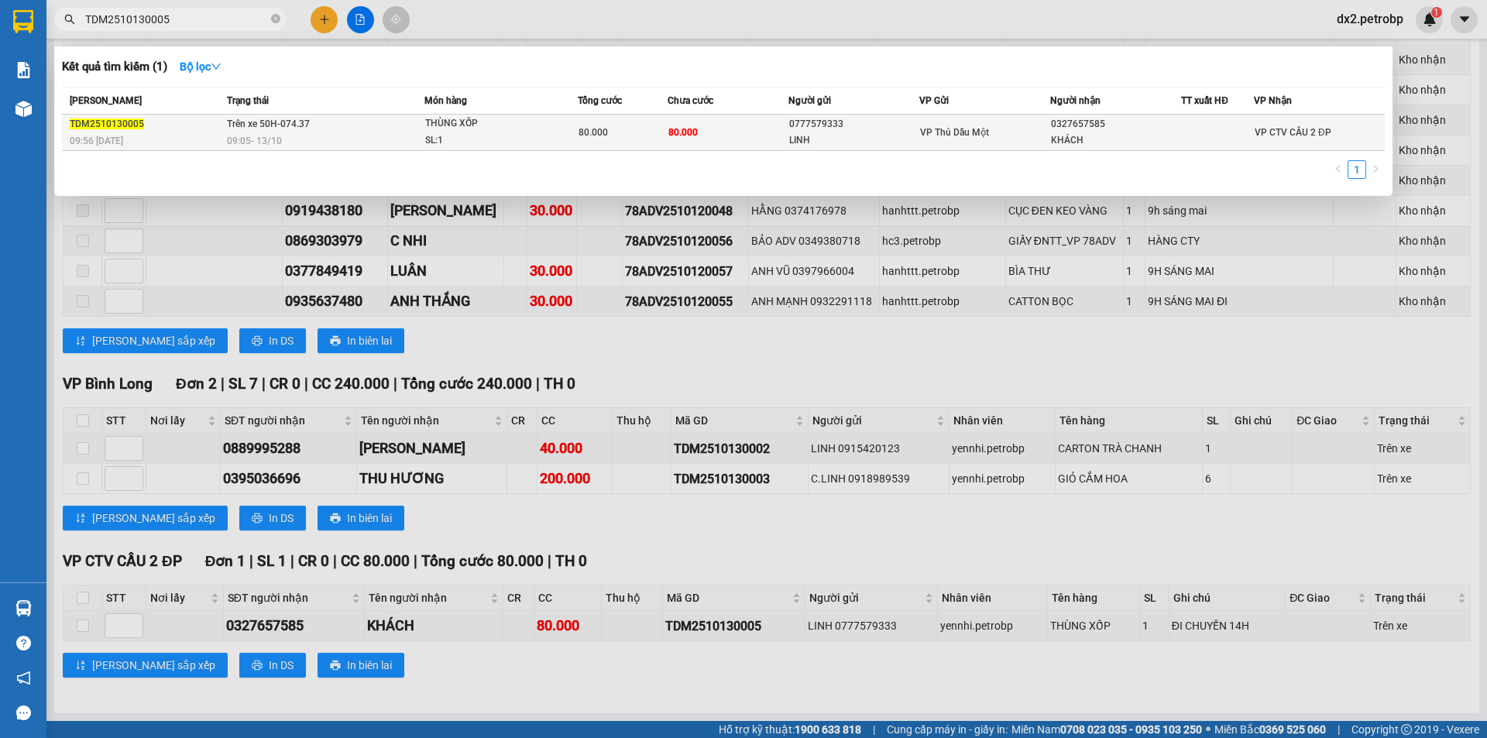
type input "TDM2510130005"
click at [519, 128] on div "THÙNG XỐP" at bounding box center [483, 123] width 116 height 17
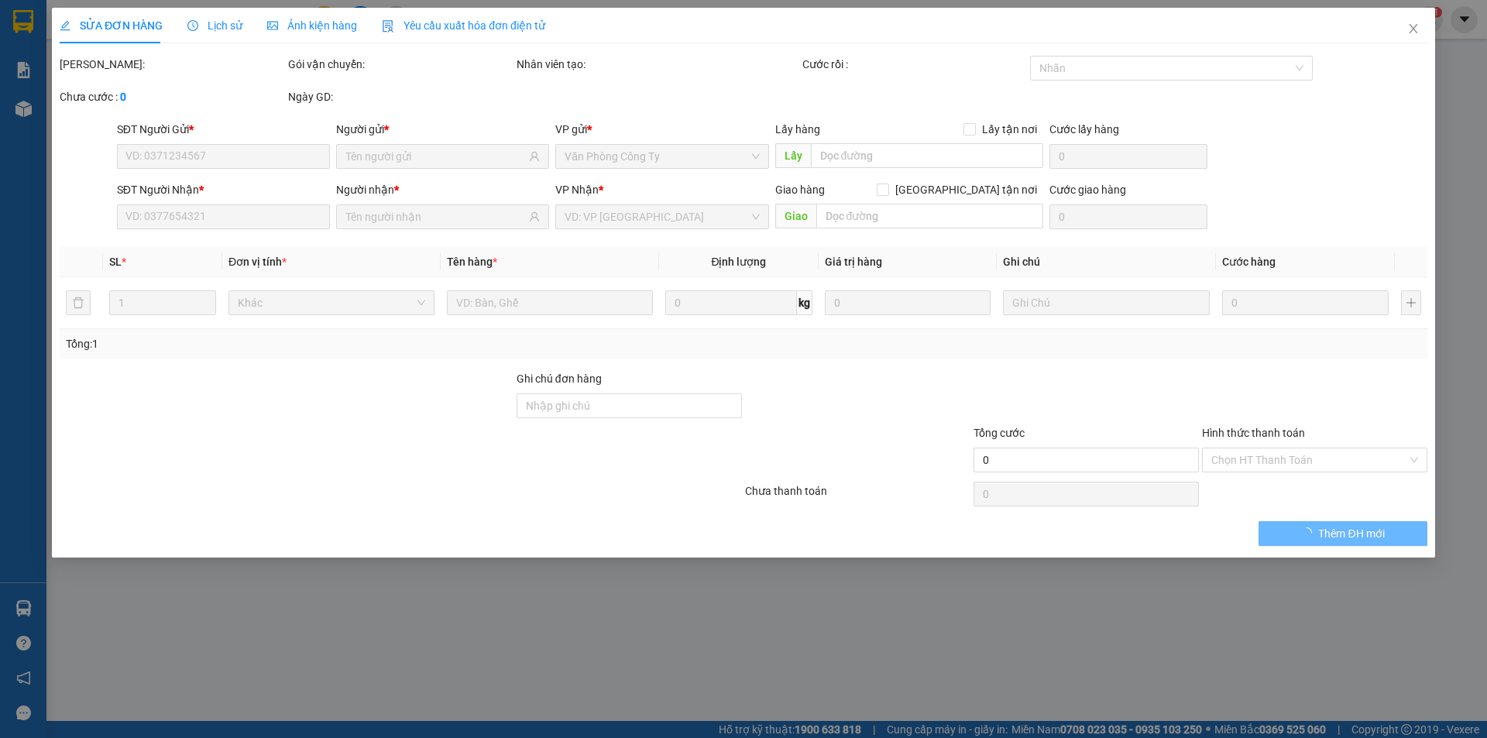
type input "0777579333"
type input "LINH"
type input "0327657585"
type input "KHÁCH"
type input "80.000"
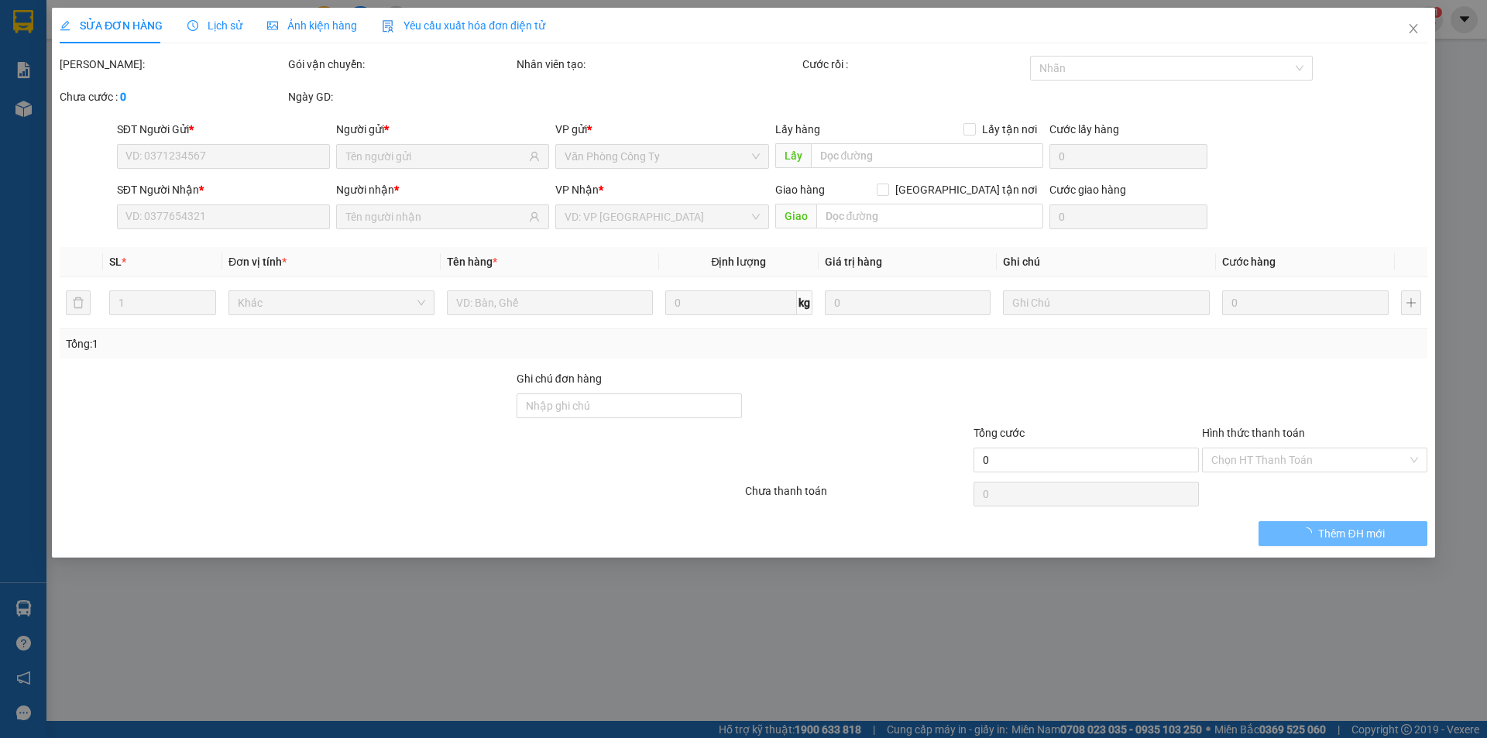
type input "80.000"
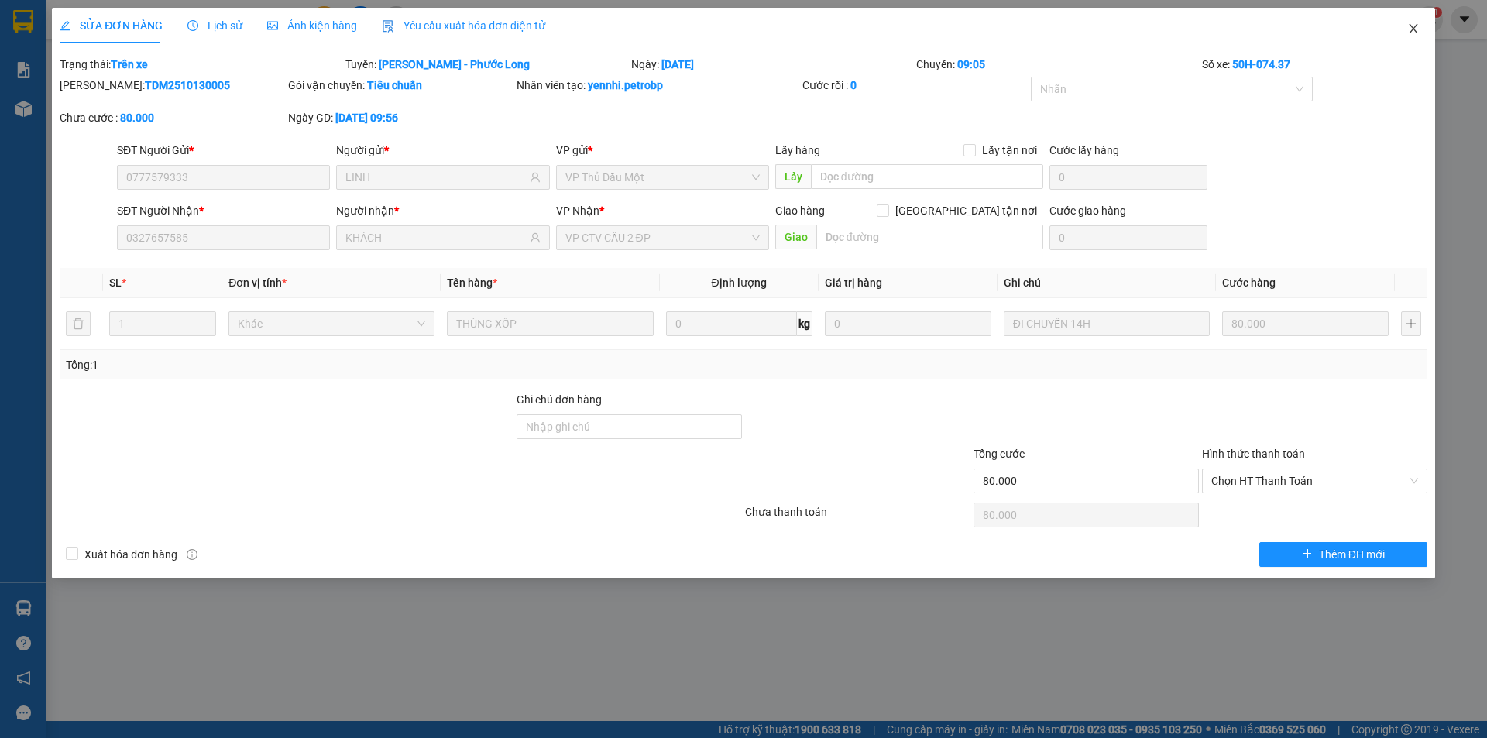
click at [1417, 27] on icon "close" at bounding box center [1413, 28] width 12 height 12
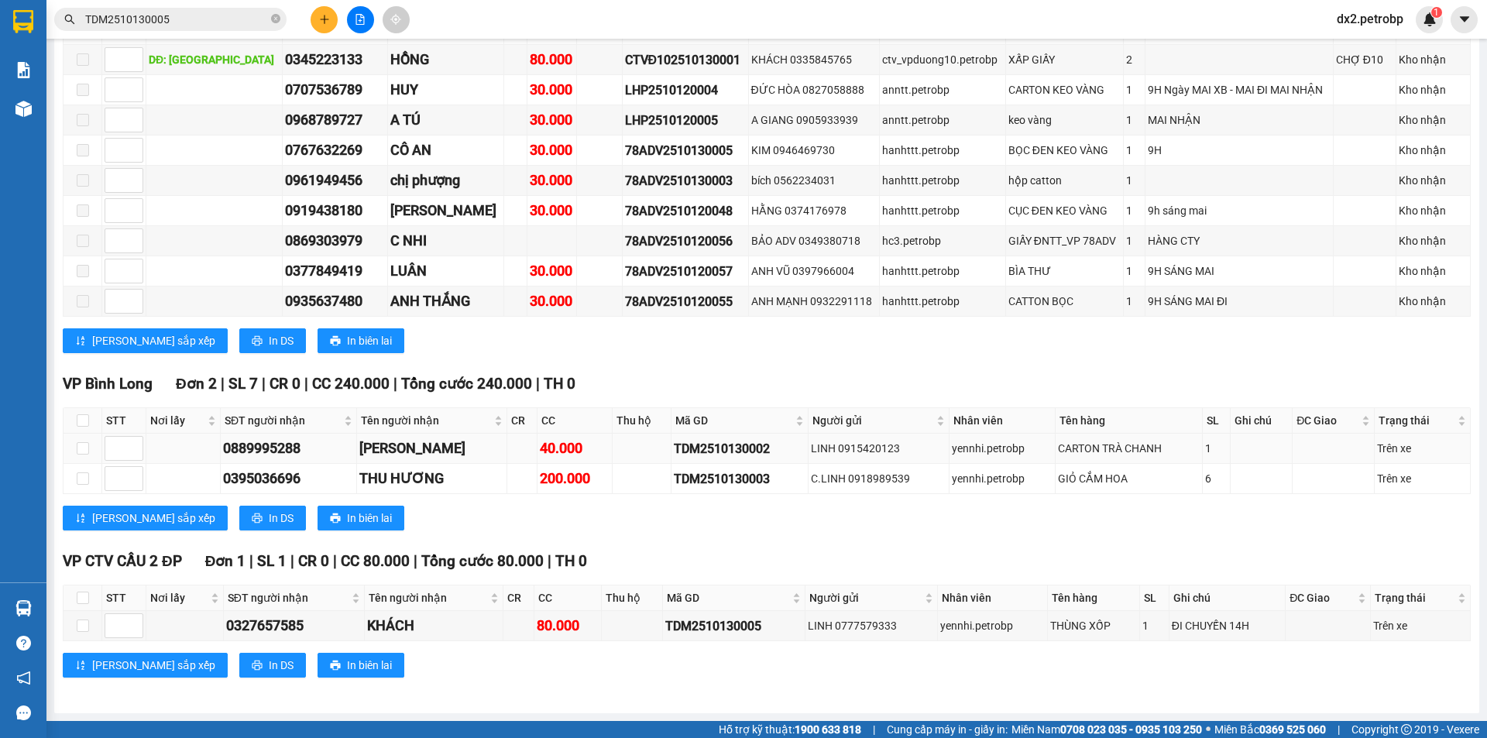
scroll to position [1144, 0]
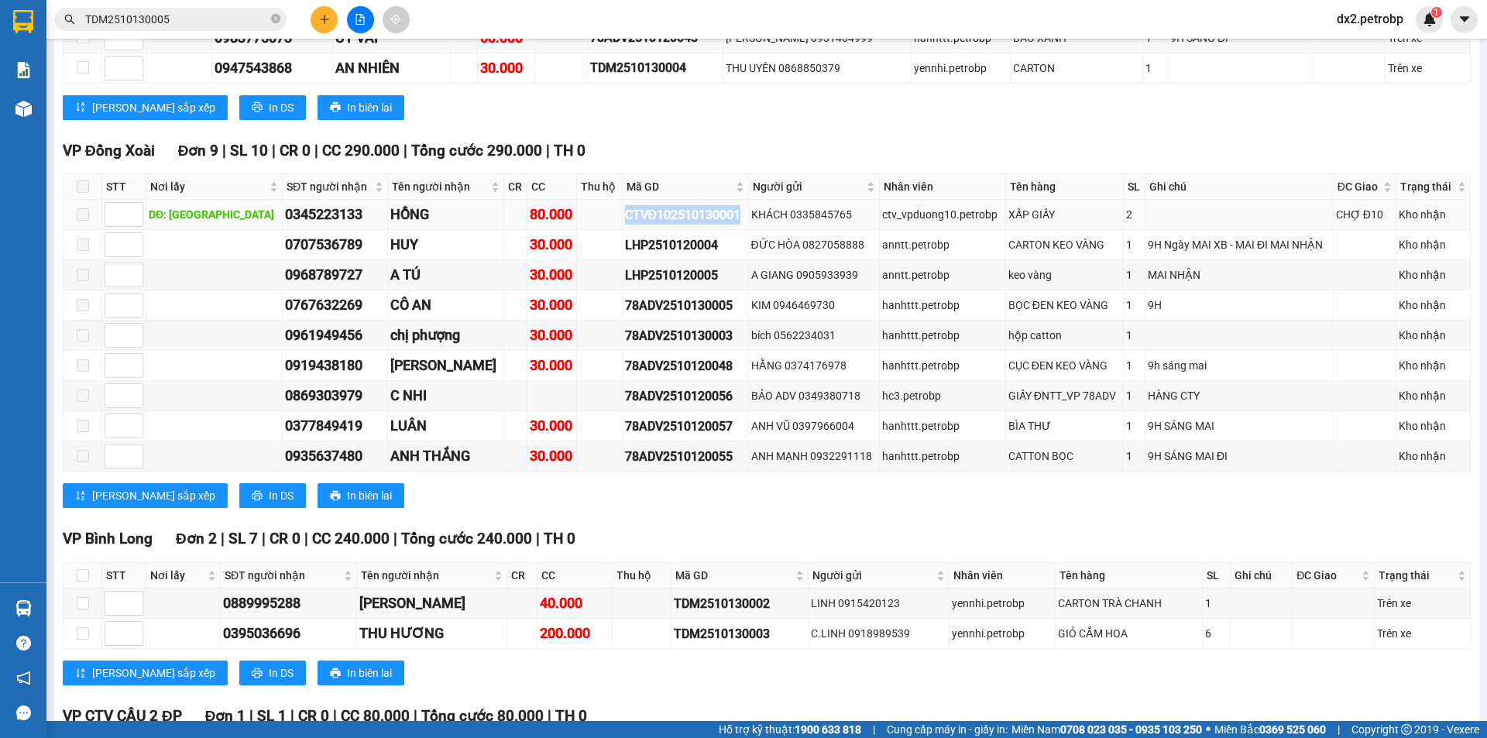
drag, startPoint x: 706, startPoint y: 212, endPoint x: 579, endPoint y: 225, distance: 127.6
click at [579, 225] on tr "DĐ: [GEOGRAPHIC_DATA] 0345223133 HỒNG 80.000 CTVĐ102510130001 KHÁCH 0335845765 …" at bounding box center [767, 215] width 1407 height 30
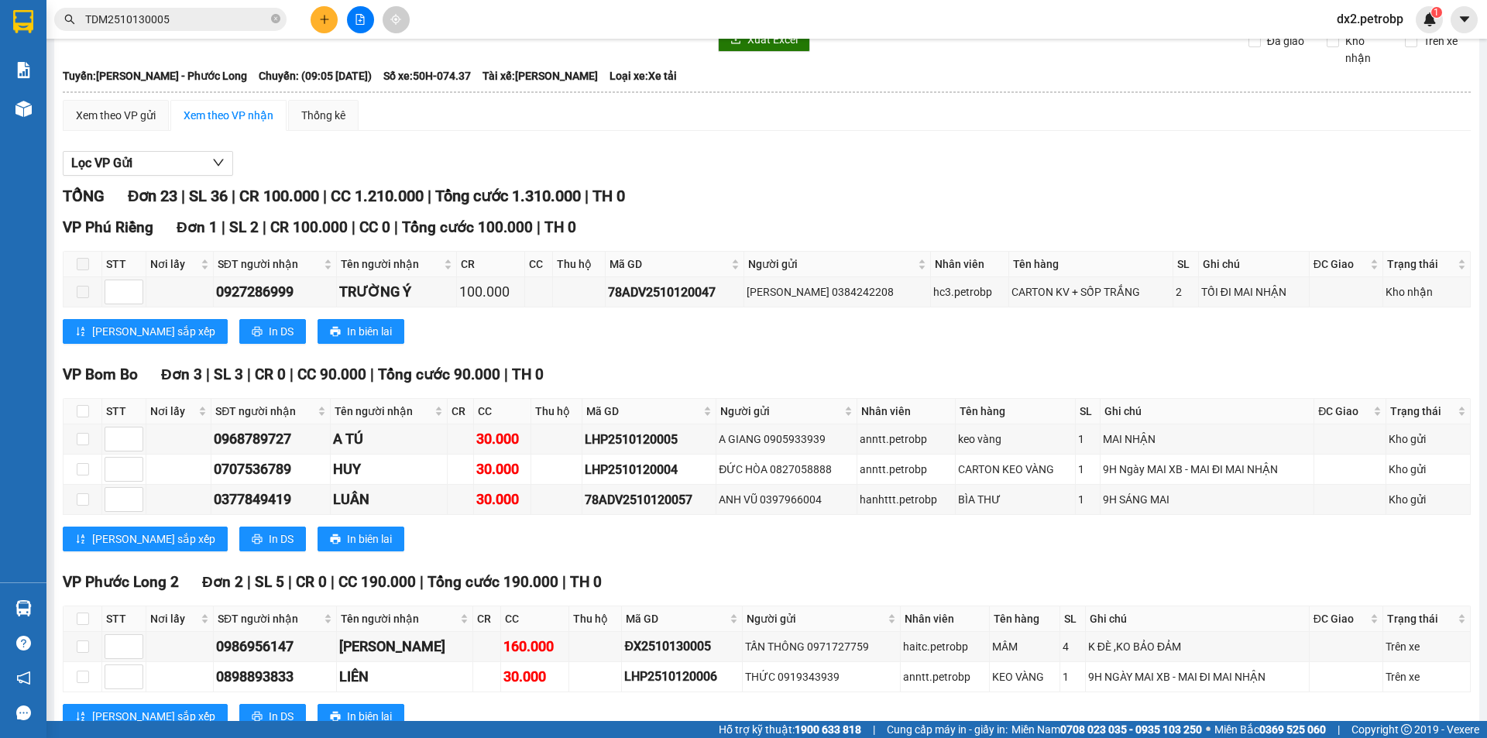
scroll to position [0, 0]
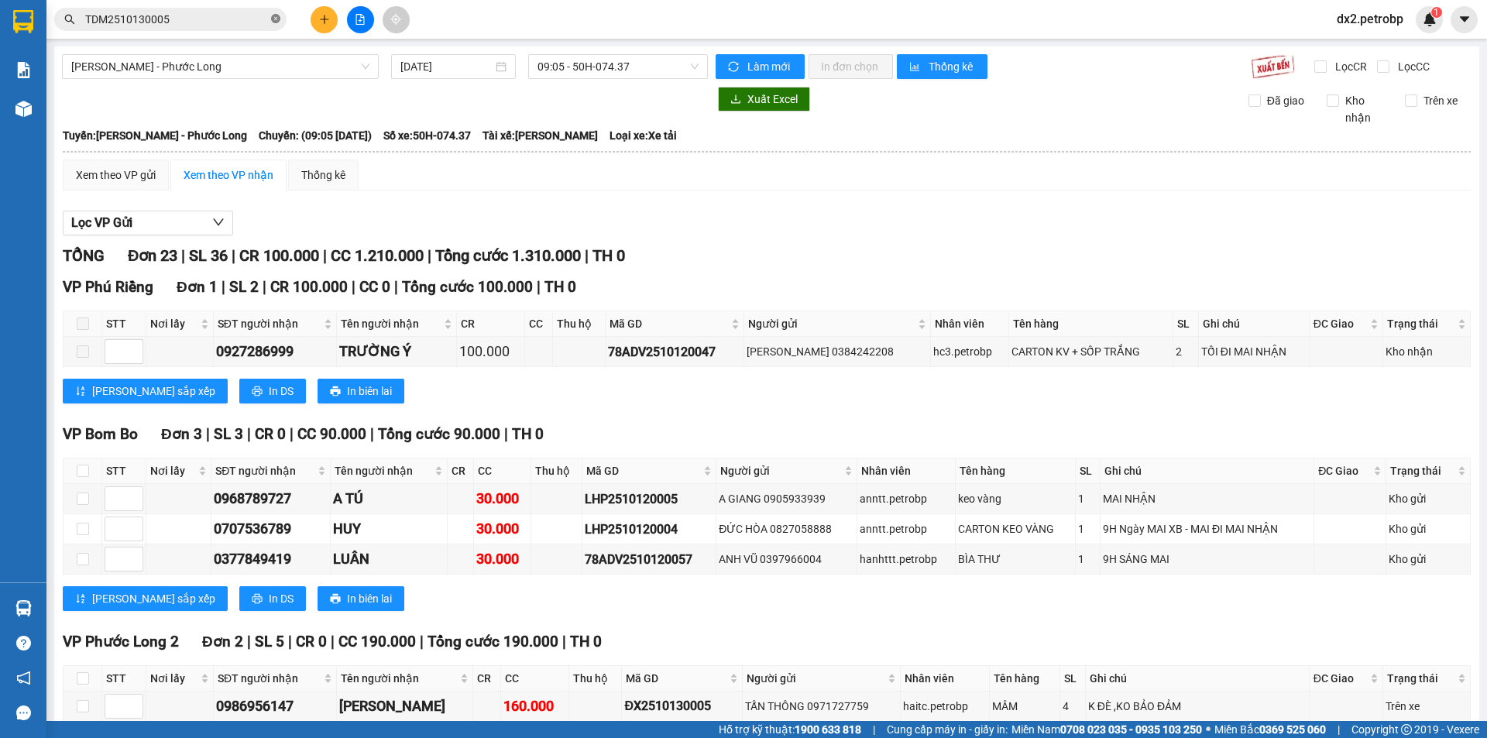
click at [273, 19] on icon "close-circle" at bounding box center [275, 18] width 9 height 9
click at [228, 20] on input "text" at bounding box center [176, 19] width 183 height 17
paste input "CTVĐ102510130001"
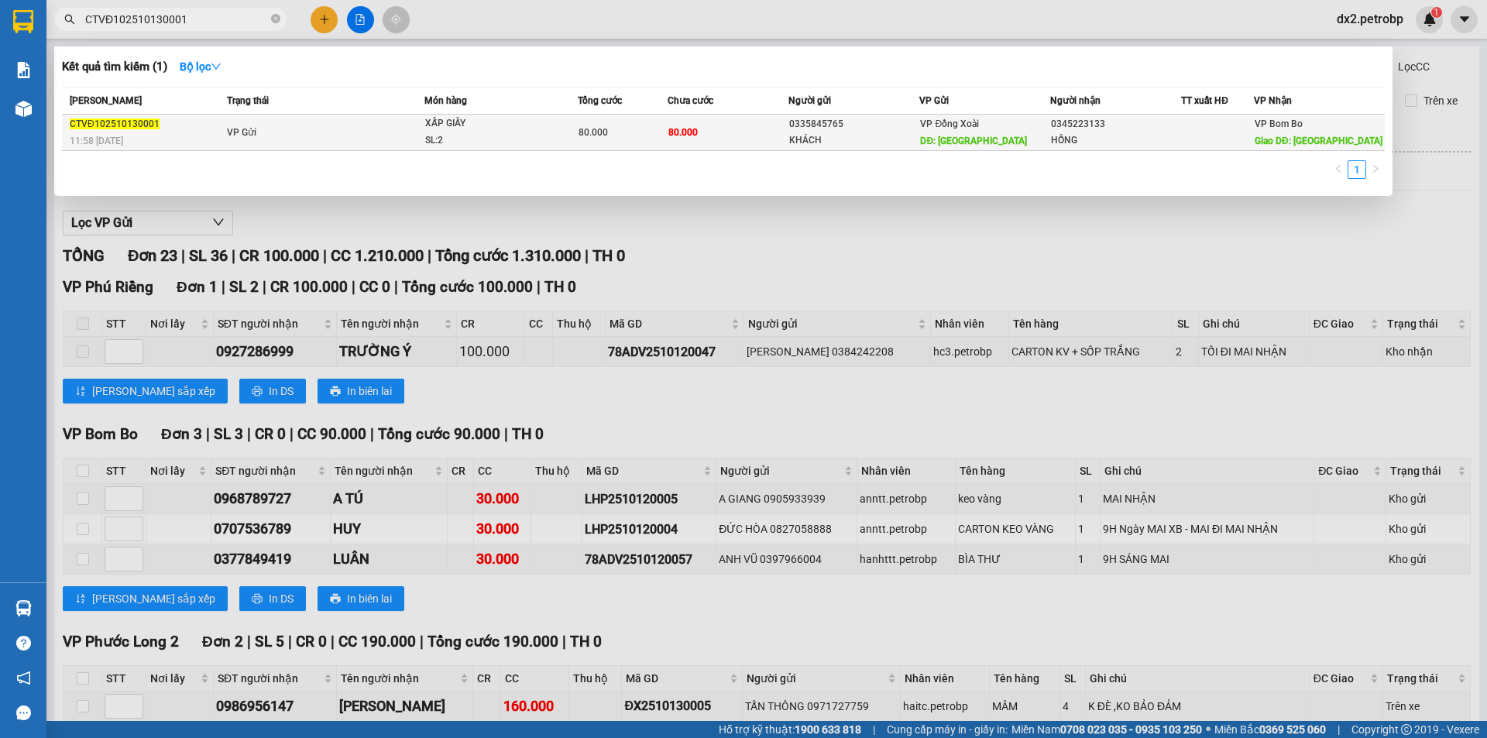
type input "CTVĐ102510130001"
click at [507, 129] on div "XẤP GIẤY" at bounding box center [483, 123] width 116 height 17
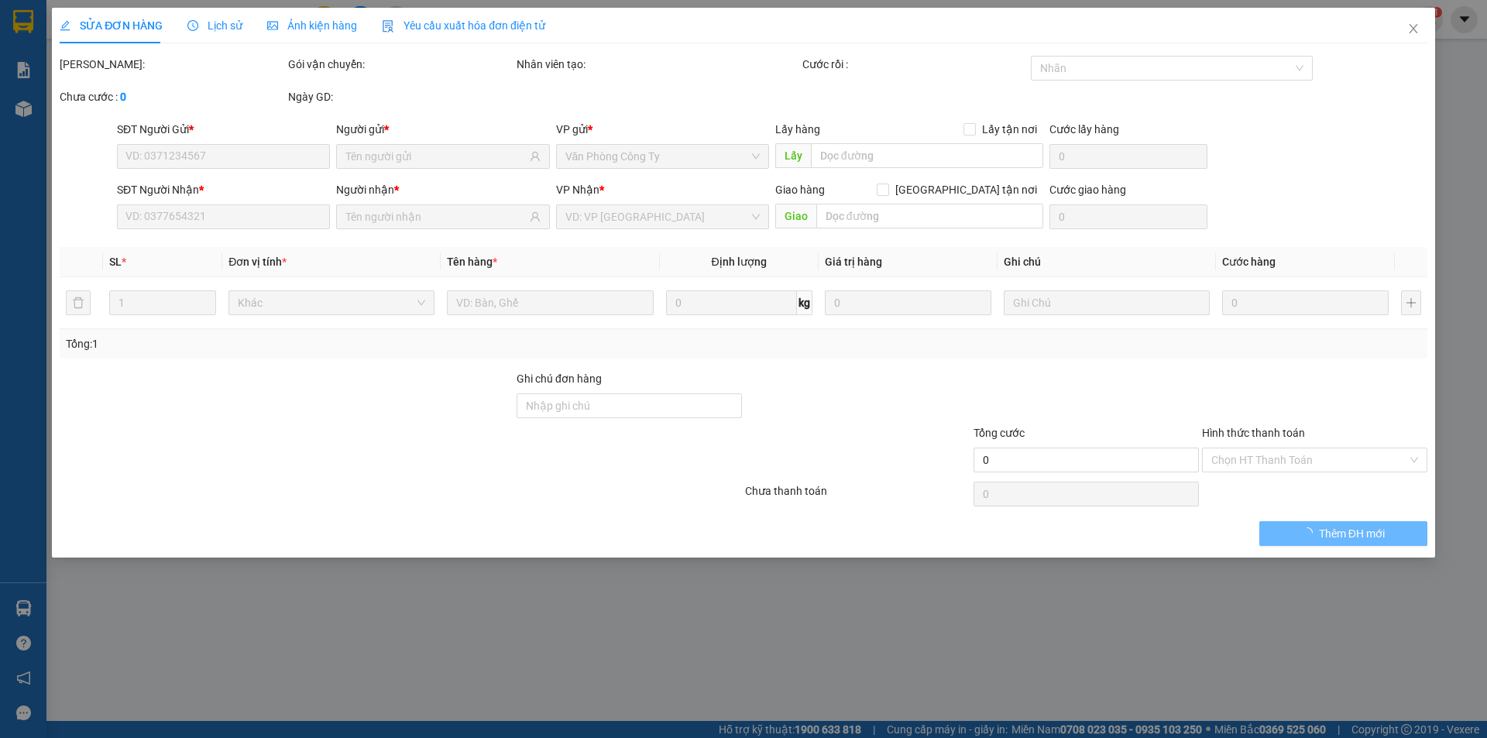
type input "0335845765"
type input "KHÁCH"
type input "[GEOGRAPHIC_DATA]"
type input "0345223133"
type input "HỒNG"
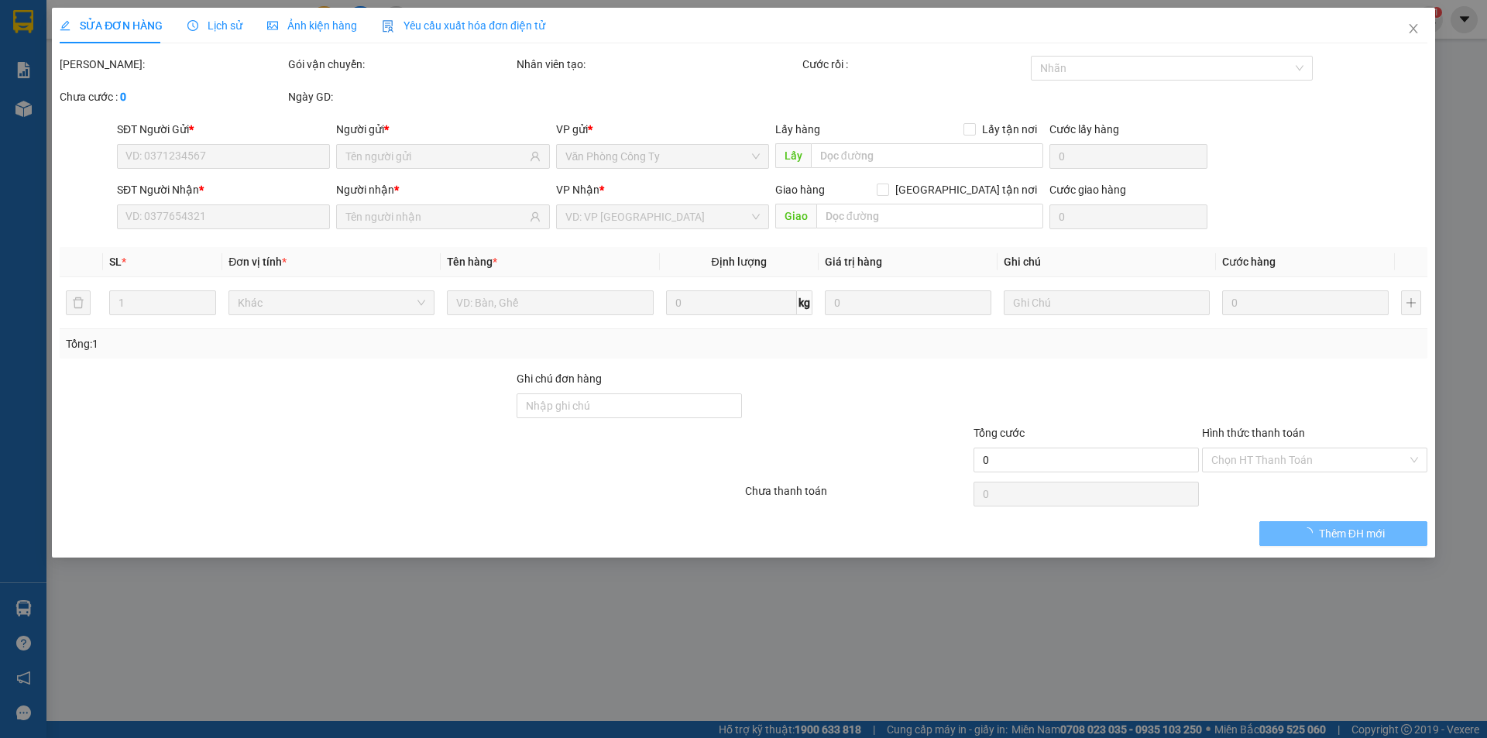
type input "CHỢ Đ10"
type input "80.000"
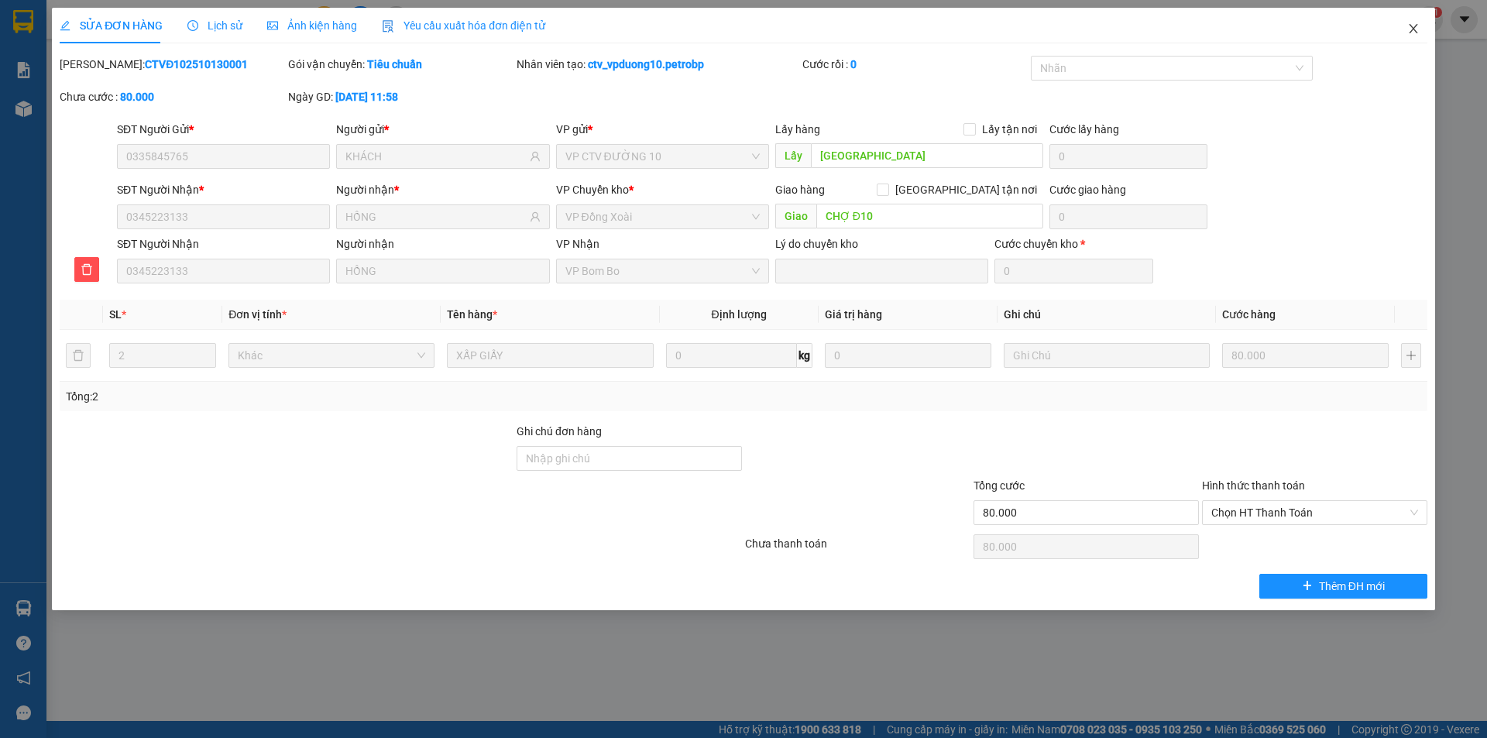
click at [1408, 26] on icon "close" at bounding box center [1413, 28] width 12 height 12
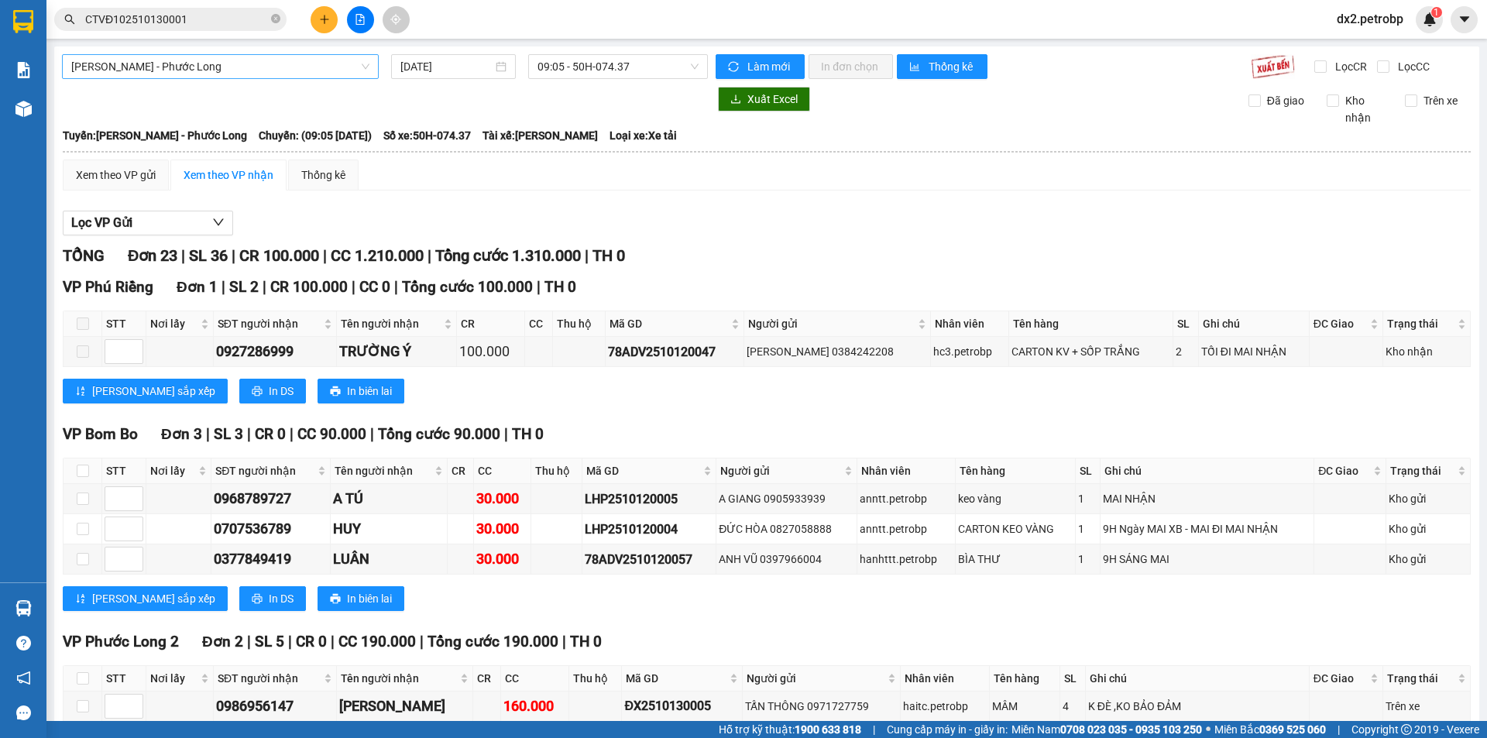
click at [362, 64] on span "[PERSON_NAME] - Phước Long" at bounding box center [220, 66] width 298 height 23
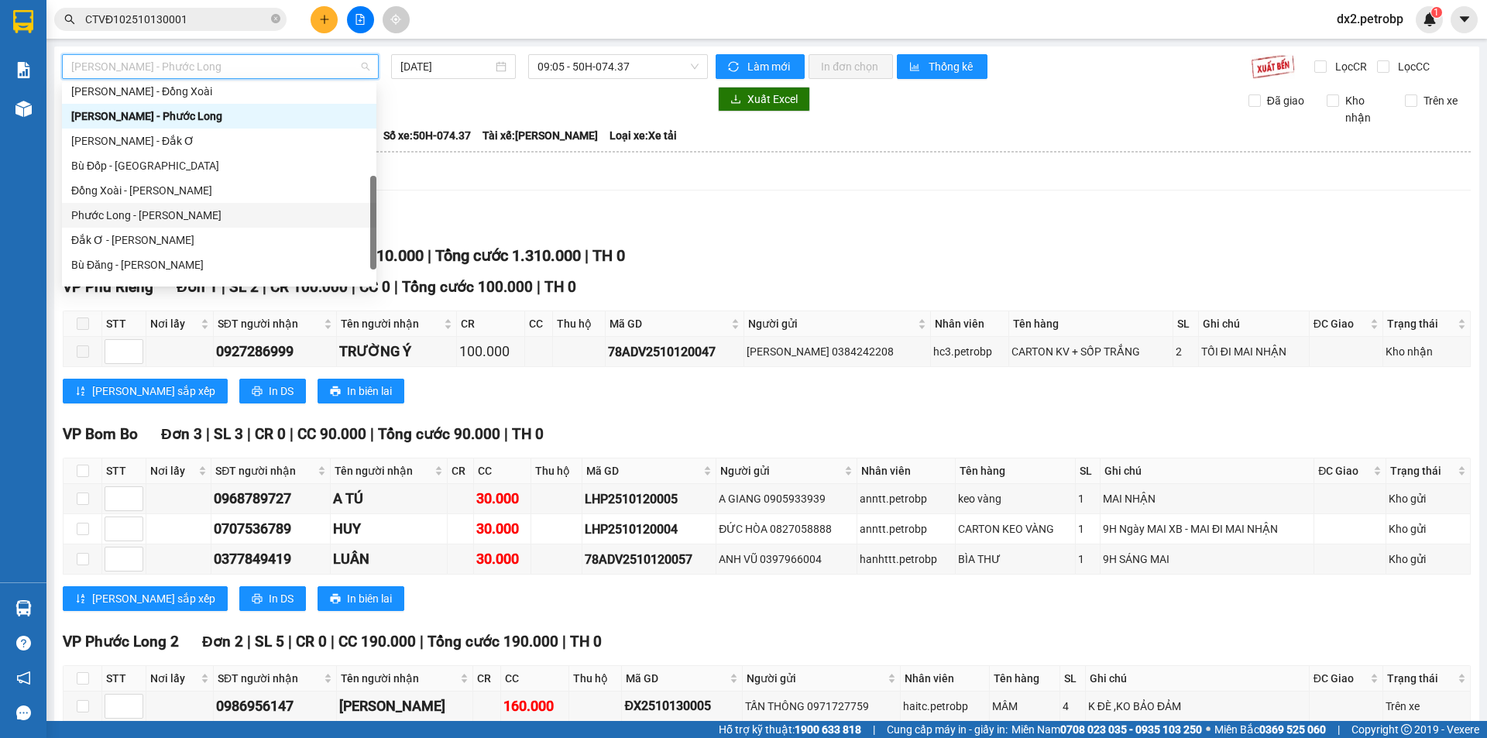
scroll to position [322, 0]
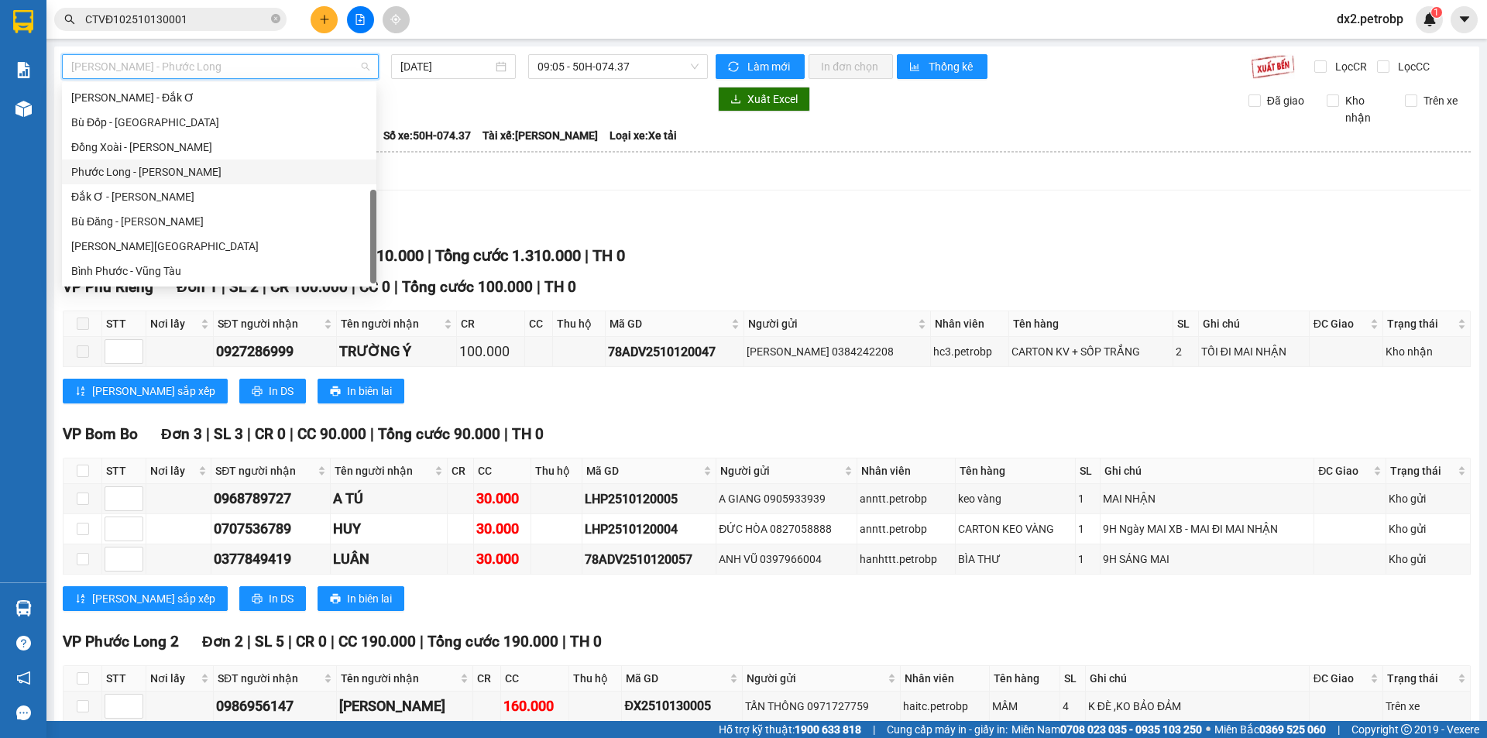
click at [195, 169] on div "Phước Long - [PERSON_NAME]" at bounding box center [219, 171] width 296 height 17
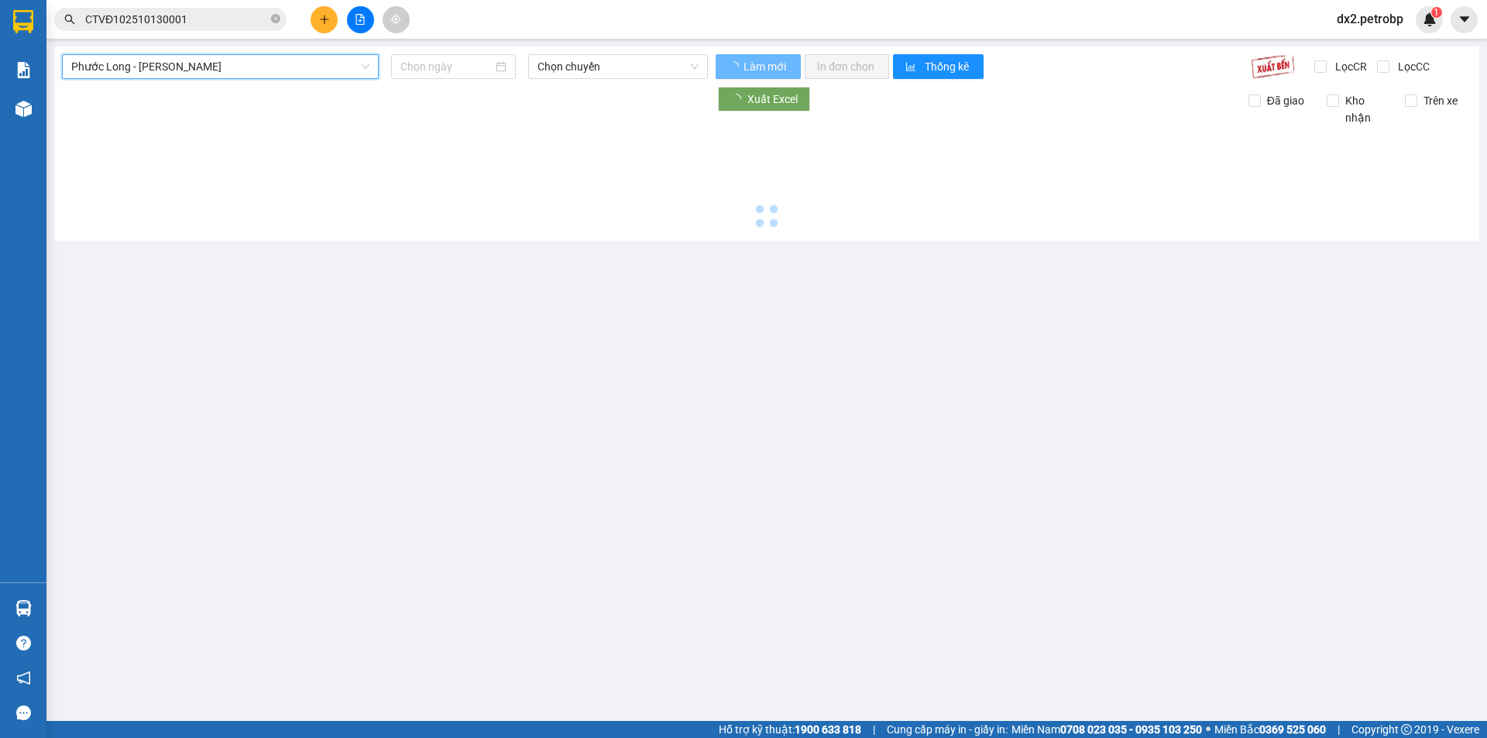
type input "[DATE]"
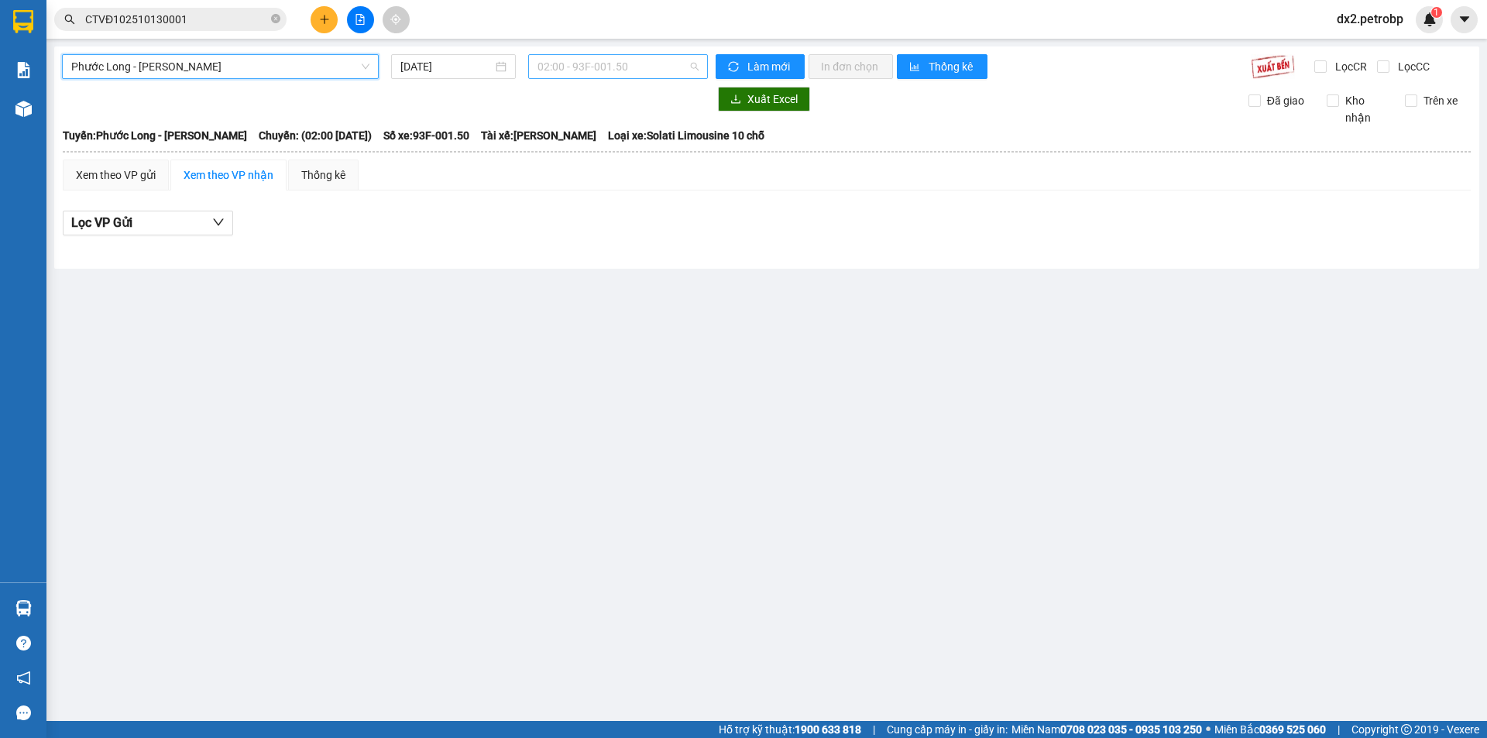
click at [700, 60] on div "02:00 - 93F-001.50" at bounding box center [618, 66] width 180 height 25
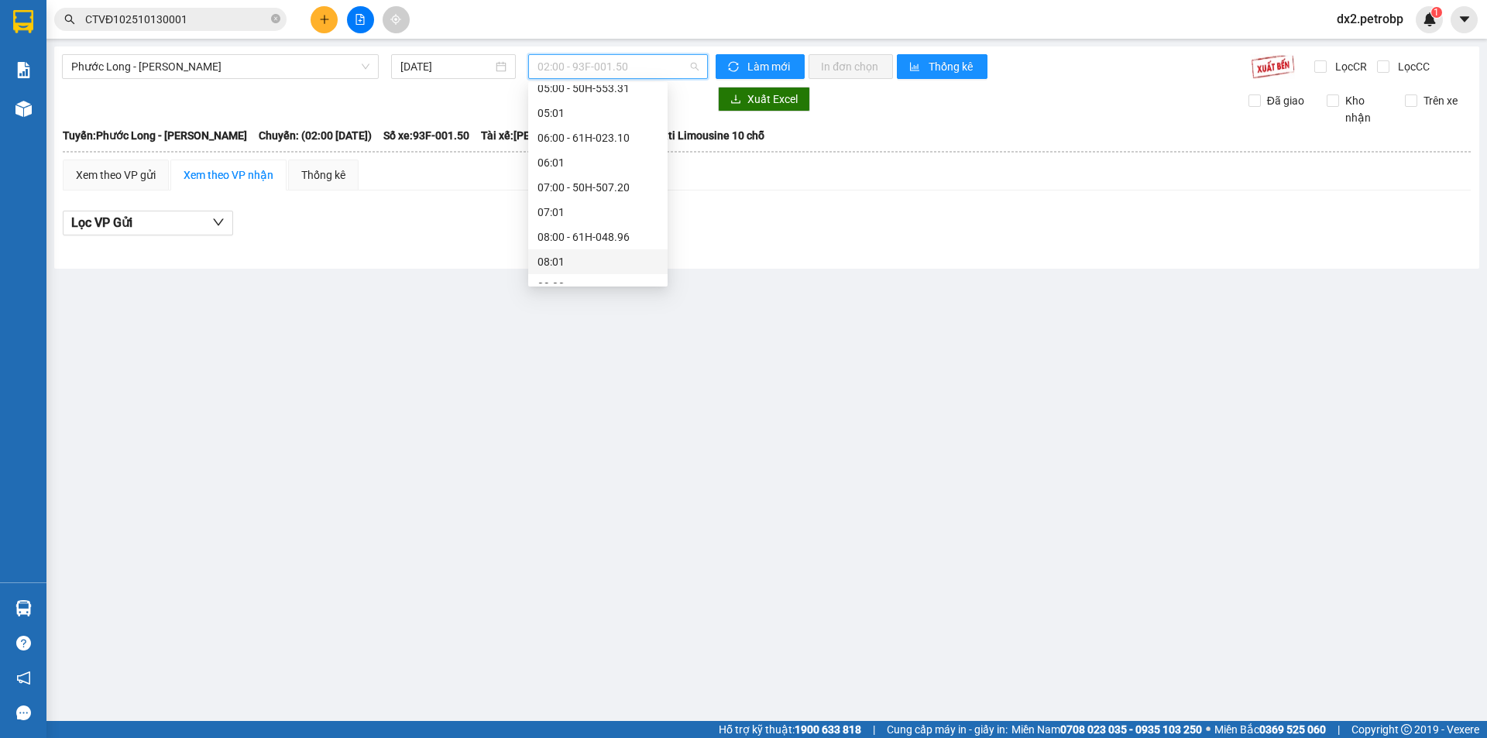
scroll to position [310, 0]
click at [616, 256] on div "09:05 - 50H-363.26" at bounding box center [598, 258] width 121 height 17
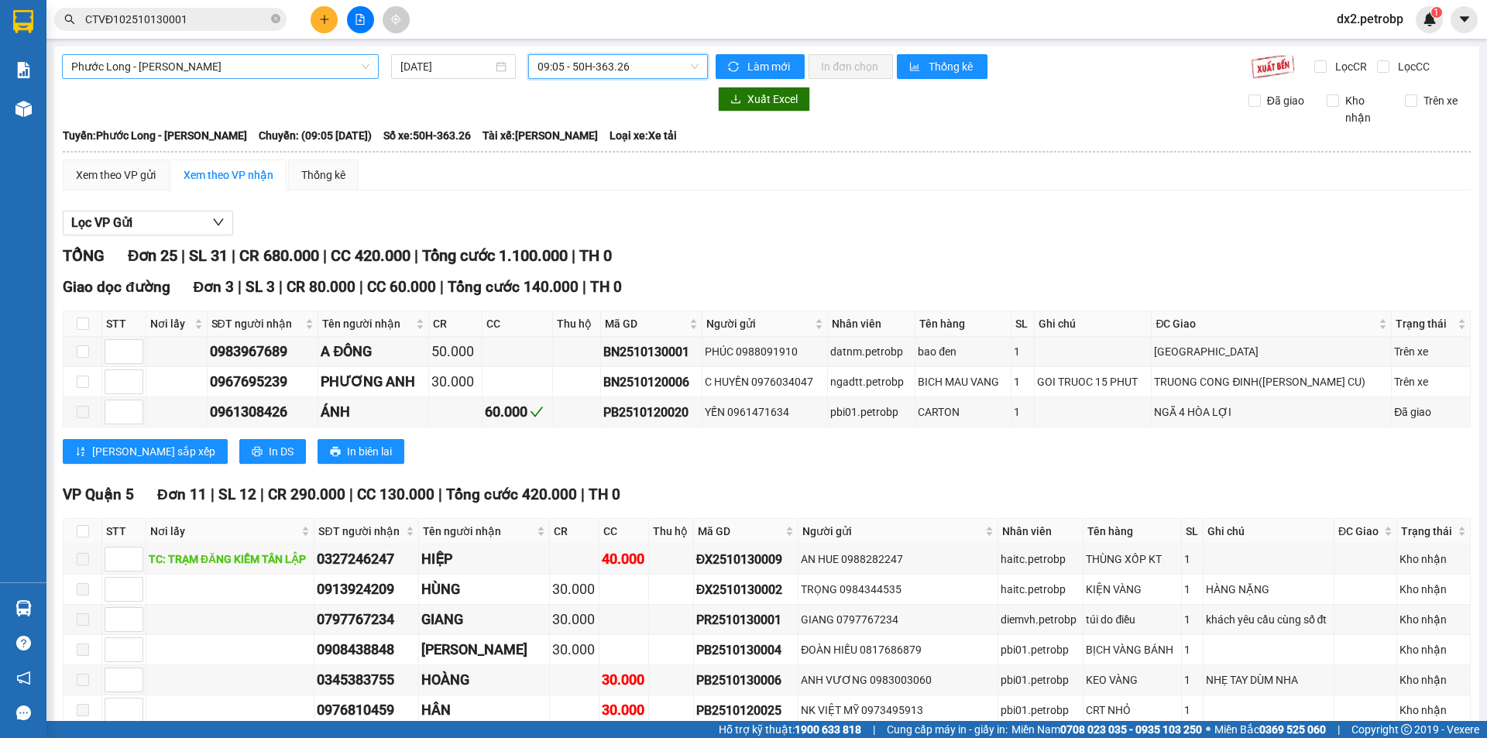
click at [359, 67] on span "Phước Long - [PERSON_NAME]" at bounding box center [220, 66] width 298 height 23
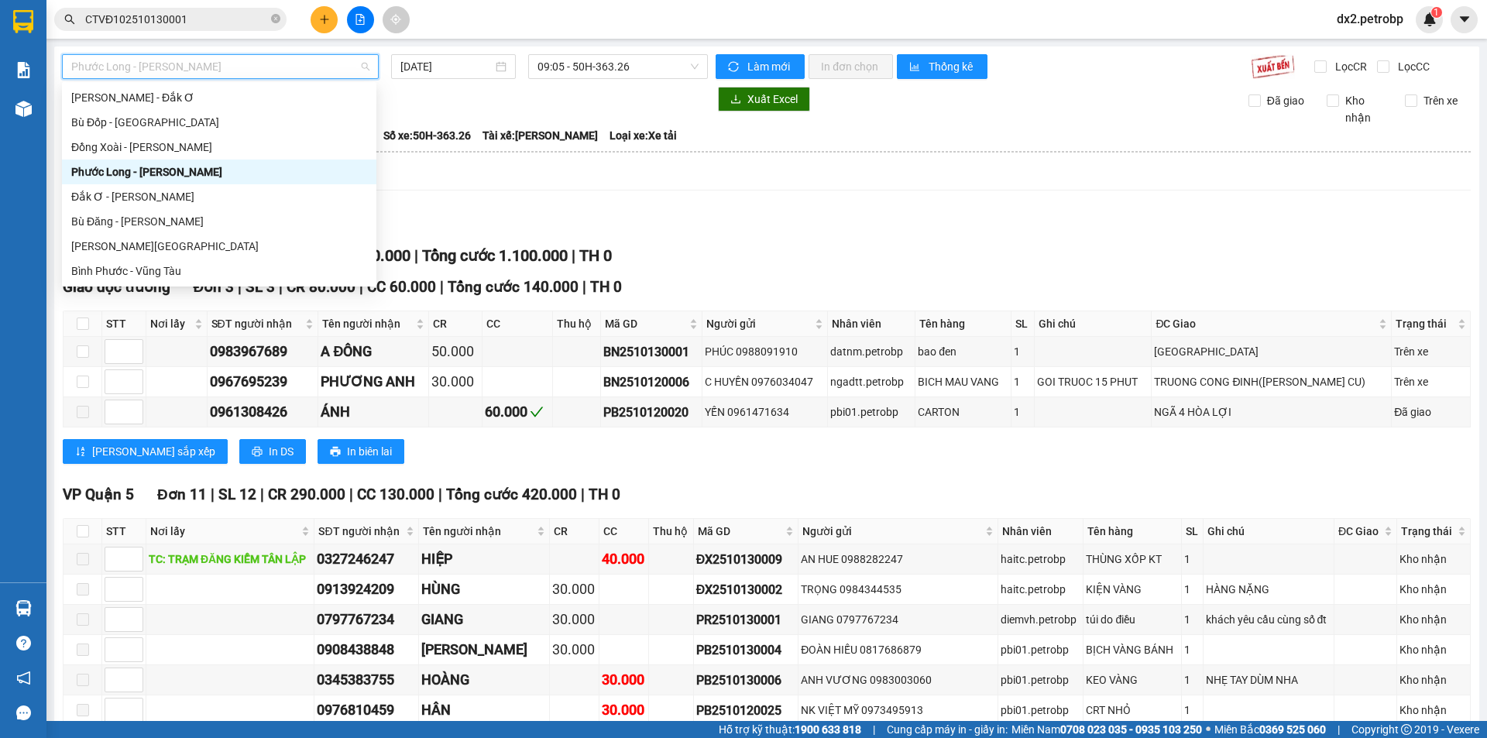
scroll to position [167, 0]
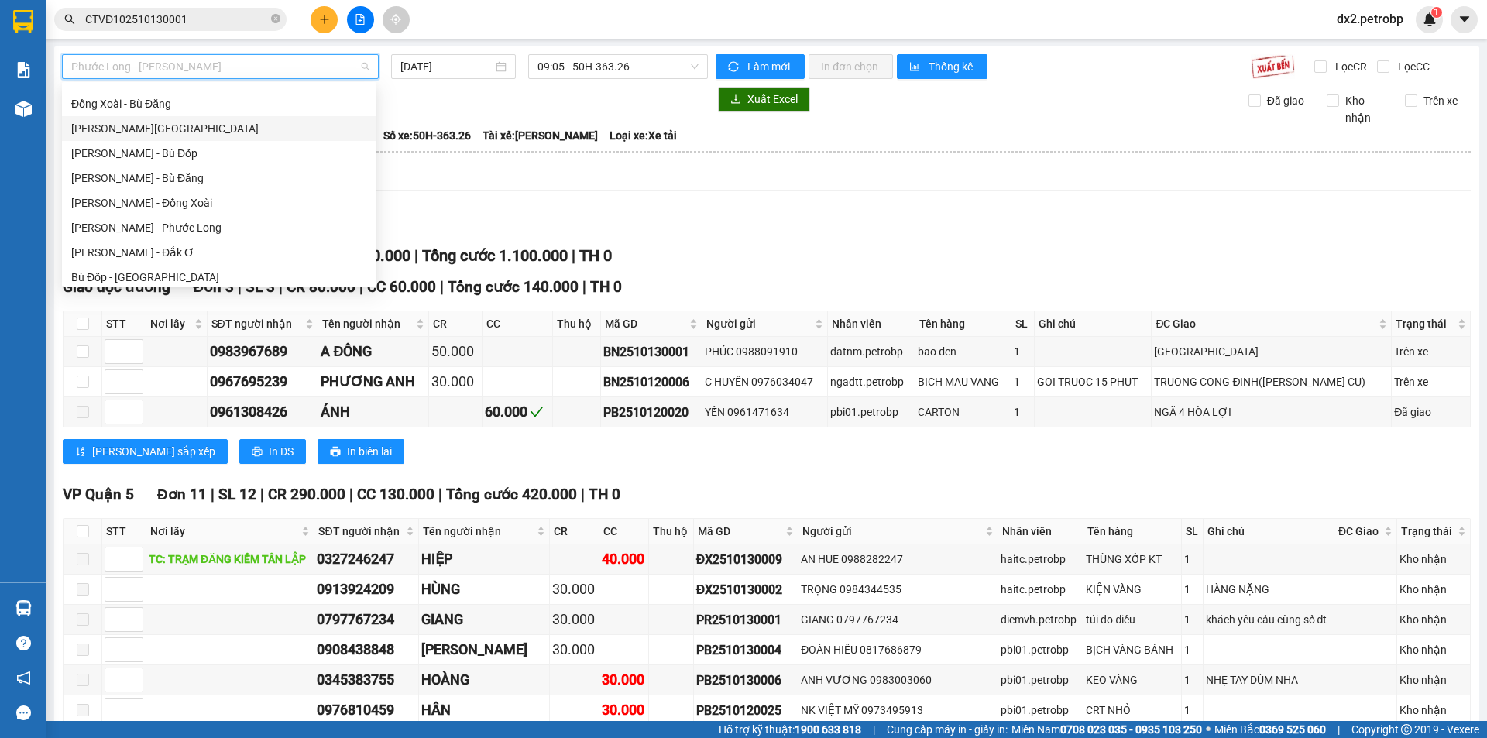
click at [143, 124] on div "[PERSON_NAME][GEOGRAPHIC_DATA]" at bounding box center [219, 128] width 296 height 17
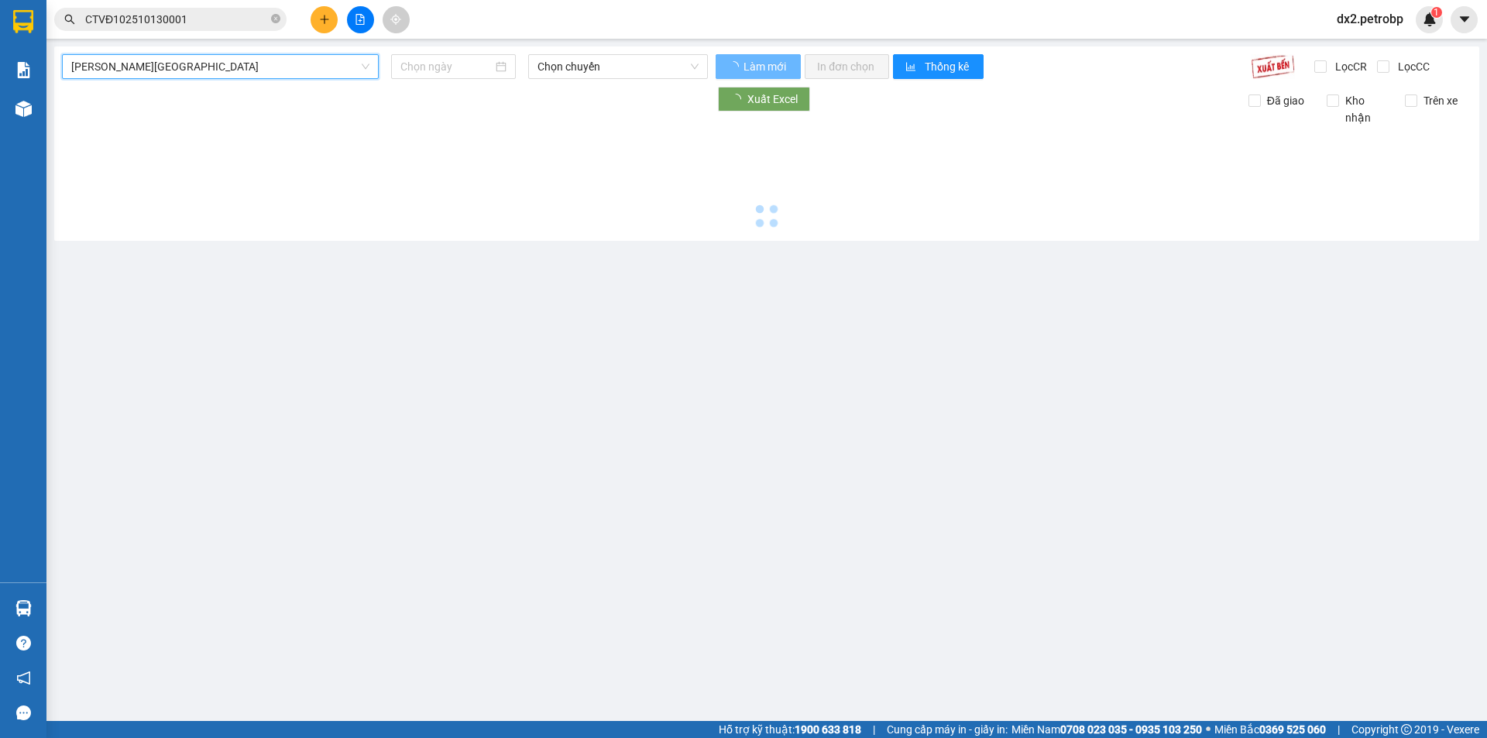
type input "[DATE]"
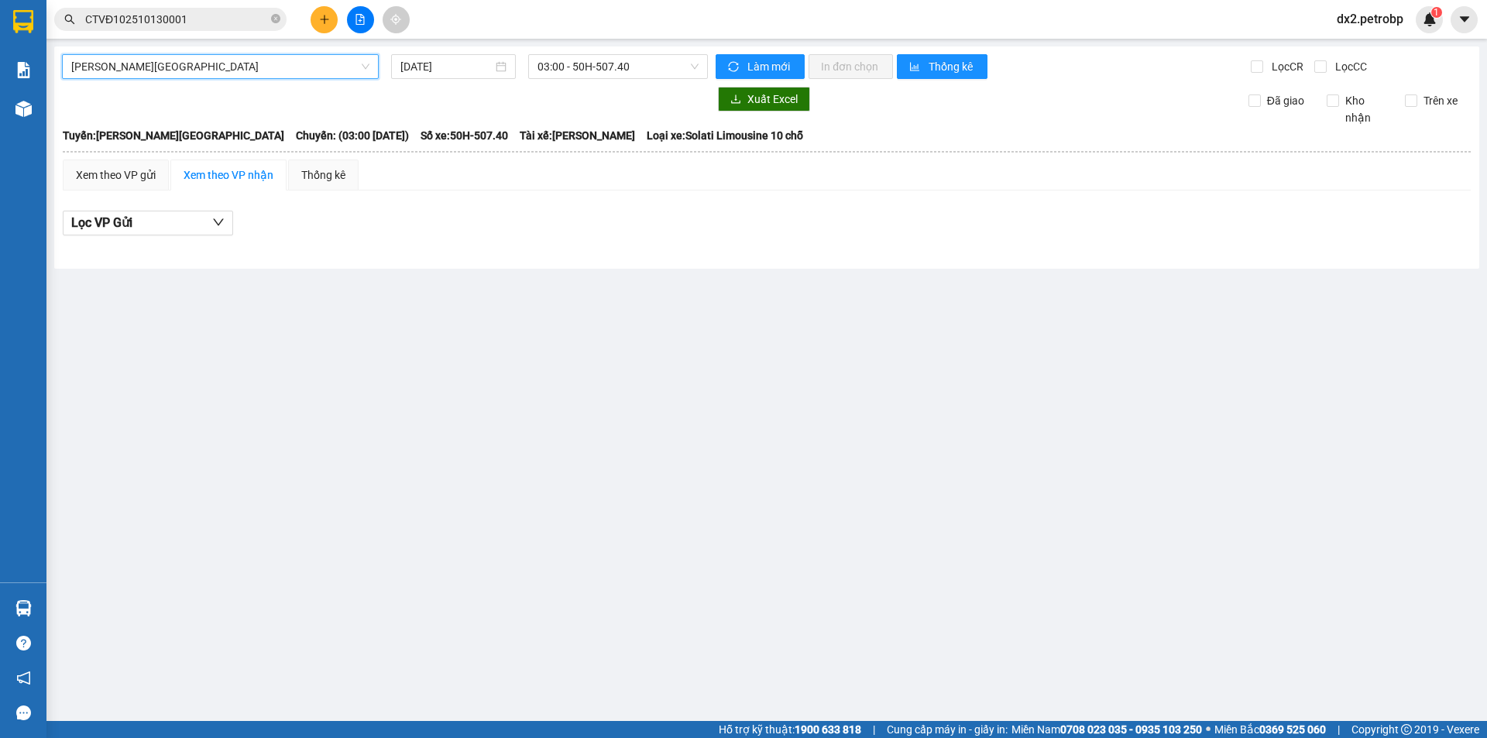
click at [335, 69] on span "[PERSON_NAME][GEOGRAPHIC_DATA]" at bounding box center [220, 66] width 298 height 23
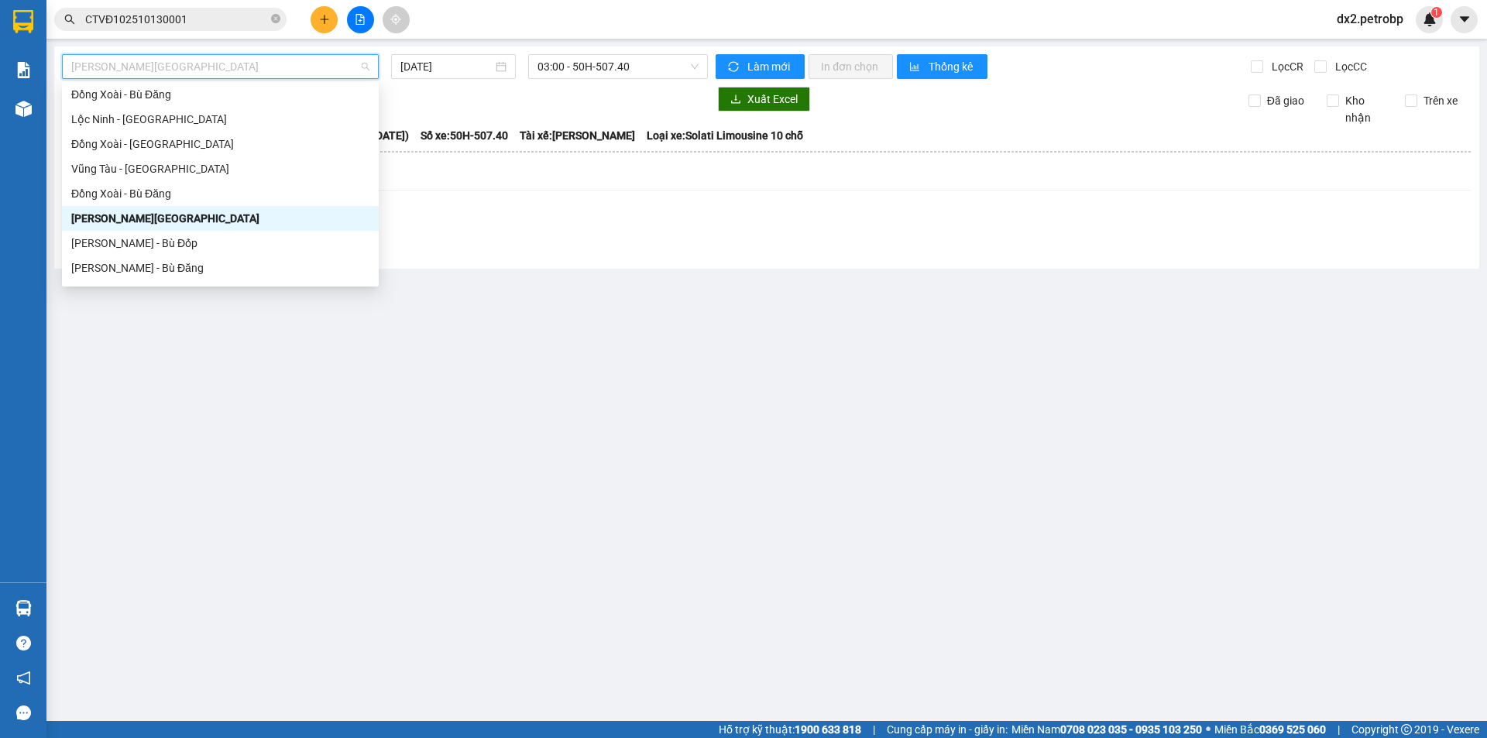
scroll to position [155, 0]
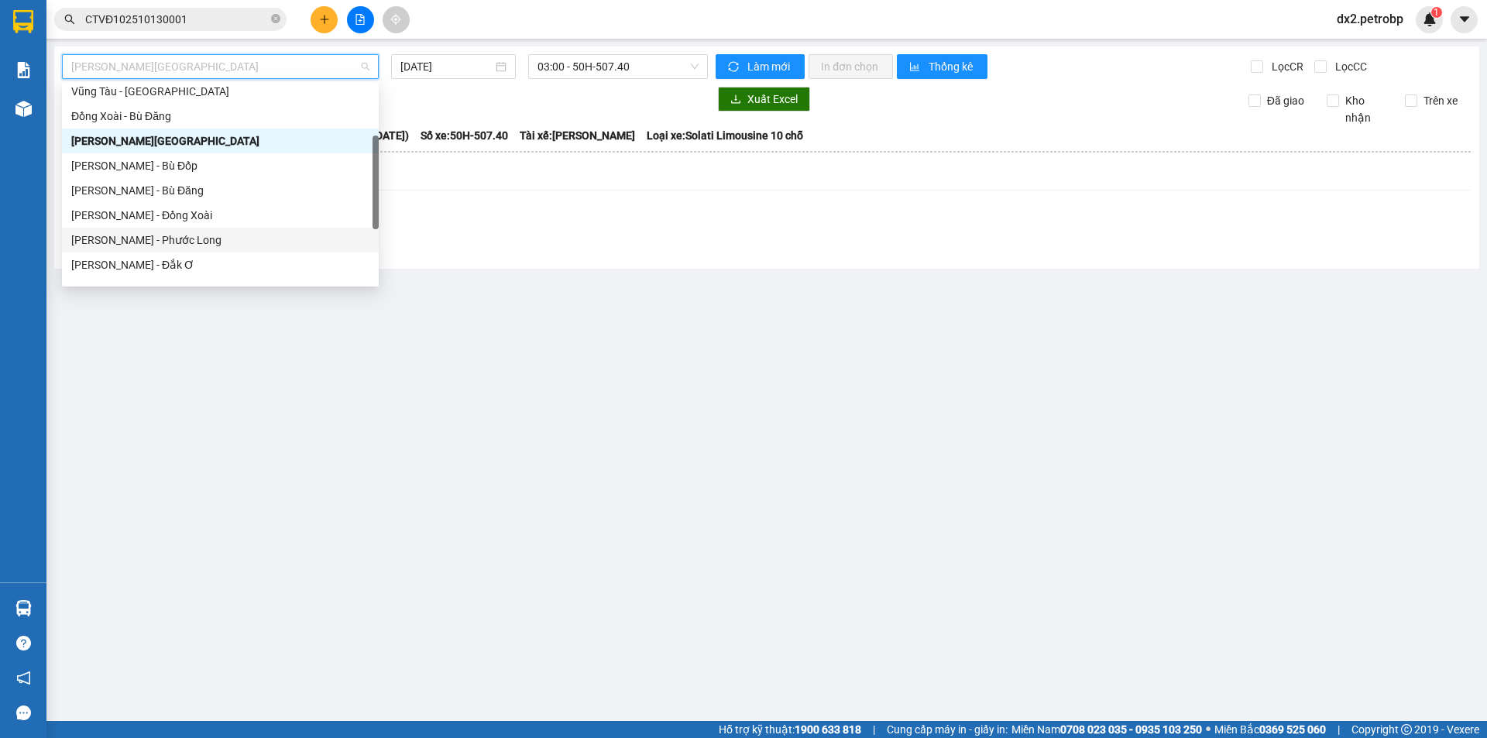
click at [180, 242] on div "[PERSON_NAME] - Phước Long" at bounding box center [220, 240] width 298 height 17
type input "[DATE]"
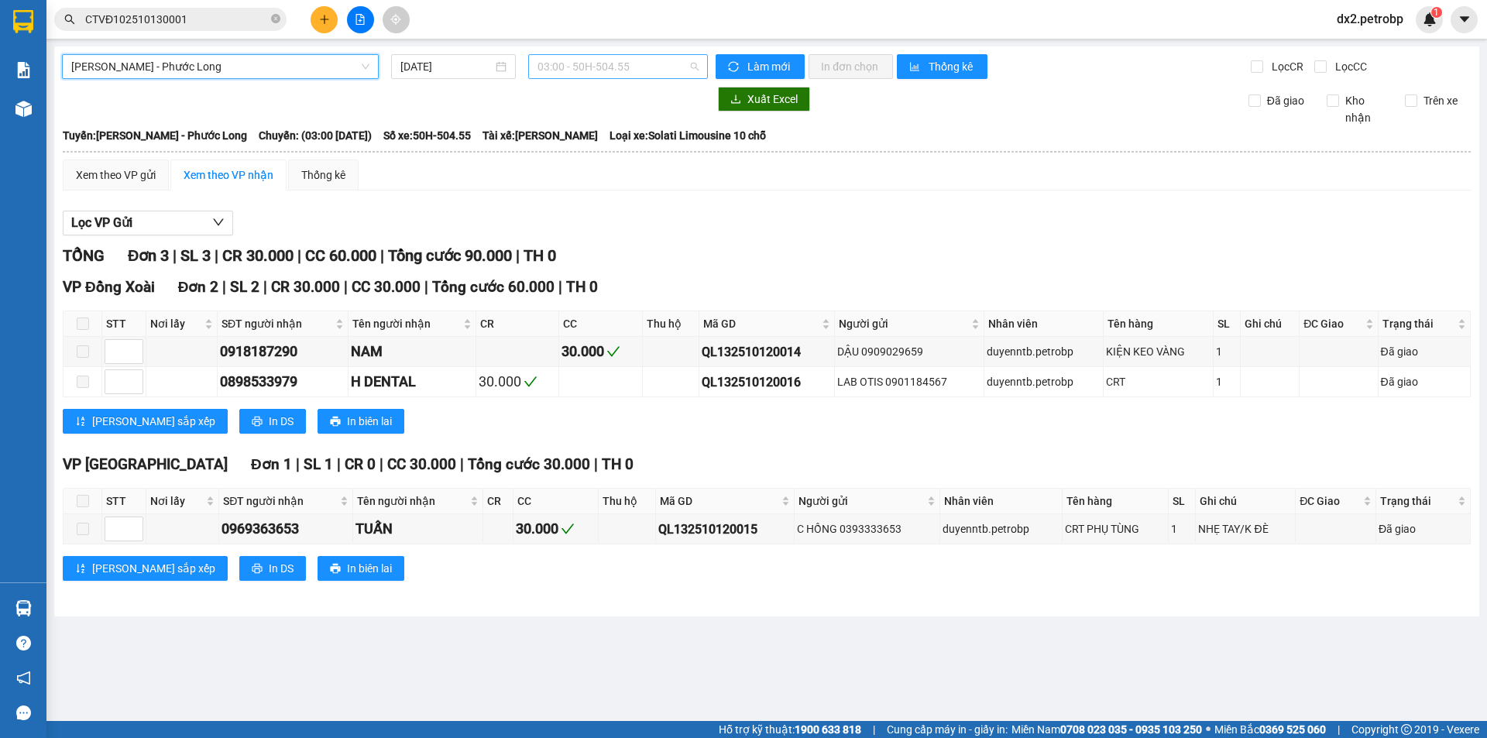
click at [694, 66] on span "03:00 - 50H-504.55" at bounding box center [618, 66] width 161 height 23
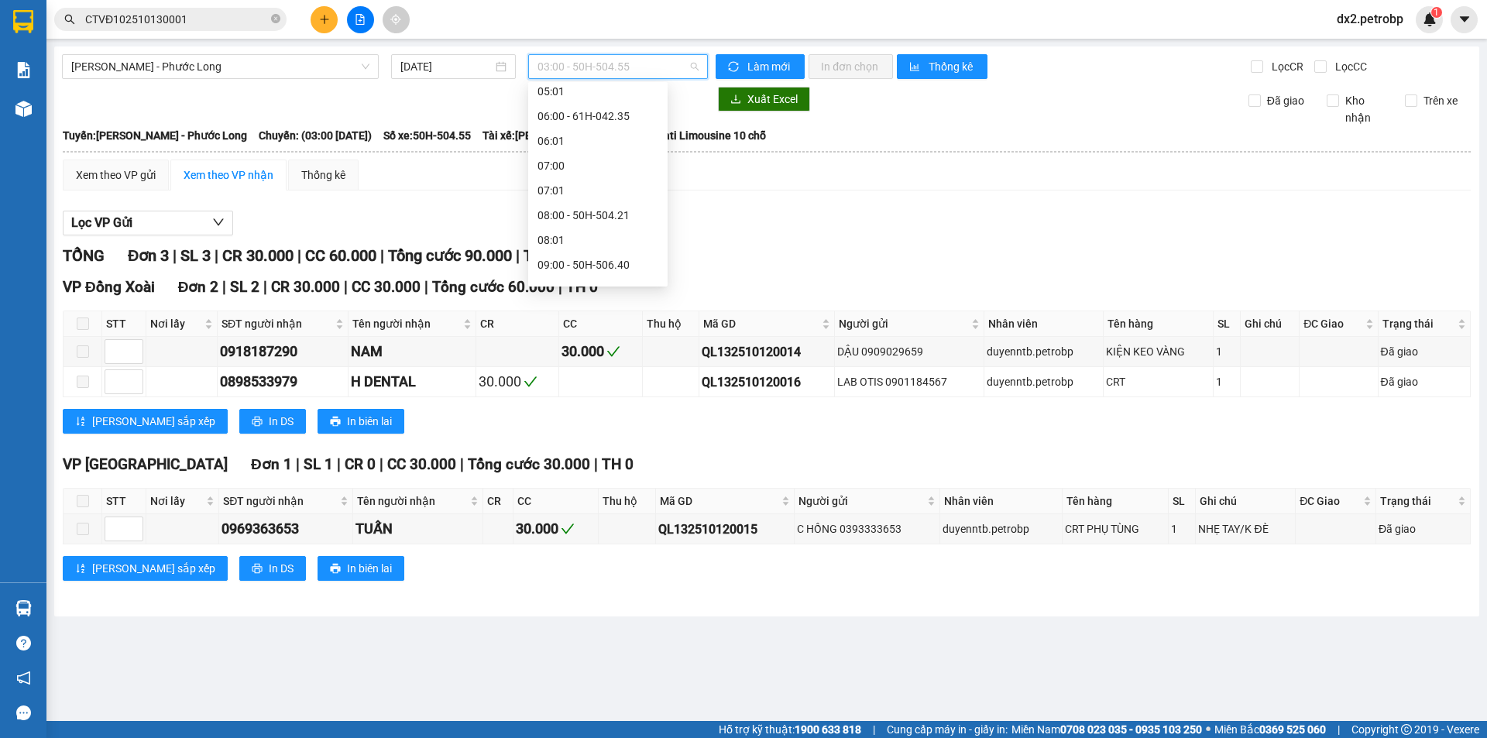
scroll to position [232, 0]
click at [606, 232] on div "09:05 - 50H-074.37" at bounding box center [598, 236] width 121 height 17
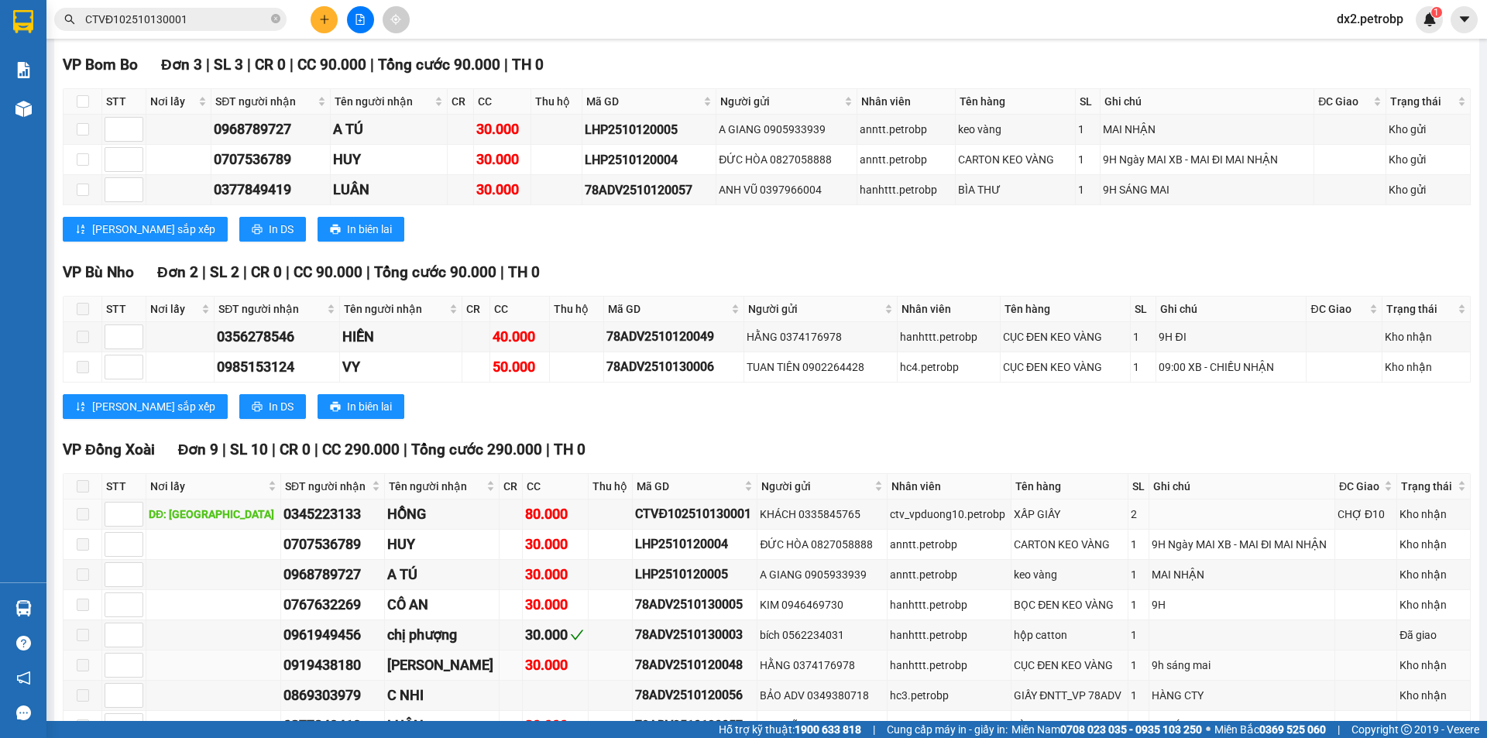
scroll to position [137, 0]
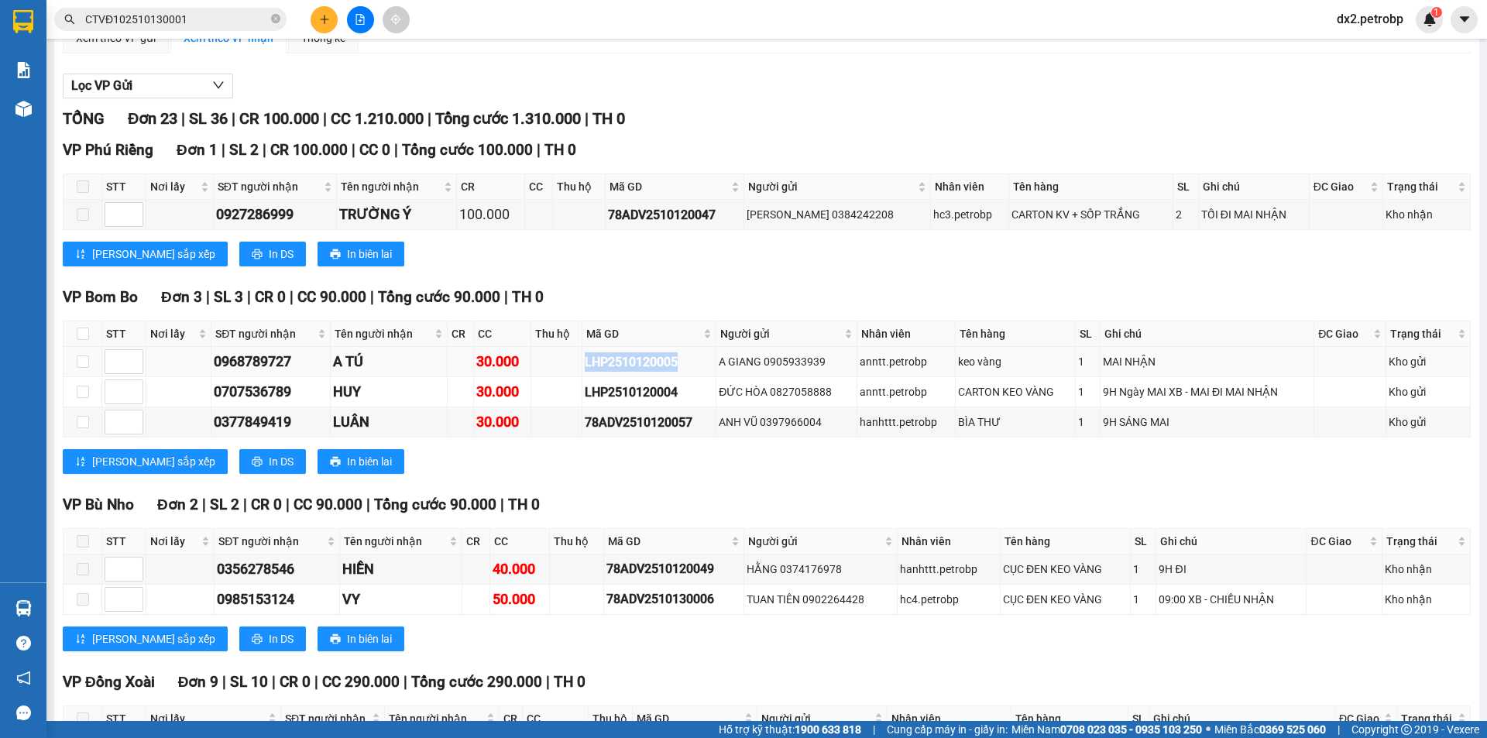
drag, startPoint x: 672, startPoint y: 363, endPoint x: 567, endPoint y: 356, distance: 104.8
click at [567, 356] on tr "0968789727 A TÚ 30.000 LHP2510120005 A GIANG 0905933939 anntt.petrobp keo vàng …" at bounding box center [767, 362] width 1407 height 30
click at [273, 20] on icon "close-circle" at bounding box center [275, 18] width 9 height 9
click at [241, 14] on input "text" at bounding box center [176, 19] width 183 height 17
paste input "LHP2510120005"
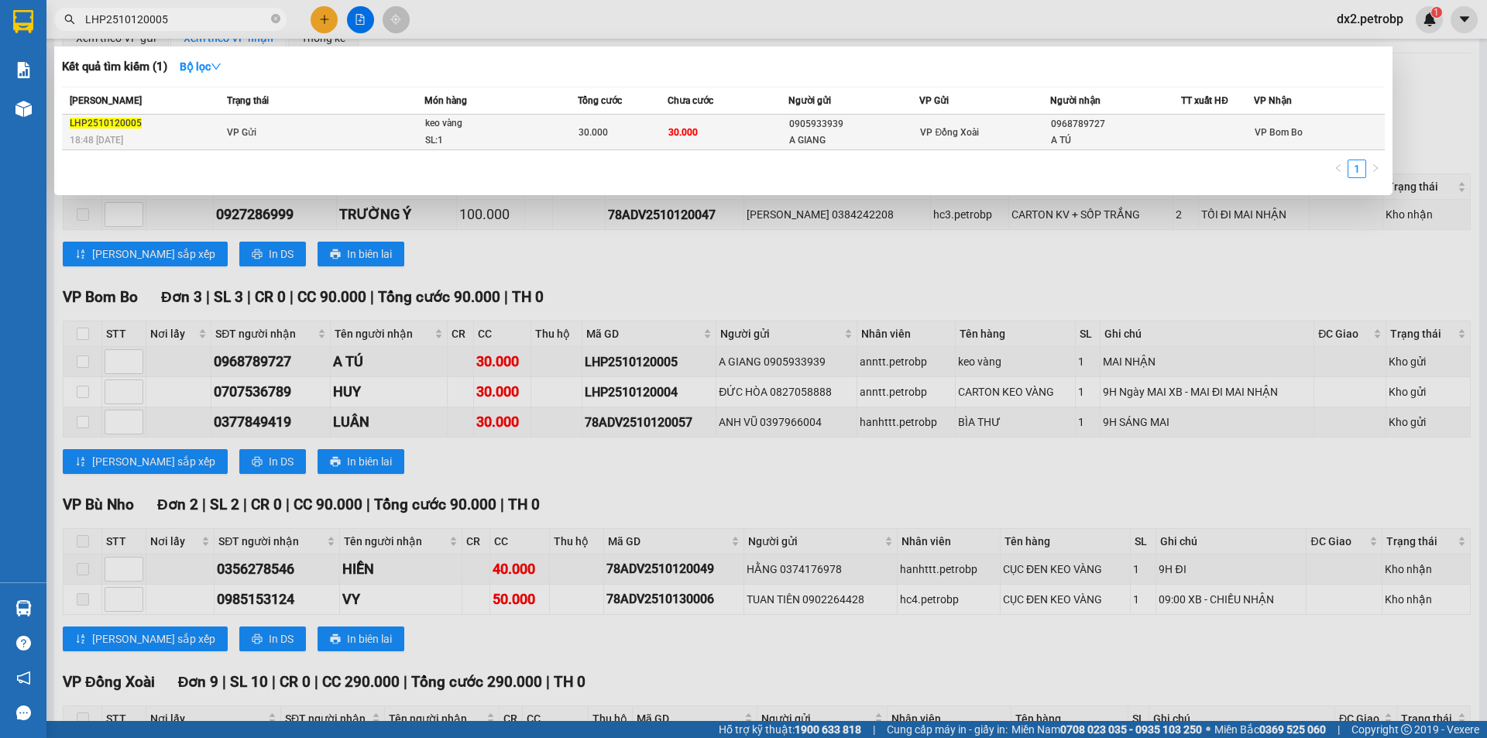
type input "LHP2510120005"
click at [636, 133] on div "30.000" at bounding box center [623, 132] width 89 height 17
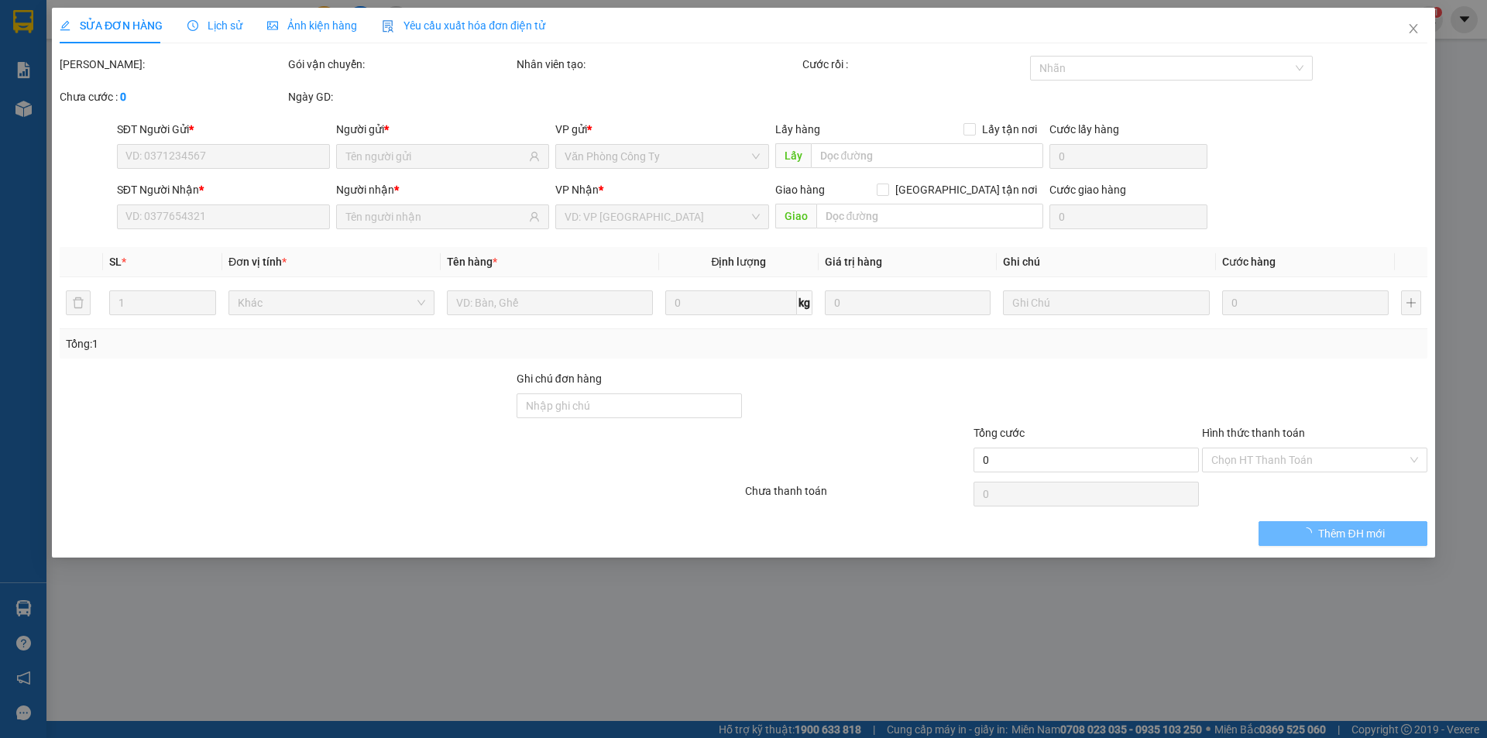
type input "0905933939"
type input "A GIANG"
type input "0968789727"
type input "A TÚ"
type input "30.000"
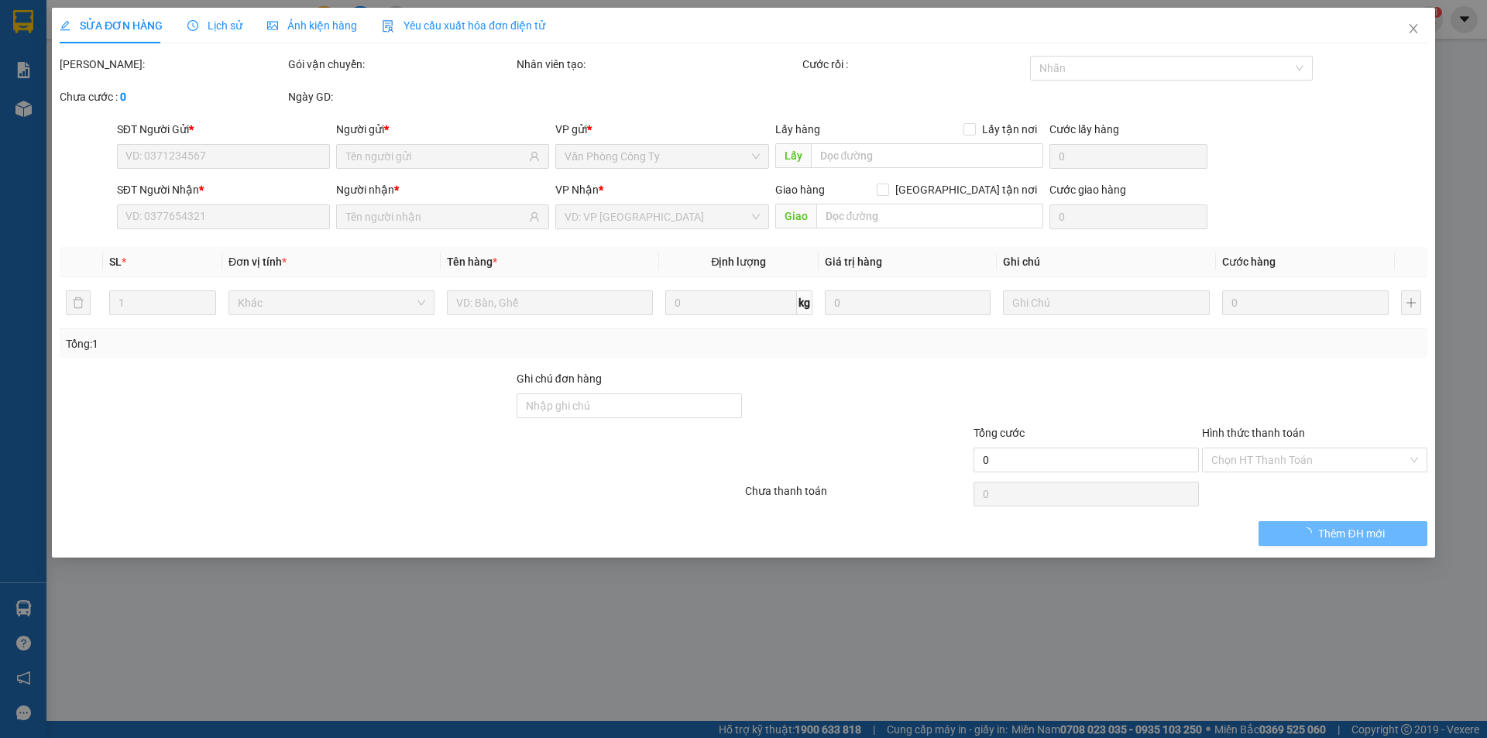
type input "30.000"
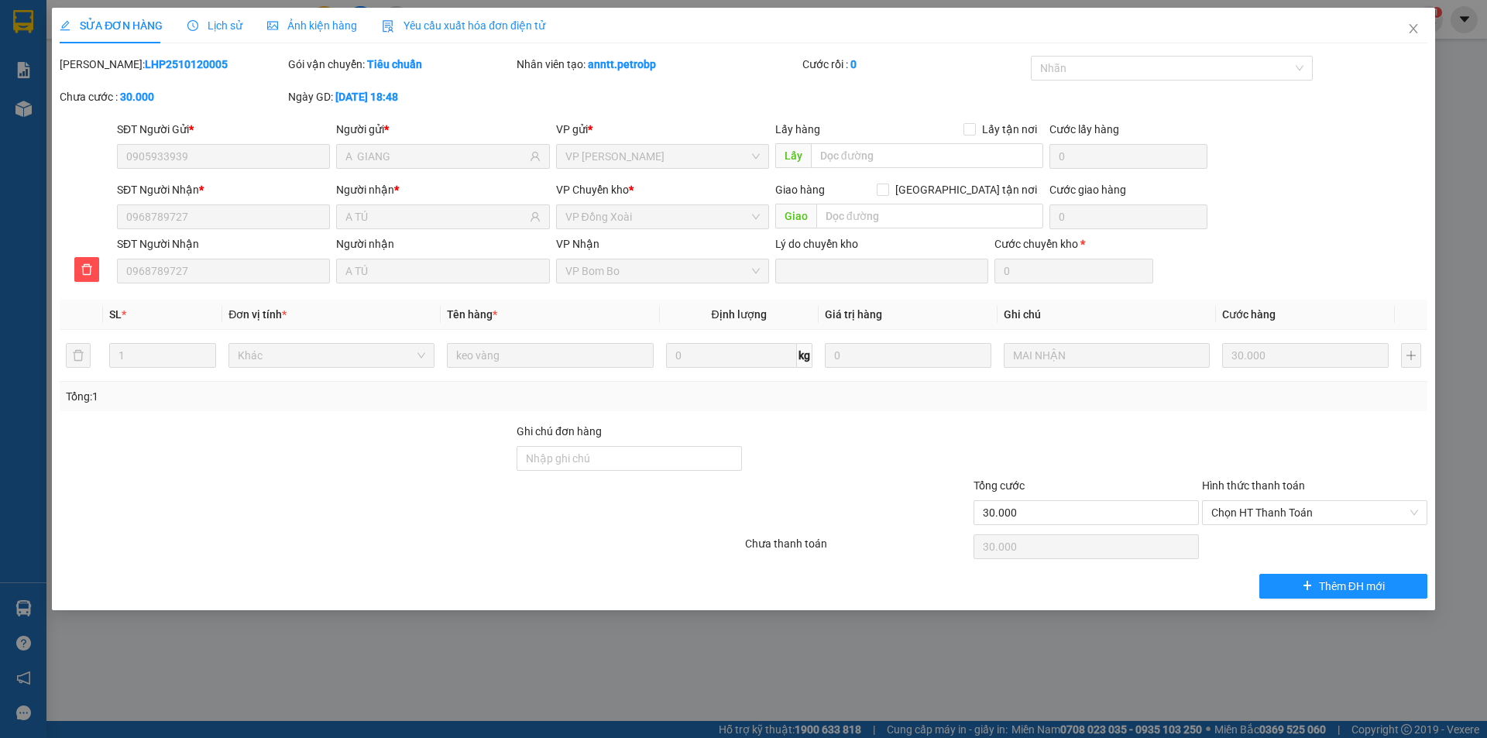
click at [222, 28] on span "Lịch sử" at bounding box center [214, 25] width 55 height 12
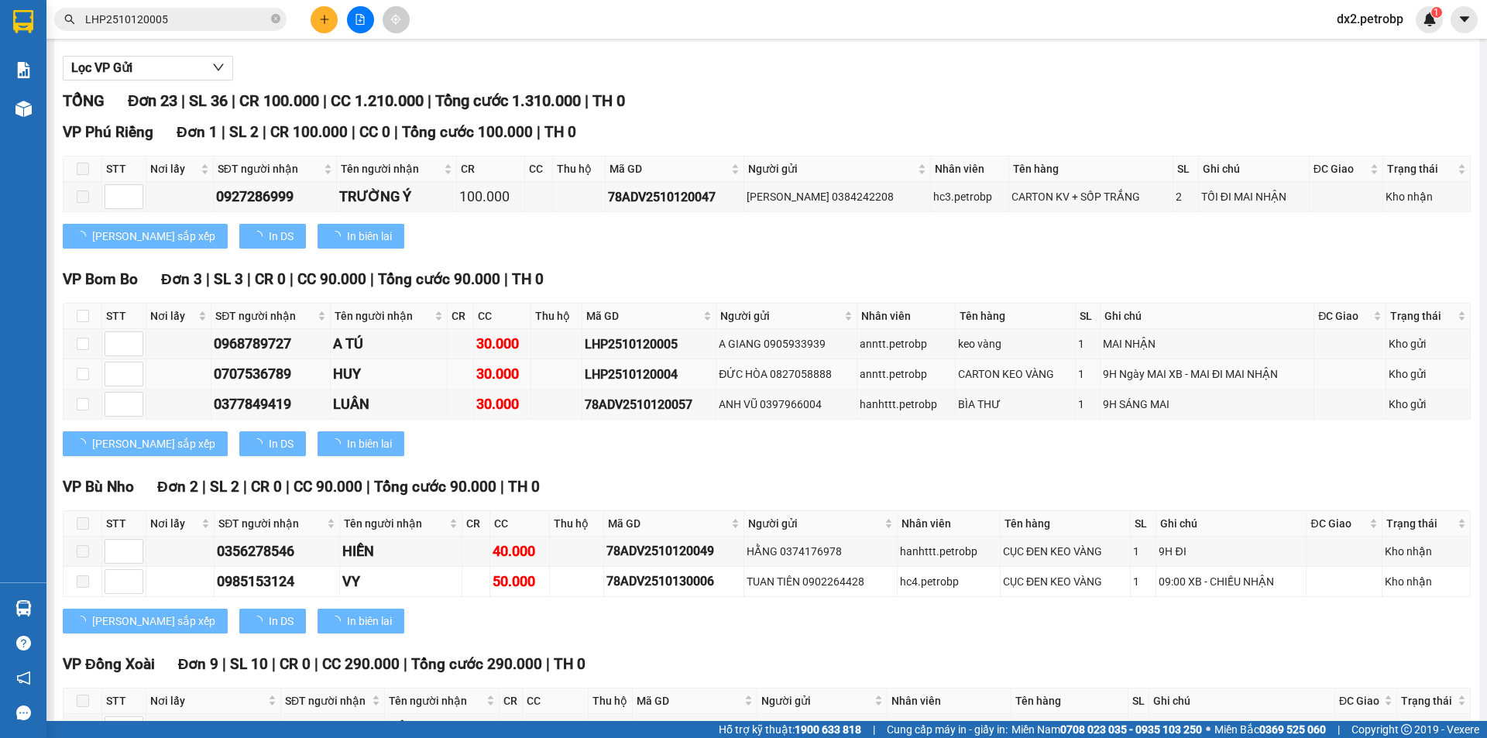
scroll to position [232, 0]
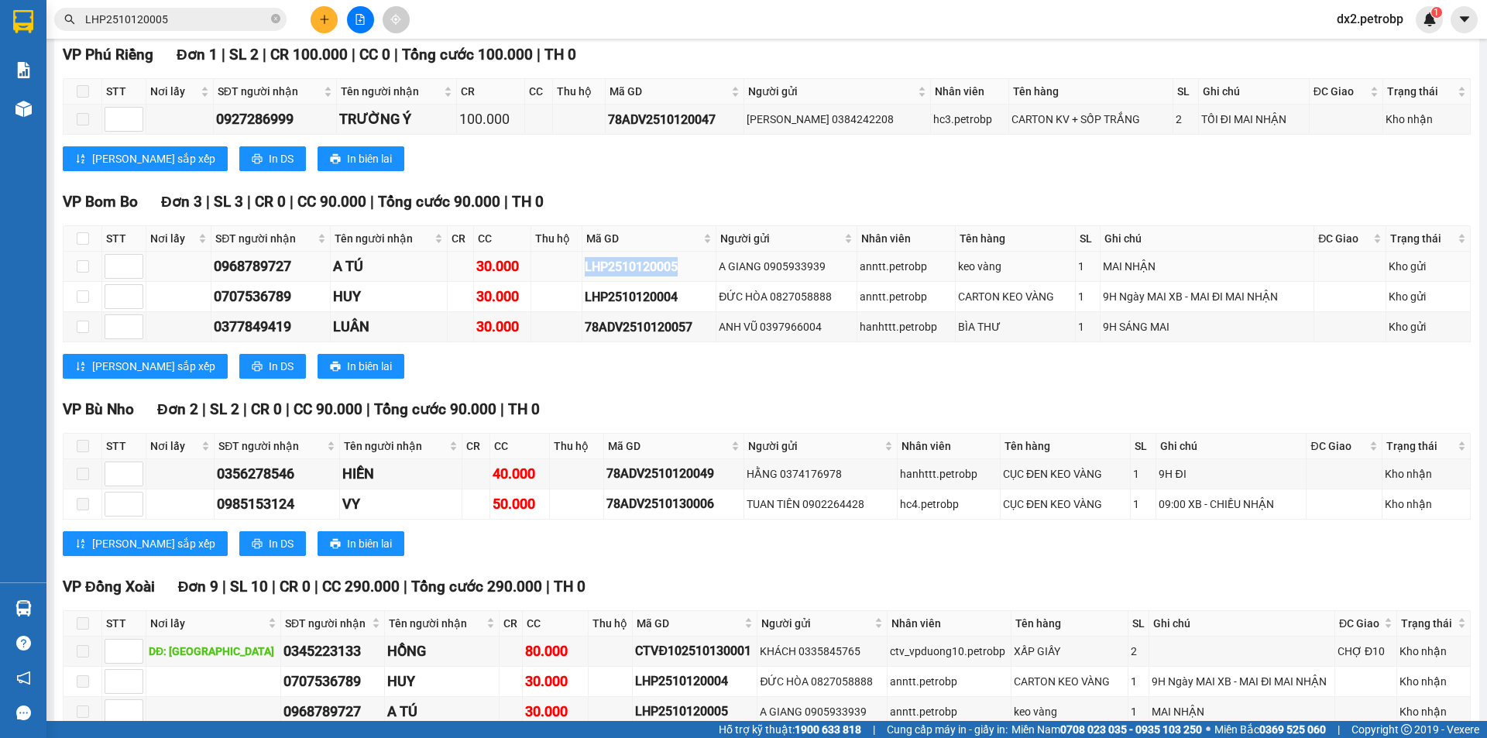
drag, startPoint x: 580, startPoint y: 266, endPoint x: 680, endPoint y: 273, distance: 100.2
click at [680, 273] on div "LHP2510120005" at bounding box center [649, 266] width 129 height 19
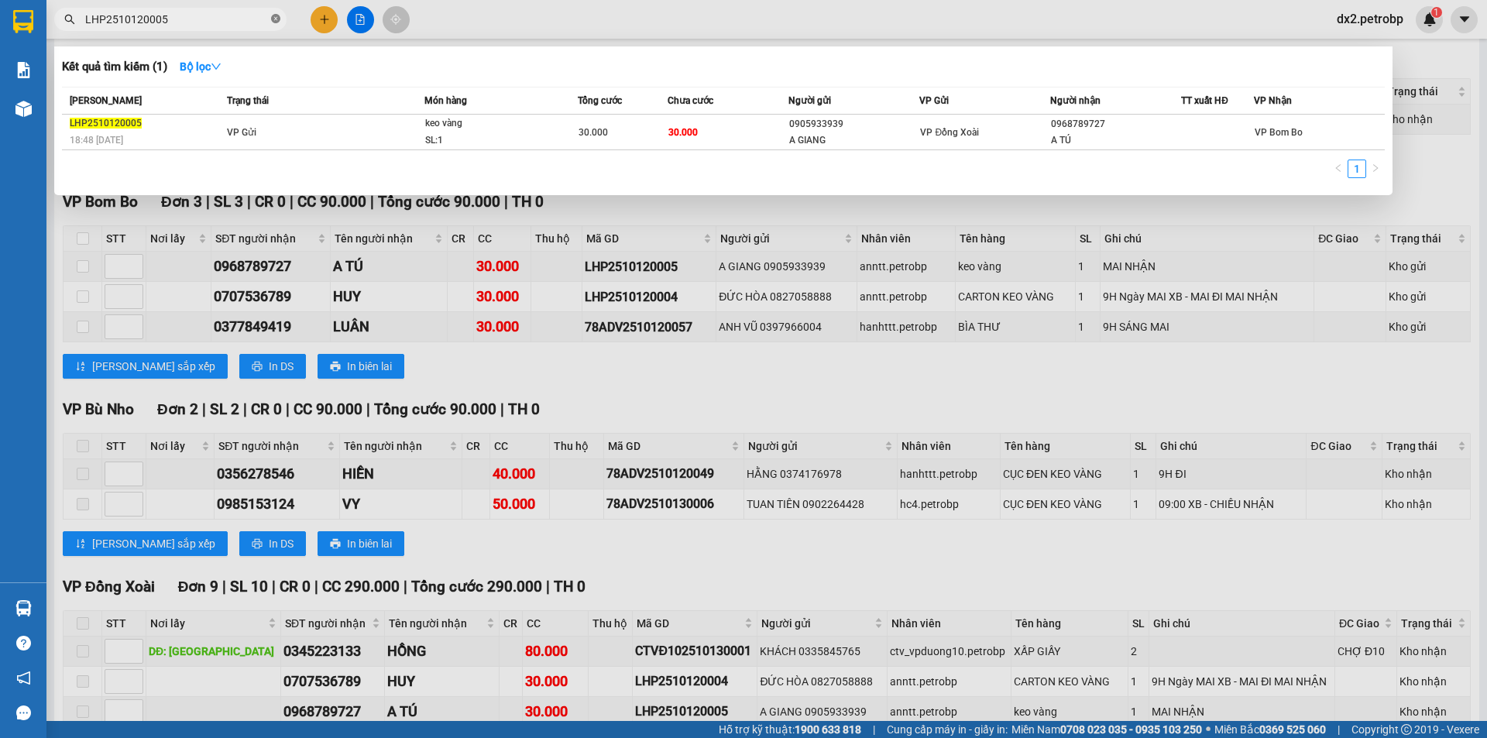
click at [278, 17] on icon "close-circle" at bounding box center [275, 18] width 9 height 9
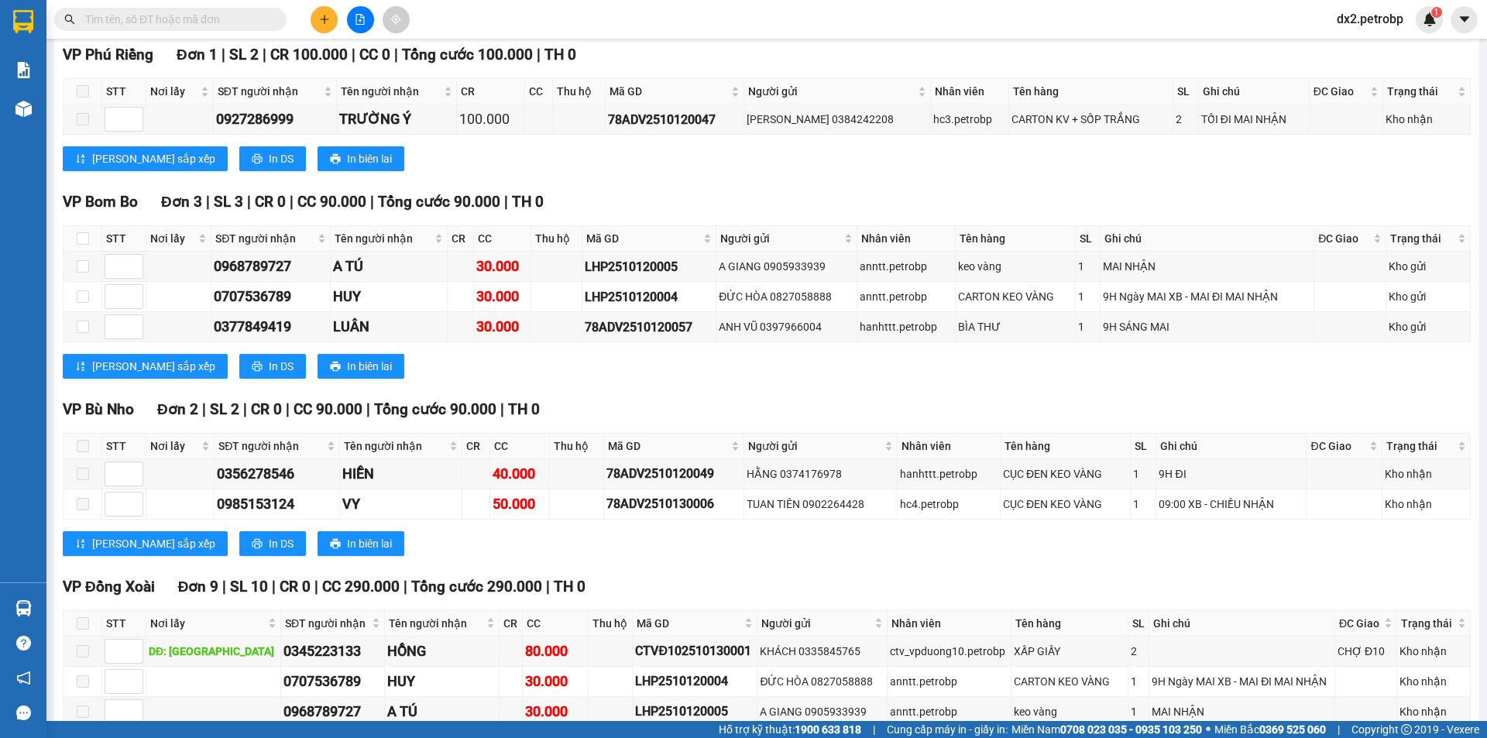
click at [224, 23] on input "text" at bounding box center [176, 19] width 183 height 17
paste input "LHP2510120005"
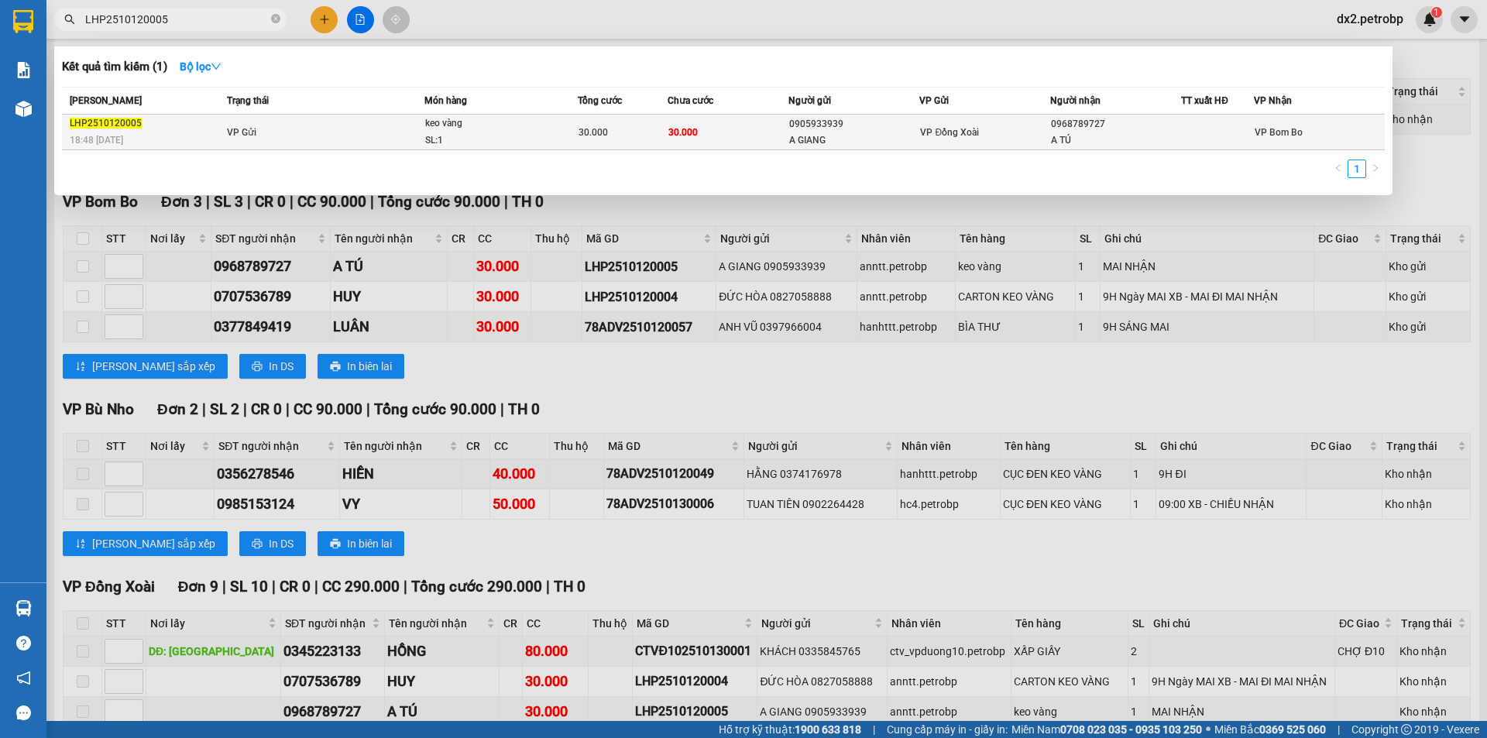
type input "LHP2510120005"
click at [589, 145] on td "30.000" at bounding box center [623, 133] width 91 height 36
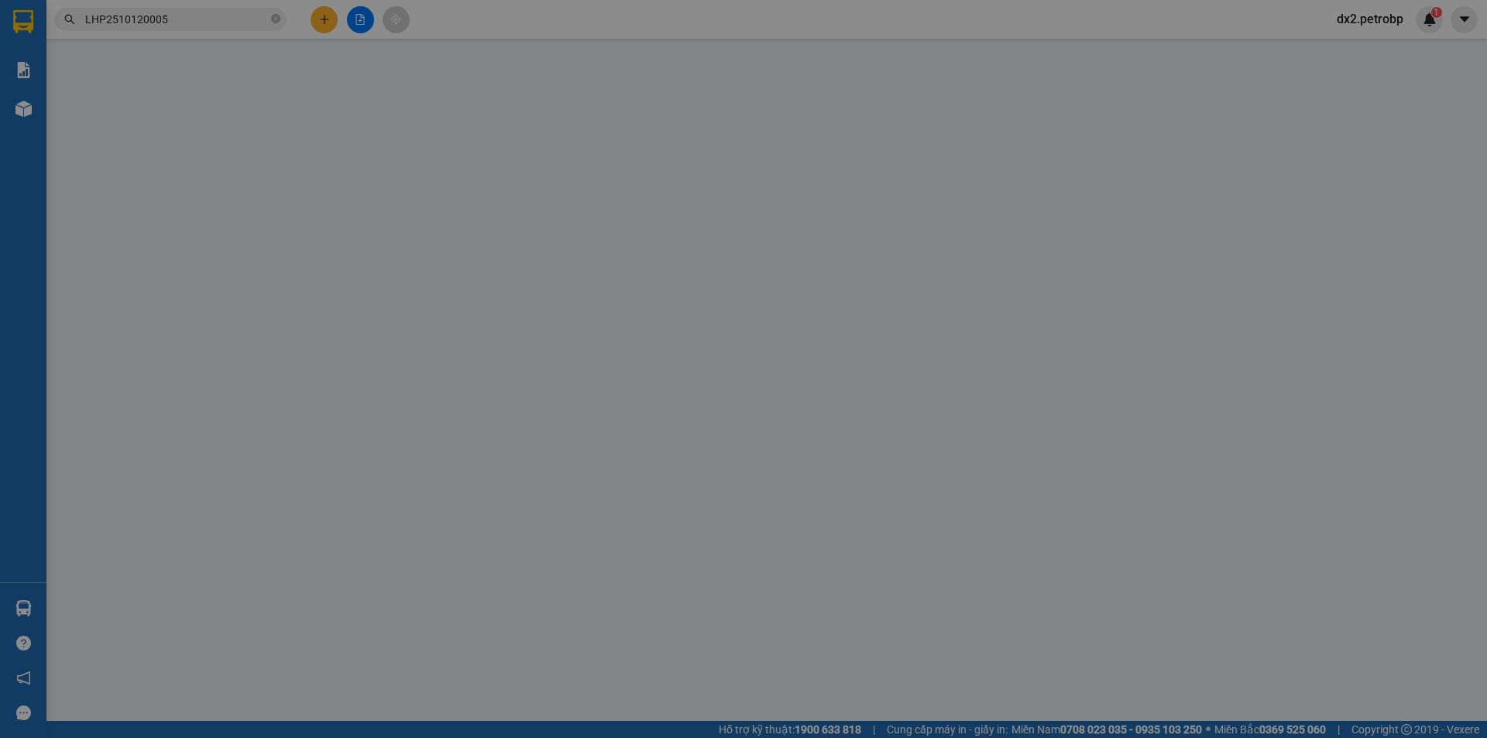
type input "0905933939"
type input "A GIANG"
type input "0968789727"
type input "A TÚ"
type input "30.000"
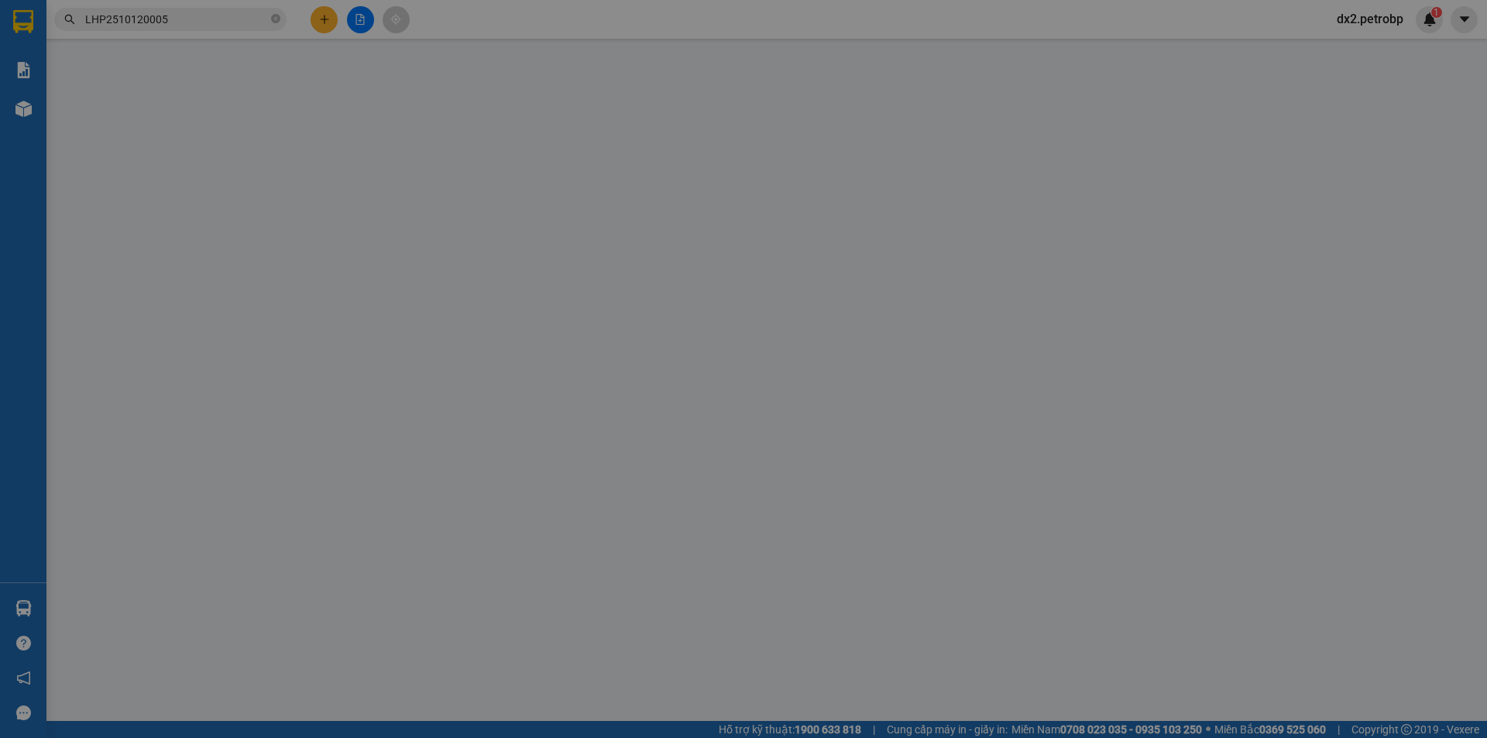
type input "30.000"
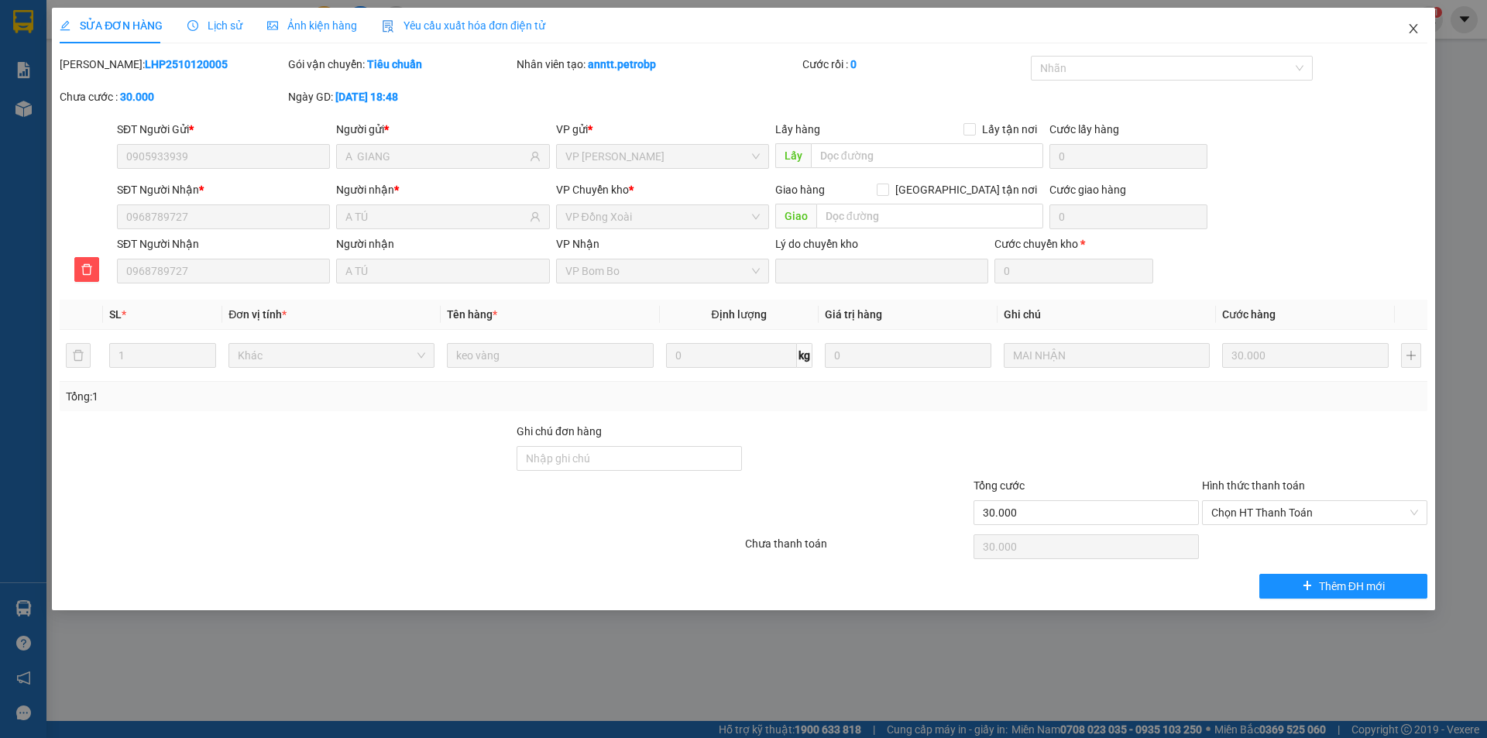
click at [1414, 29] on icon "close" at bounding box center [1413, 28] width 9 height 9
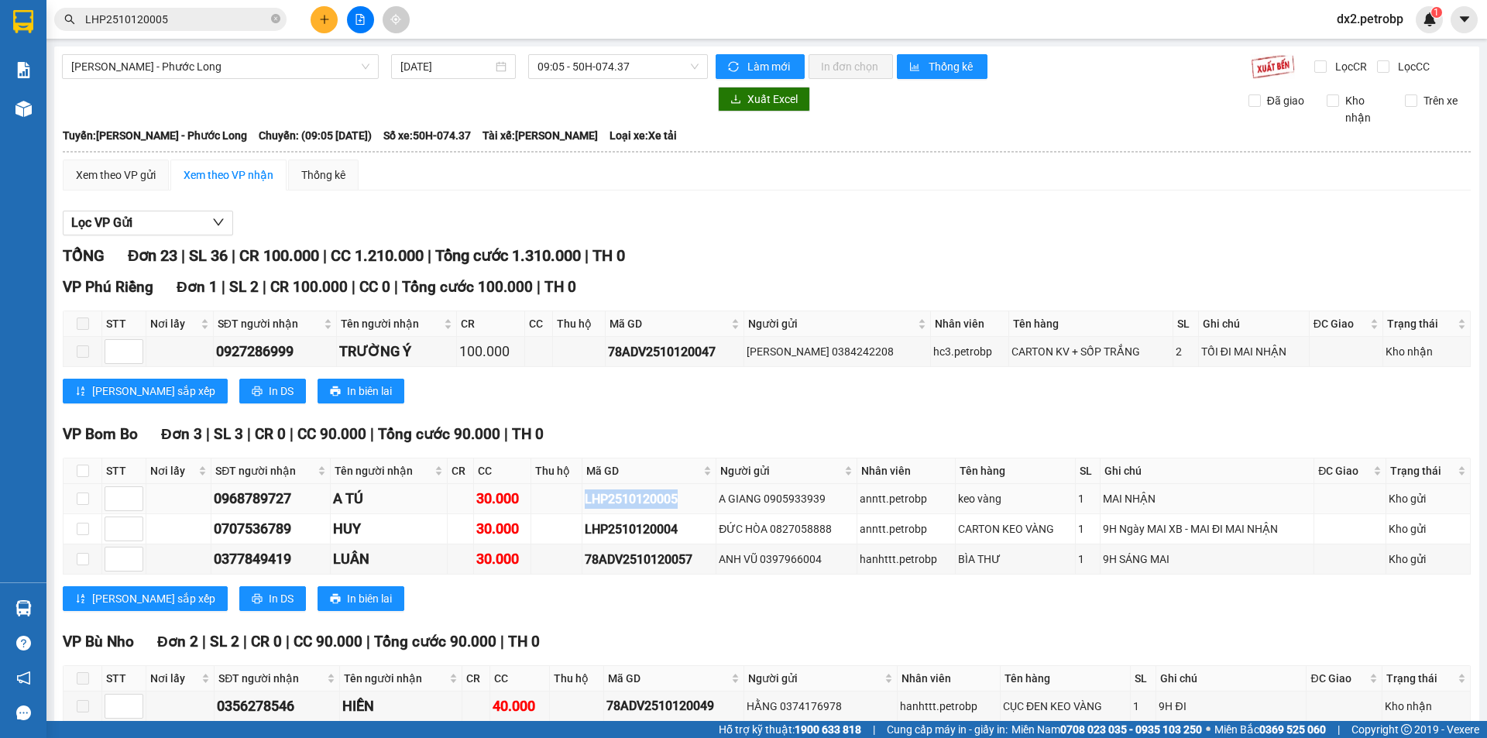
drag, startPoint x: 673, startPoint y: 500, endPoint x: 574, endPoint y: 501, distance: 99.2
click at [574, 501] on tr "0968789727 A TÚ 30.000 LHP2510120005 A GIANG 0905933939 anntt.petrobp keo vàng …" at bounding box center [767, 499] width 1407 height 30
click at [692, 61] on span "09:05 - 50H-074.37" at bounding box center [618, 66] width 161 height 23
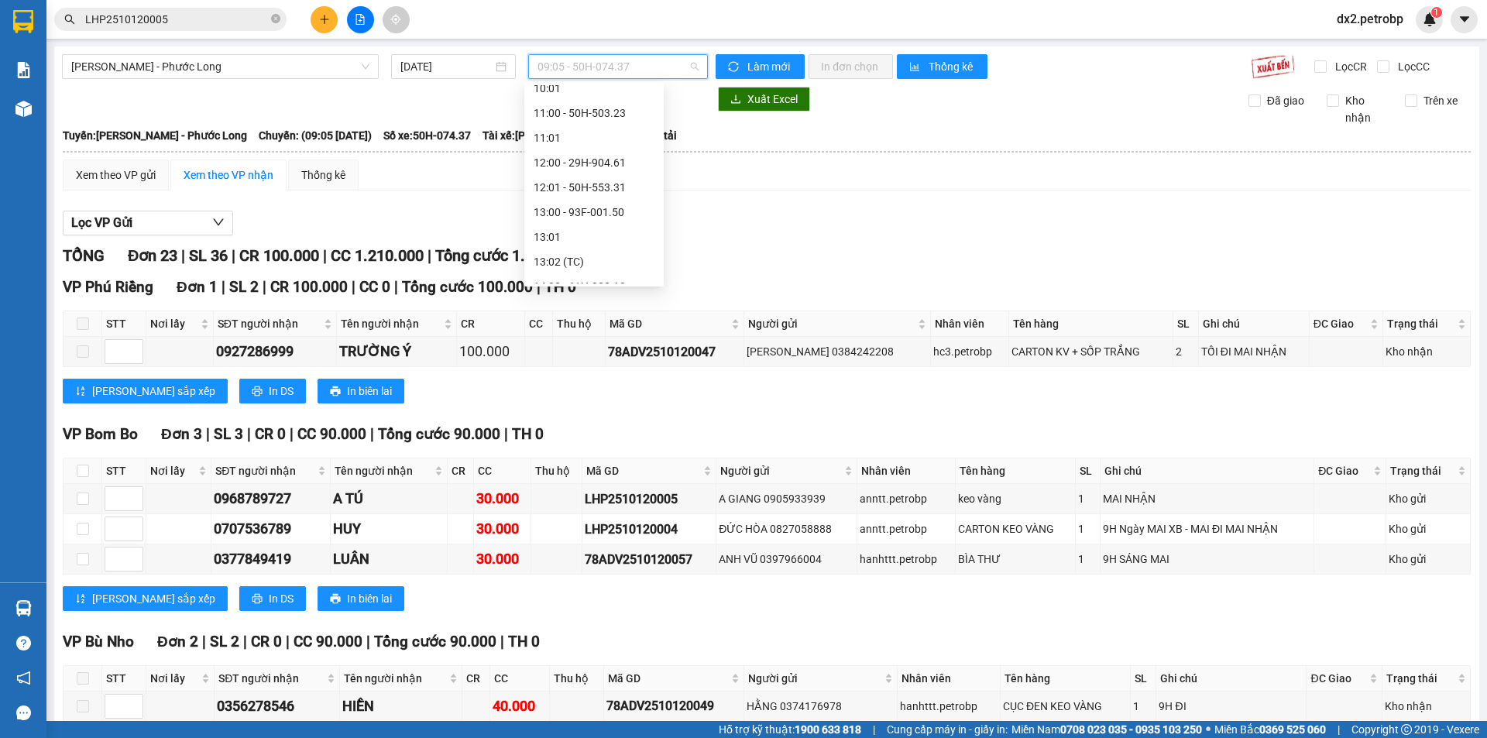
scroll to position [508, 0]
click at [608, 253] on div "14:05 - 50H-363.26" at bounding box center [594, 258] width 121 height 17
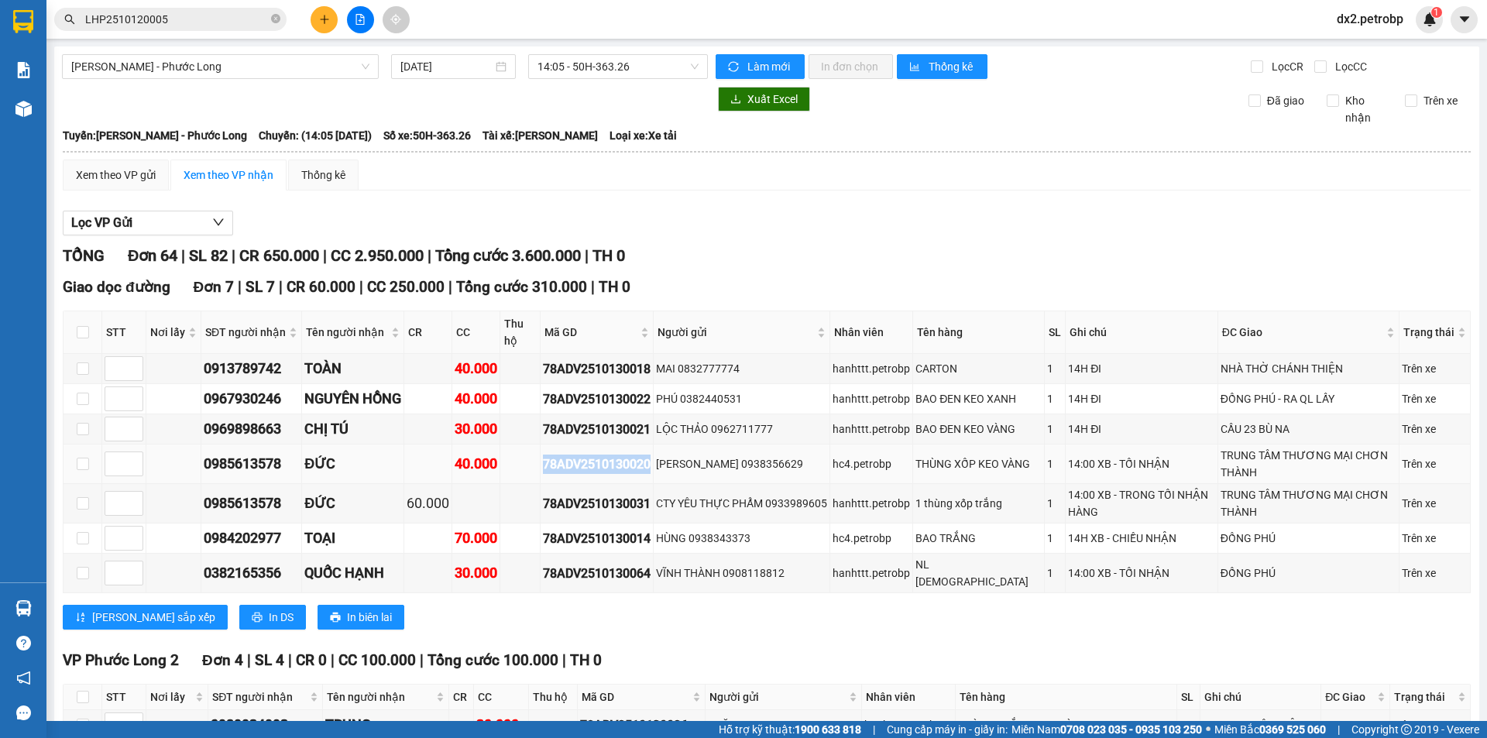
drag, startPoint x: 658, startPoint y: 462, endPoint x: 539, endPoint y: 458, distance: 118.6
click at [539, 458] on tr "0985613578 ĐỨC 40.000 78ADV2510130020 PHẠM GIA 0938356629 hc4.petrobp THÙNG XỐP…" at bounding box center [767, 465] width 1407 height 40
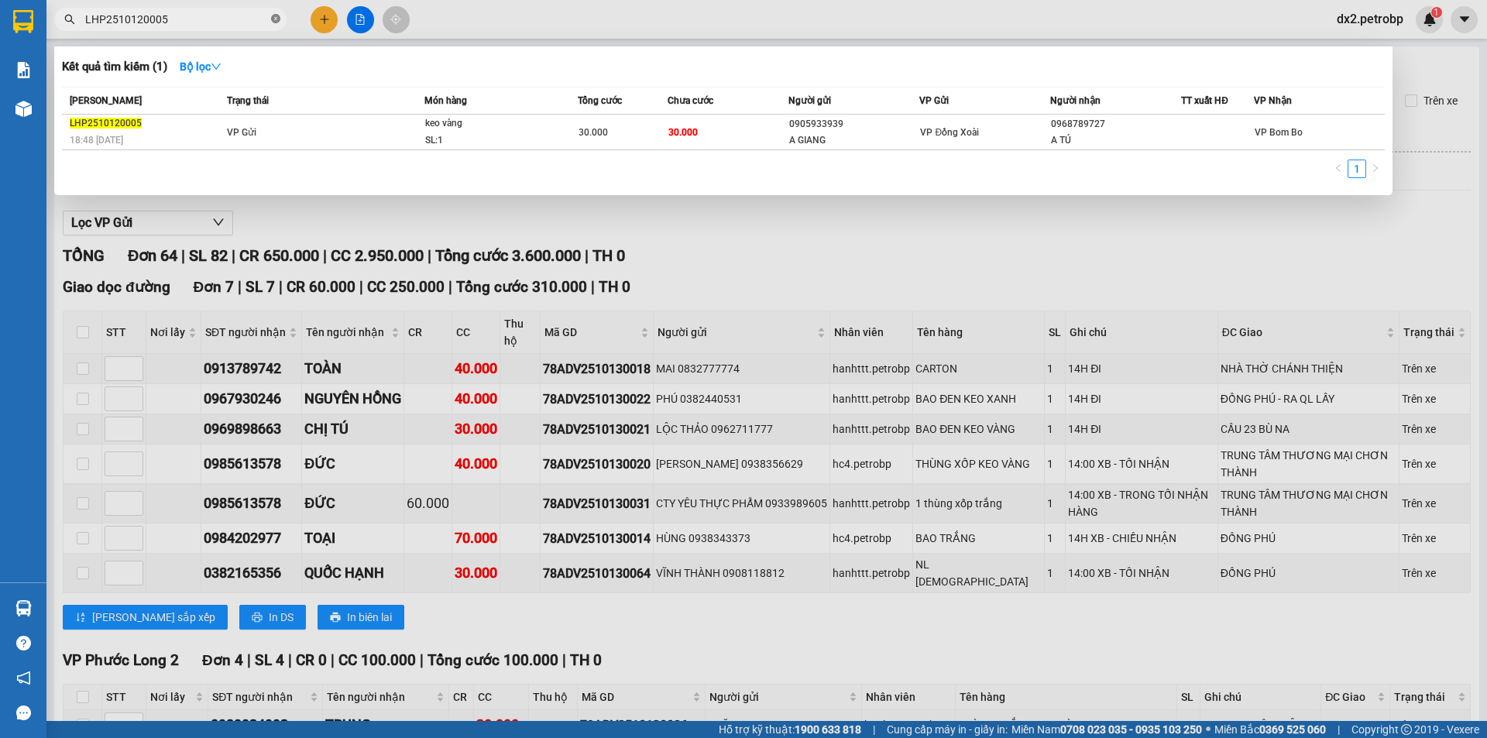
click at [277, 22] on icon "close-circle" at bounding box center [275, 18] width 9 height 9
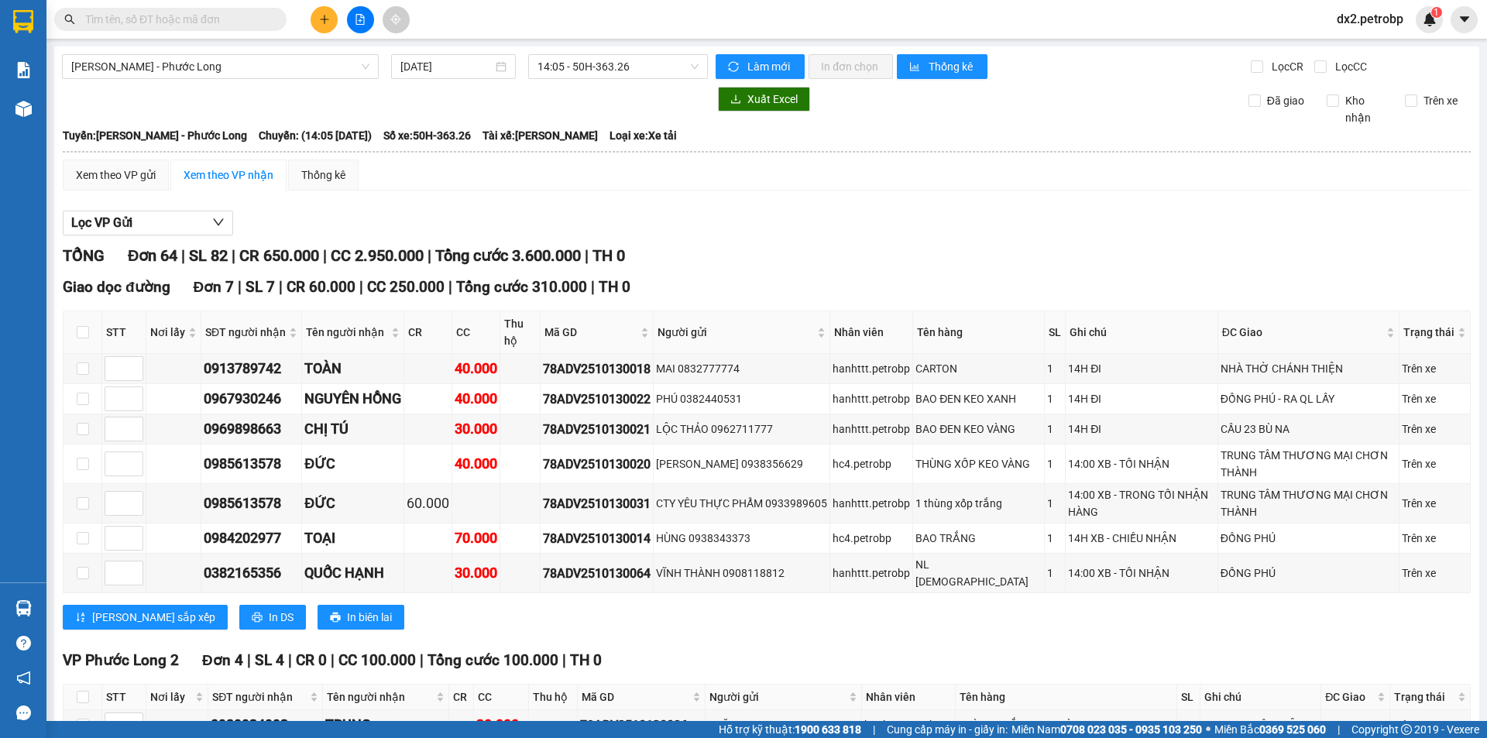
click at [239, 12] on input "text" at bounding box center [176, 19] width 183 height 17
paste input "78ADV2510130020"
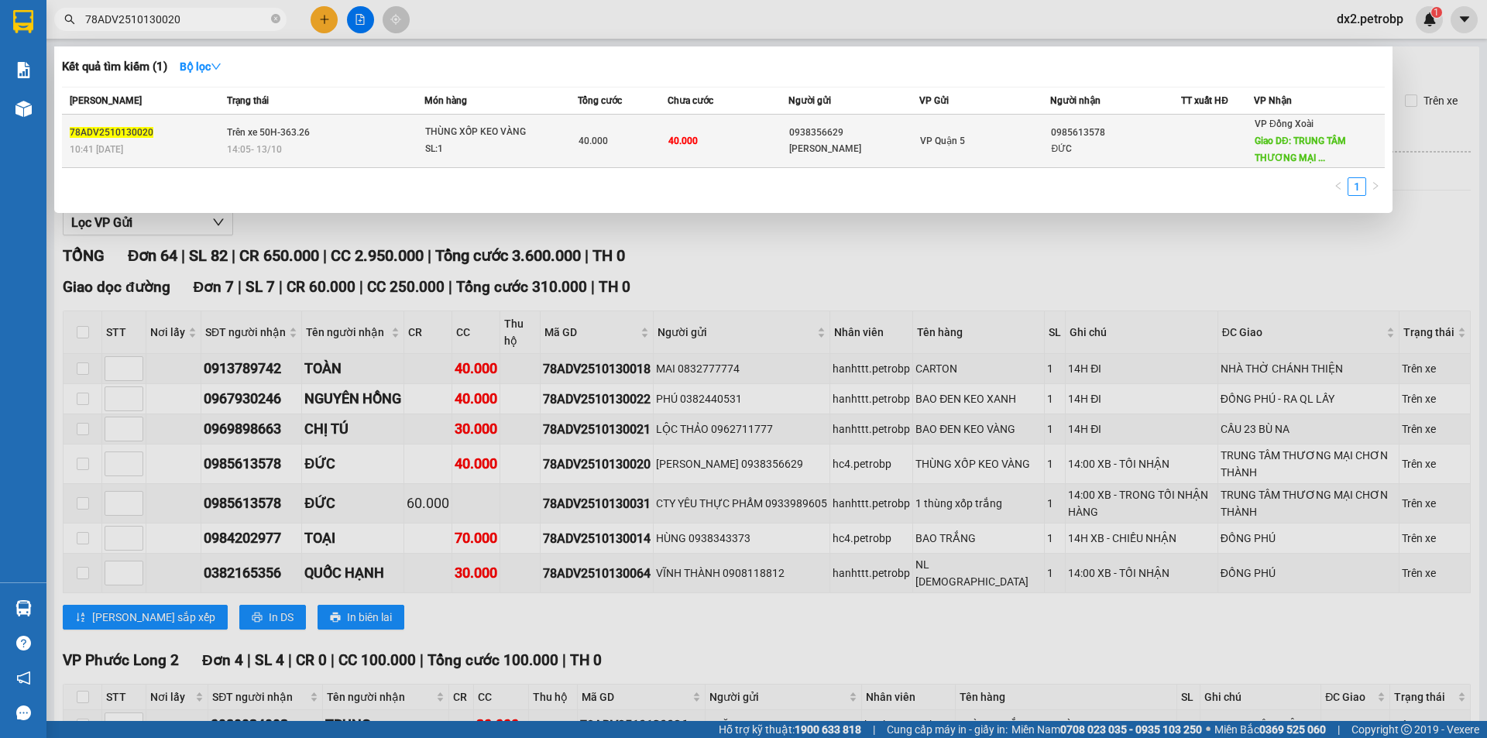
type input "78ADV2510130020"
click at [619, 144] on div "40.000" at bounding box center [623, 140] width 89 height 17
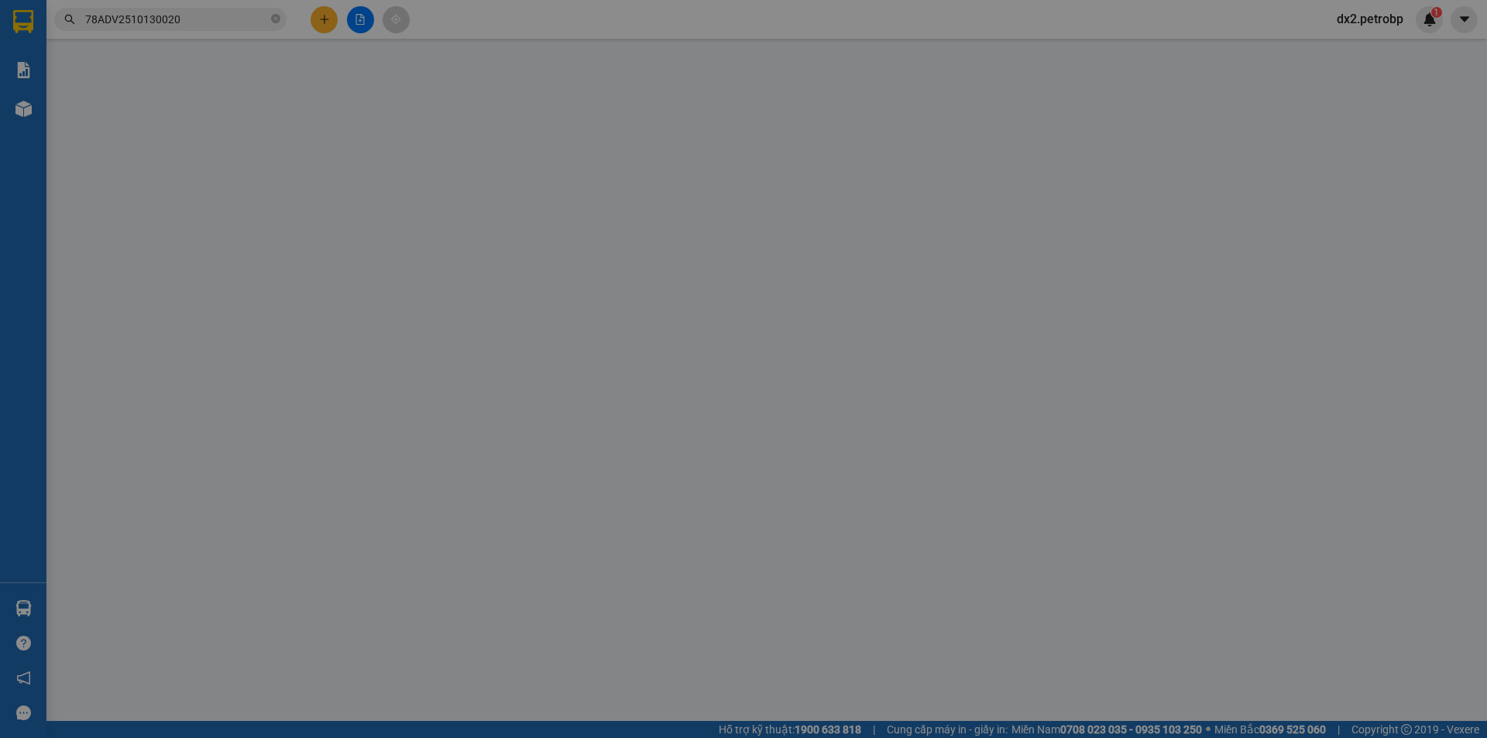
type input "0938356629"
type input "[PERSON_NAME]"
type input "0985613578"
type input "ĐỨC"
type input "TRUNG TÂM THƯƠNG MẠI CHƠN THÀNH"
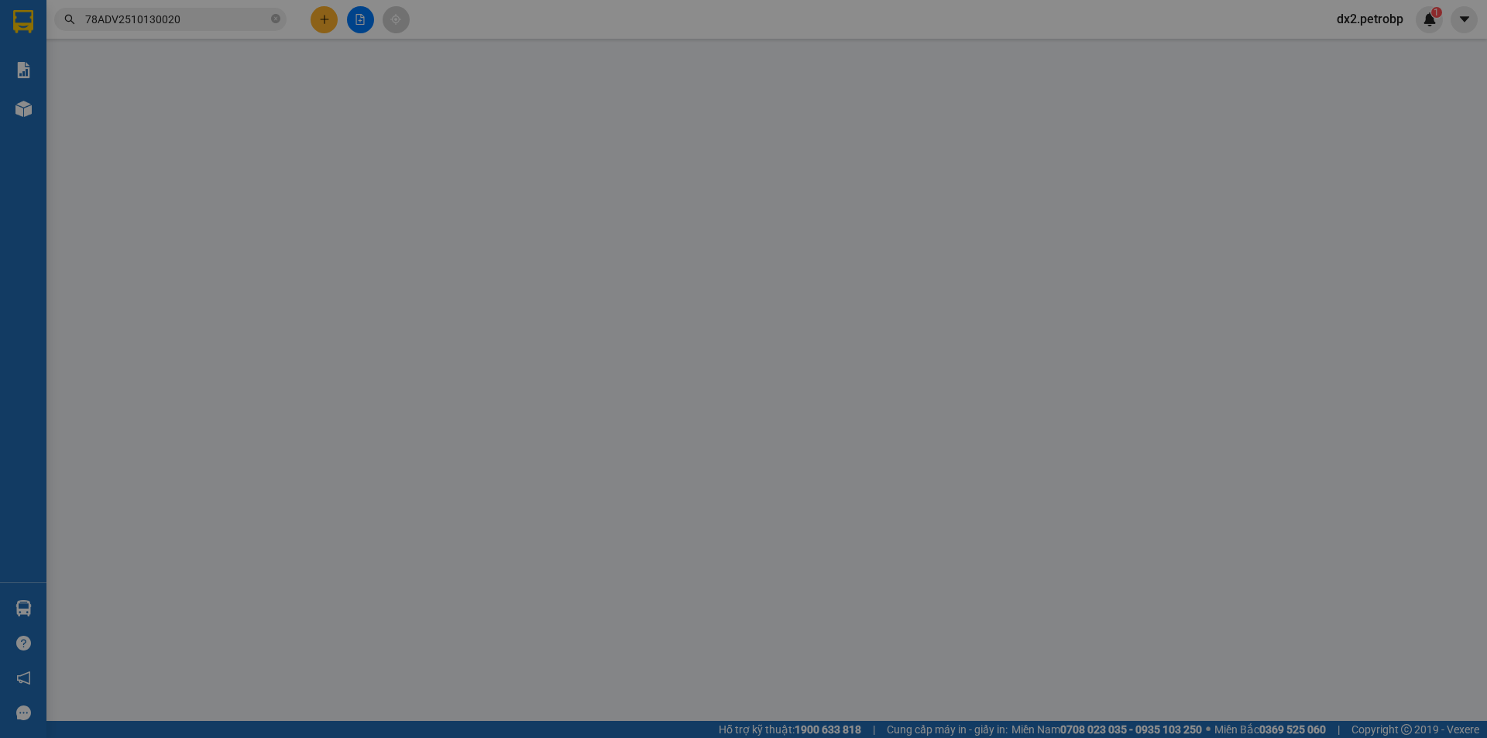
type input "40.000"
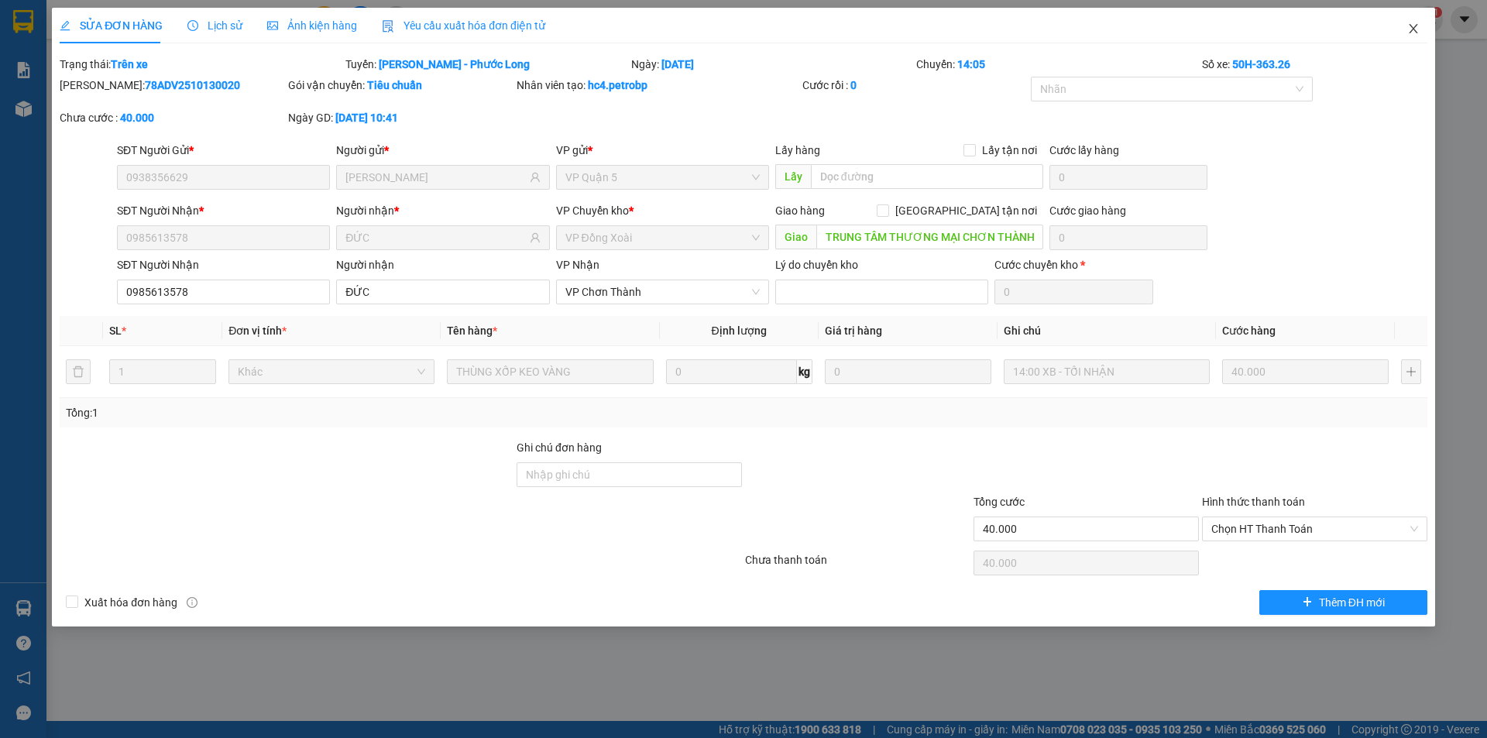
click at [1410, 29] on icon "close" at bounding box center [1413, 28] width 12 height 12
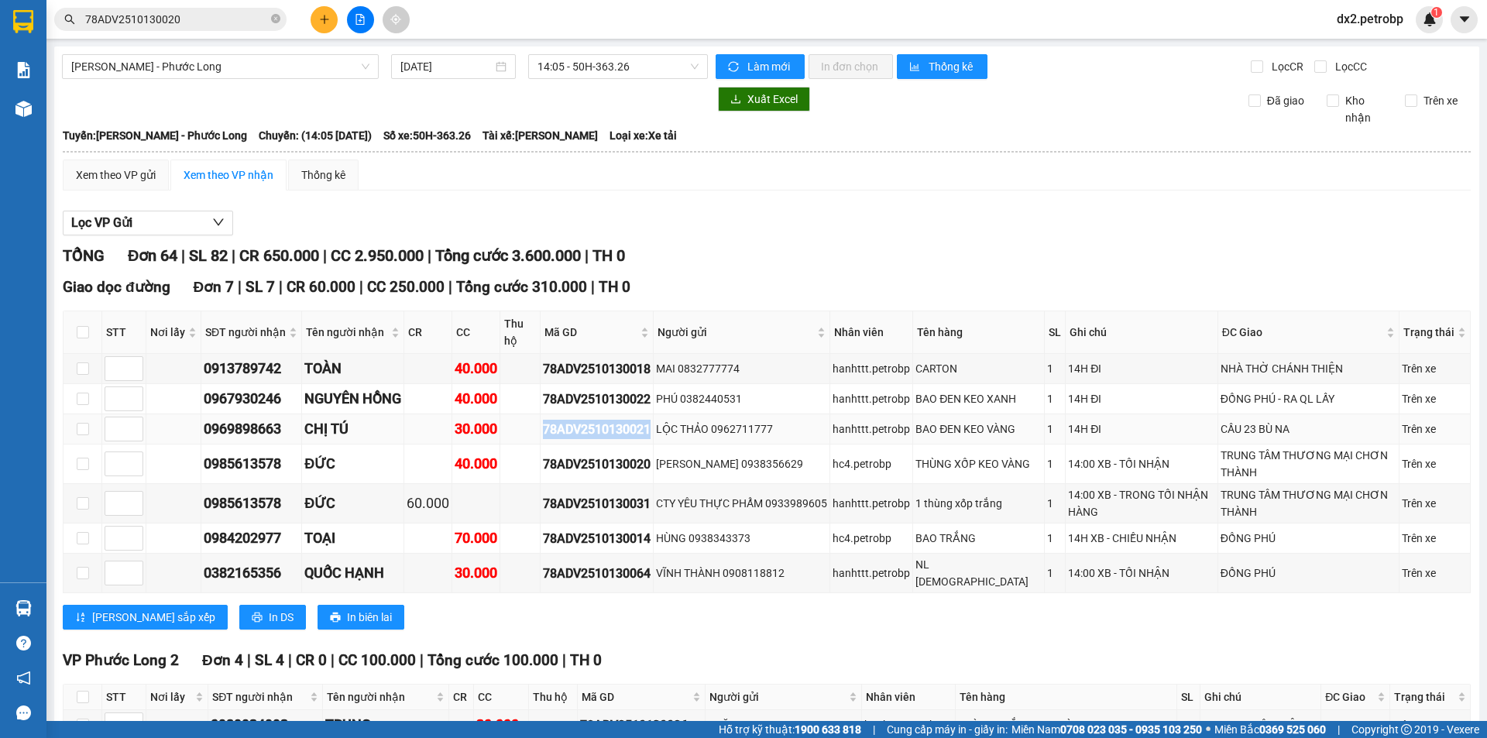
drag, startPoint x: 658, startPoint y: 428, endPoint x: 549, endPoint y: 439, distance: 109.1
click at [549, 439] on td "78ADV2510130021" at bounding box center [597, 429] width 113 height 30
click at [277, 19] on icon "close-circle" at bounding box center [275, 18] width 9 height 9
click at [243, 18] on input "text" at bounding box center [176, 19] width 183 height 17
paste input "78ADV2510130021"
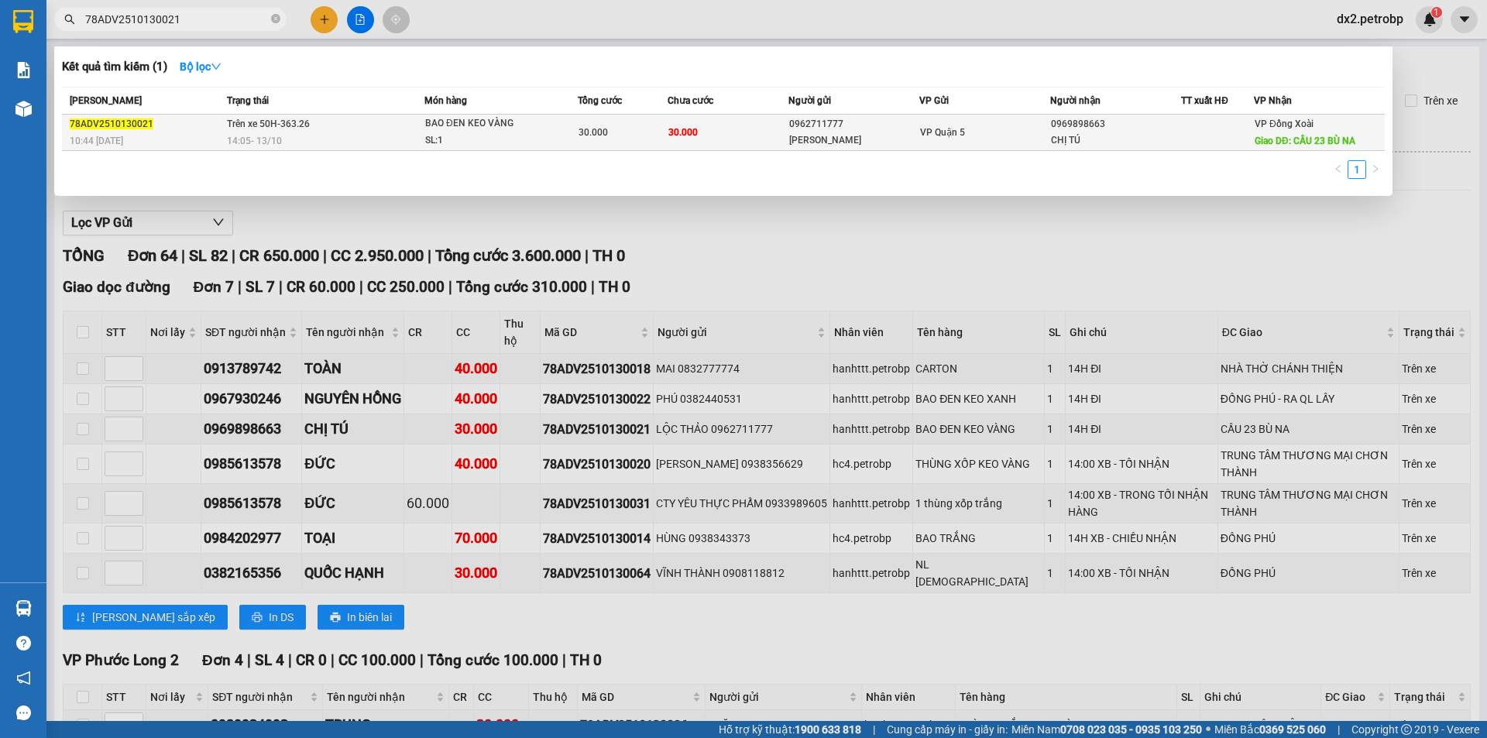
type input "78ADV2510130021"
click at [338, 143] on div "14:05 [DATE]" at bounding box center [325, 140] width 197 height 17
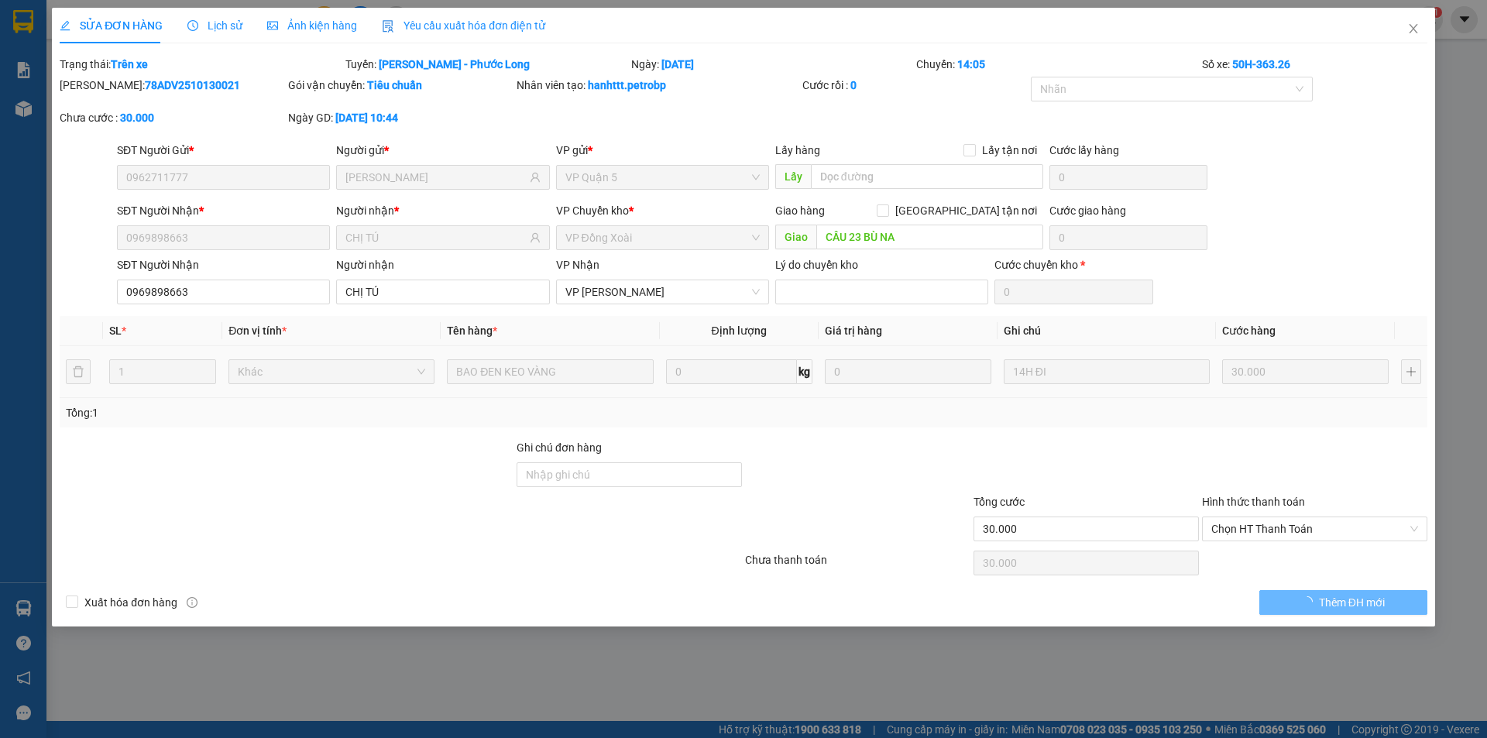
type input "0962711777"
type input "[PERSON_NAME]"
type input "0969898663"
type input "CHỊ TÚ"
type input "CẦU 23 BÙ NA"
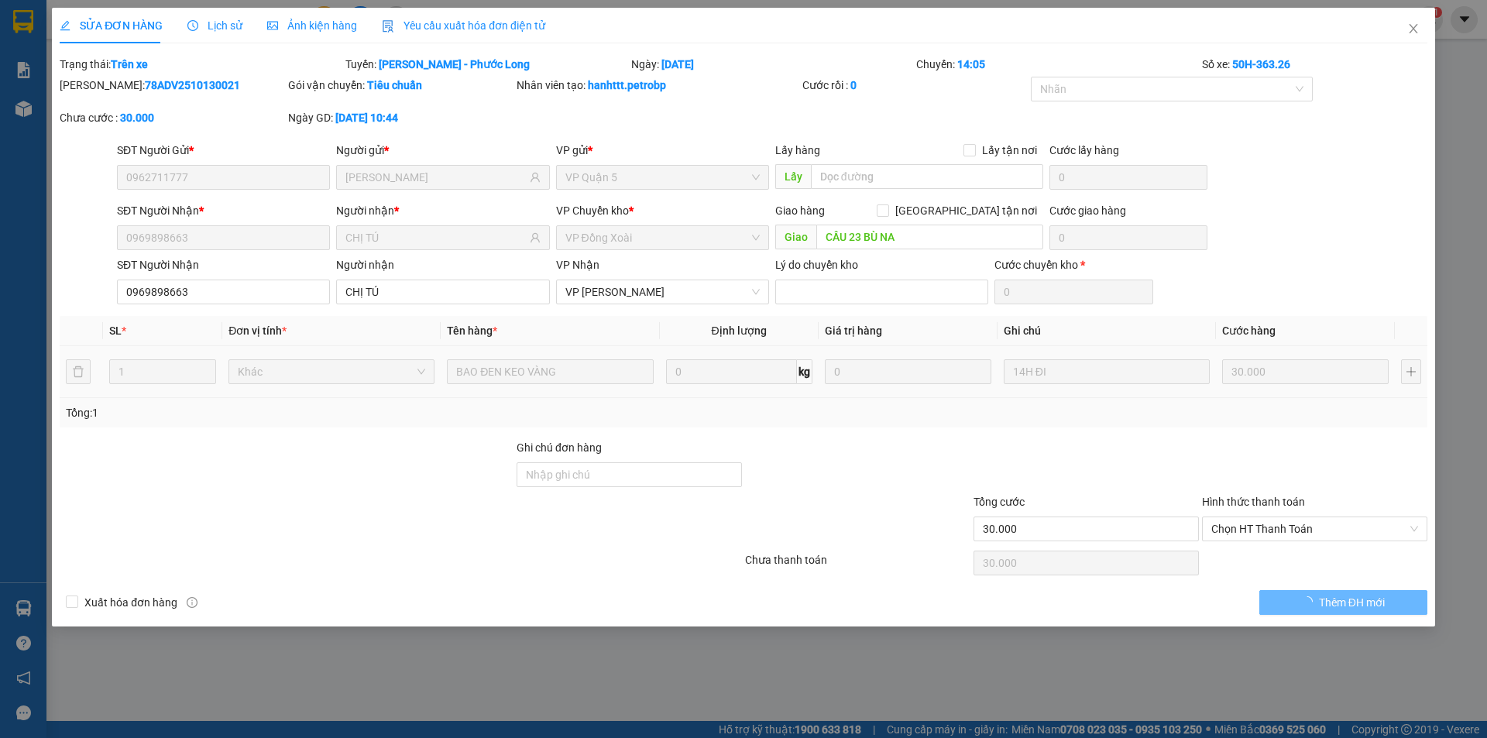
type input "30.000"
click at [1417, 20] on span "Close" at bounding box center [1413, 29] width 43 height 43
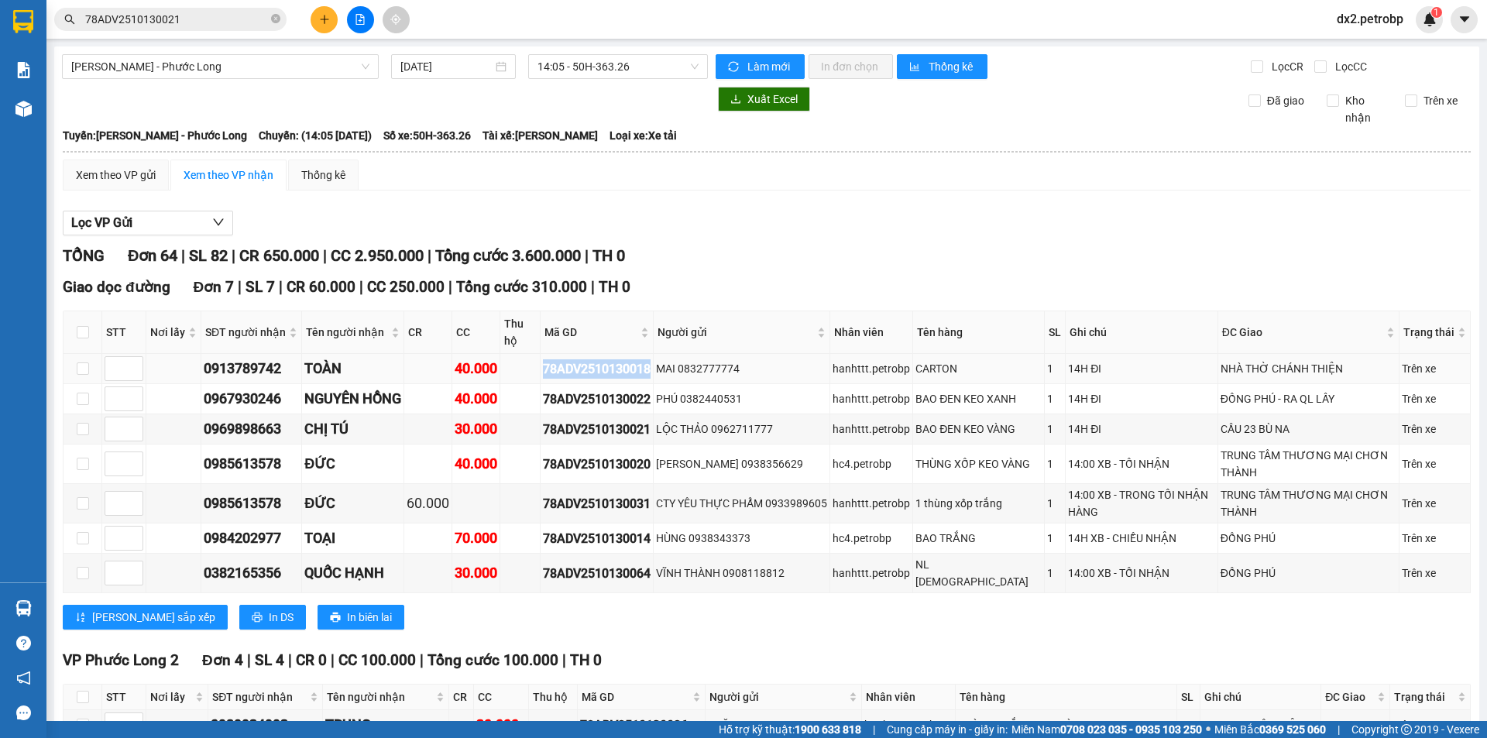
drag, startPoint x: 658, startPoint y: 369, endPoint x: 540, endPoint y: 374, distance: 118.6
click at [540, 374] on tr "0913789742 TOÀN 40.000 78ADV2510130018 MAI 0832777774 hanhttt.petrobp CARTON 1 …" at bounding box center [767, 369] width 1407 height 30
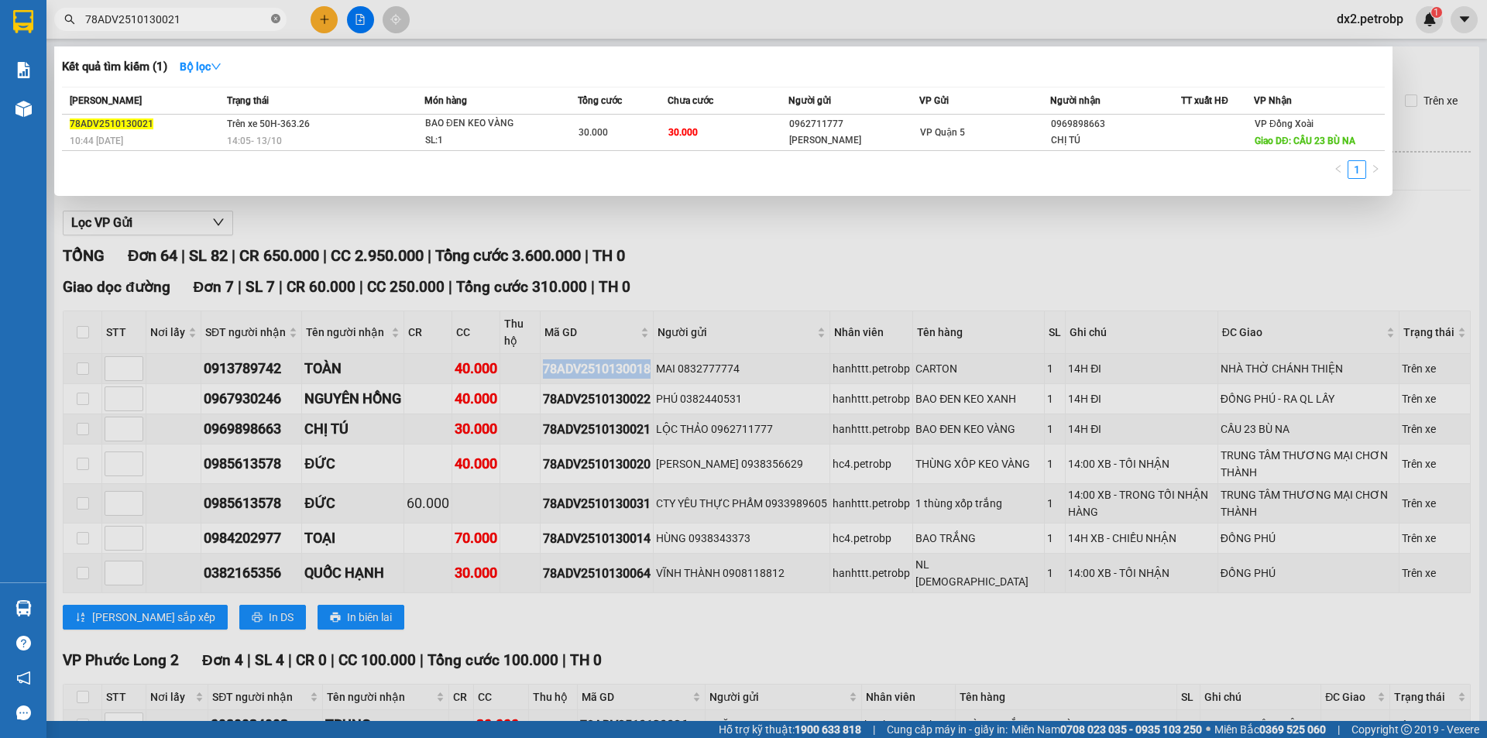
click at [273, 22] on icon "close-circle" at bounding box center [275, 18] width 9 height 9
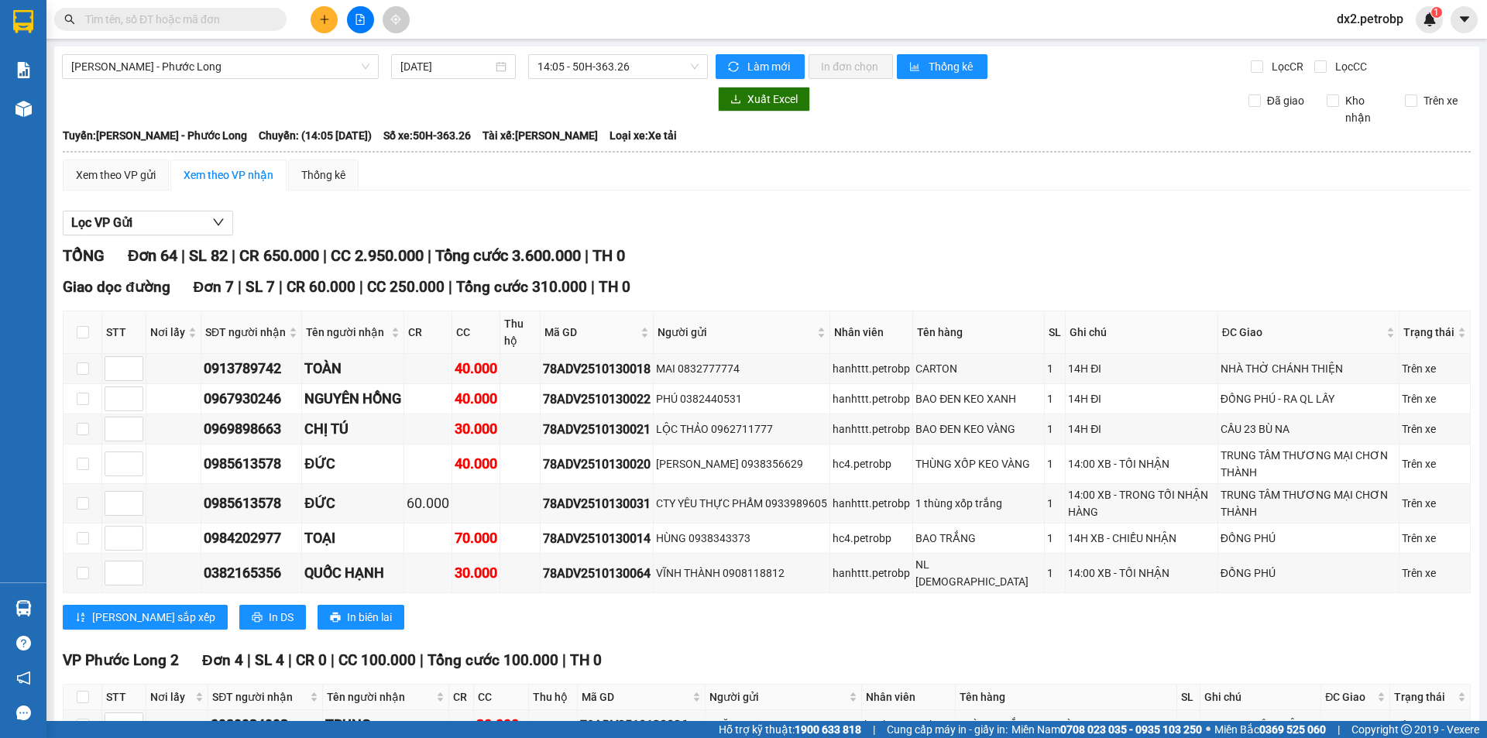
click at [232, 15] on input "text" at bounding box center [176, 19] width 183 height 17
paste input "78ADV2510130018"
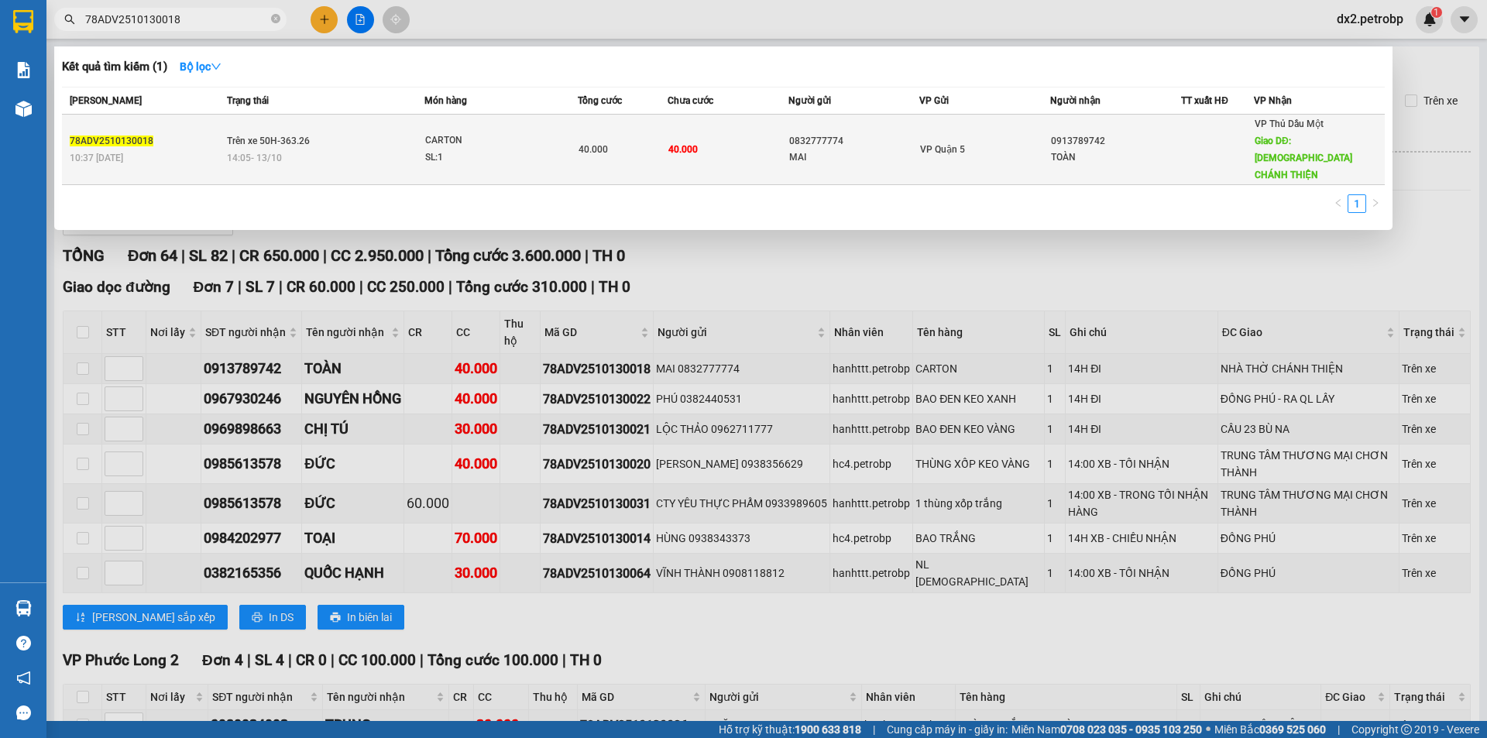
type input "78ADV2510130018"
click at [560, 135] on span "CARTON SL: 1" at bounding box center [501, 148] width 152 height 33
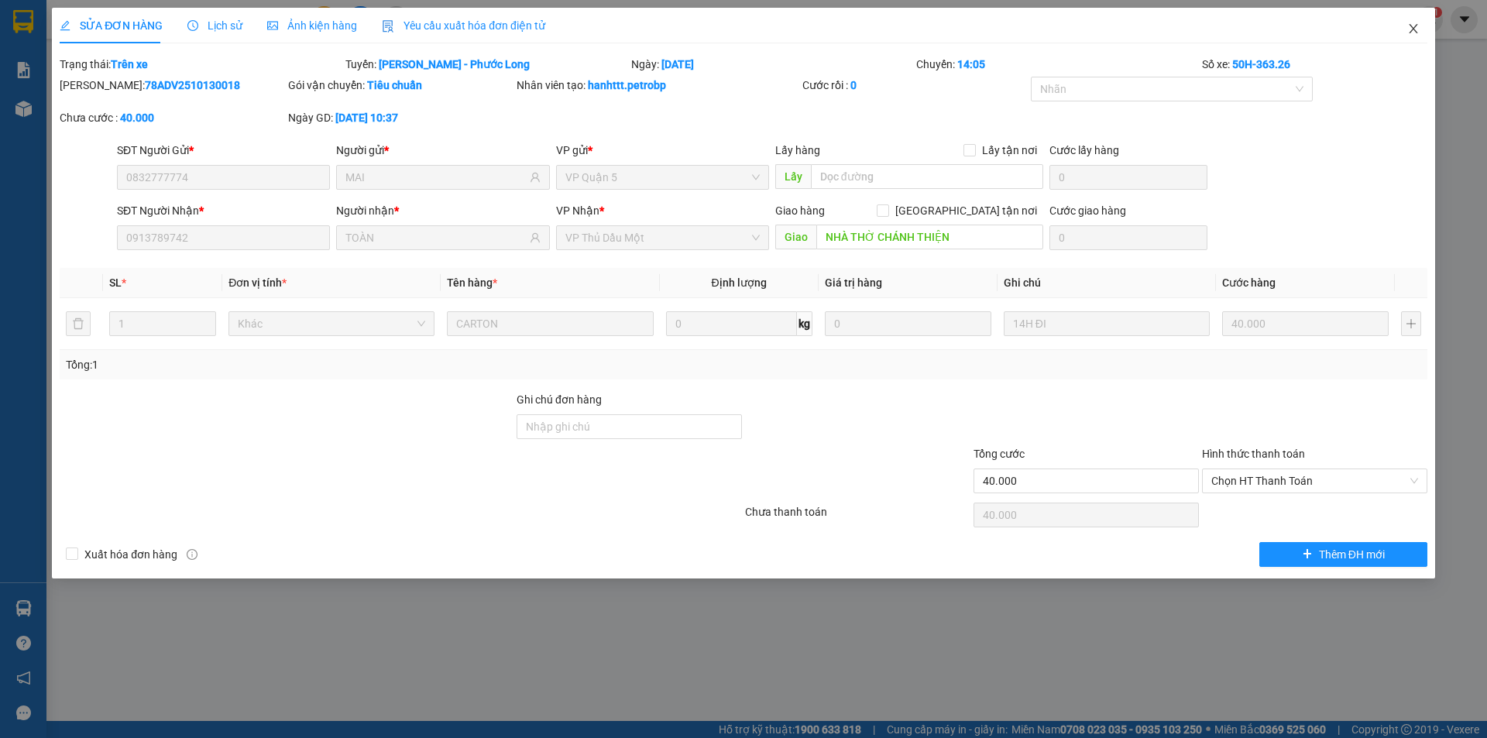
click at [1416, 29] on icon "close" at bounding box center [1413, 28] width 12 height 12
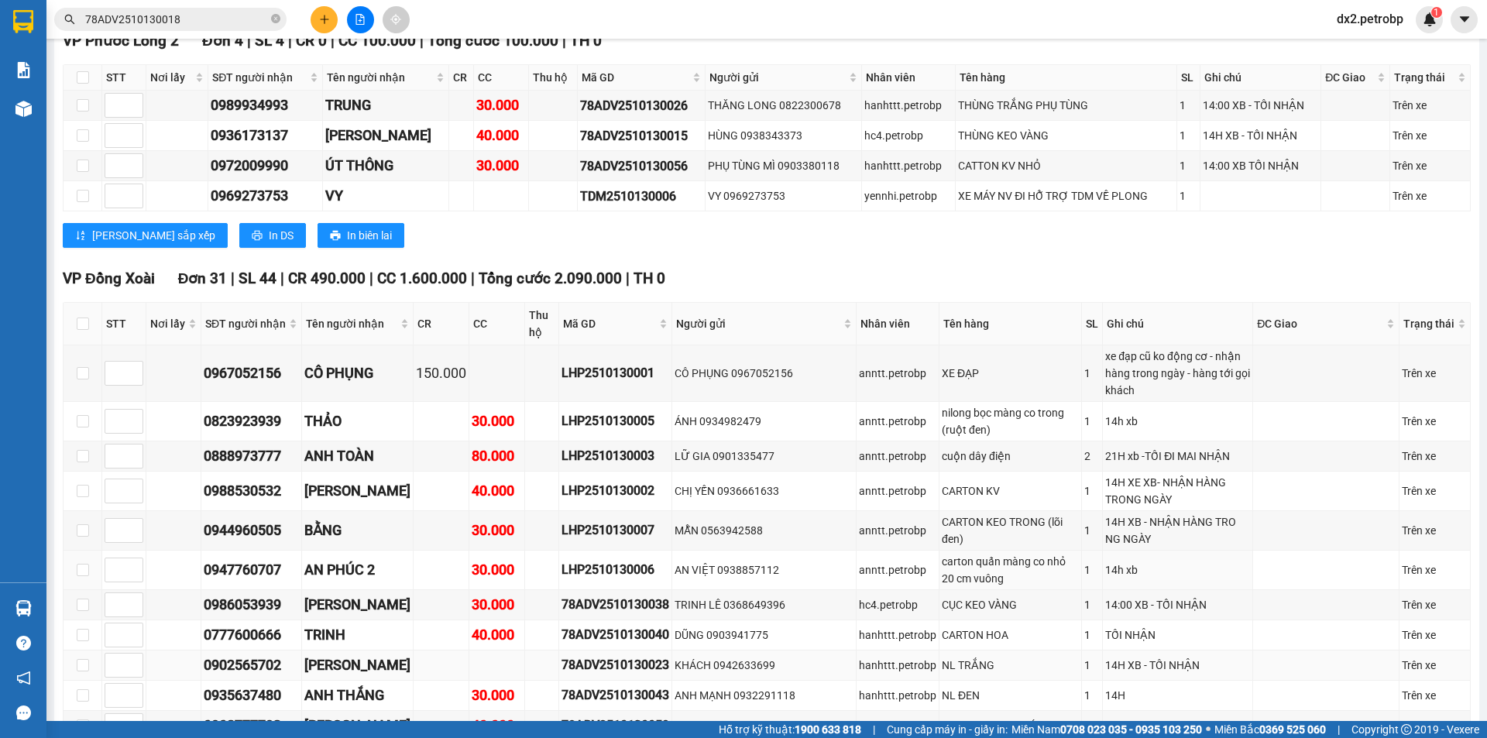
scroll to position [697, 0]
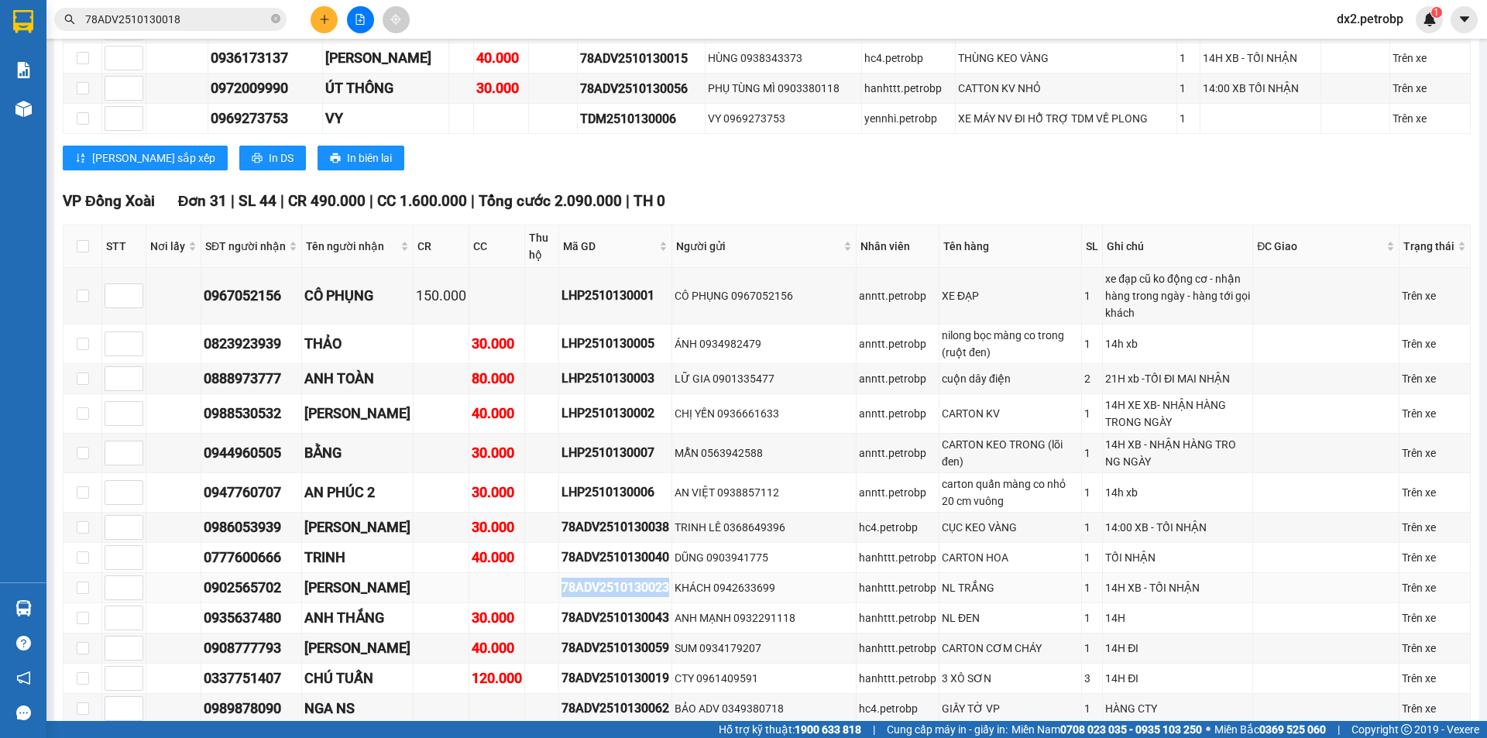
drag, startPoint x: 672, startPoint y: 563, endPoint x: 565, endPoint y: 557, distance: 107.8
click at [565, 578] on div "78ADV2510130023" at bounding box center [616, 587] width 108 height 19
click at [277, 20] on icon "close-circle" at bounding box center [275, 18] width 9 height 9
click at [240, 19] on input "text" at bounding box center [176, 19] width 183 height 17
paste input "78ADV2510130023"
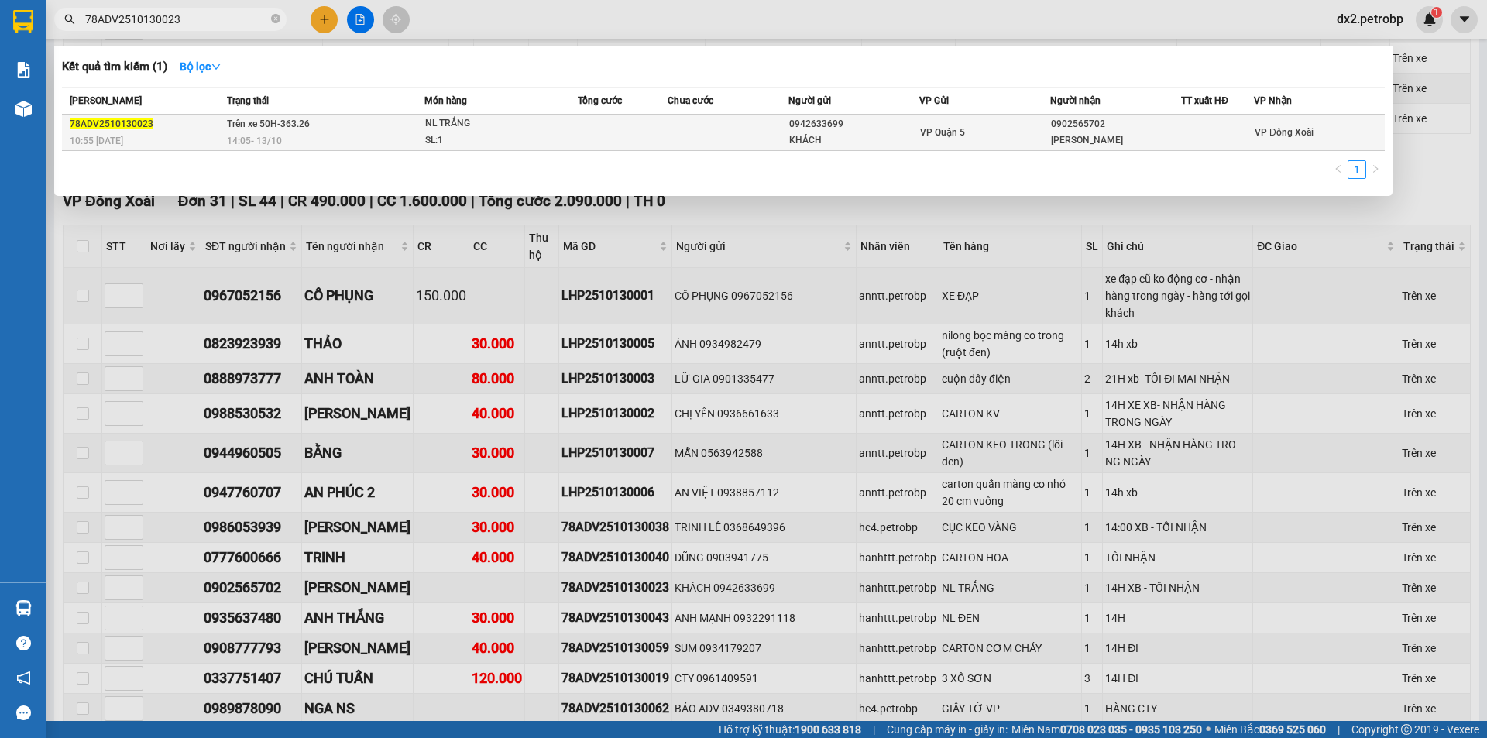
type input "78ADV2510130023"
click at [555, 131] on span "NL TRẮNG SL: 1" at bounding box center [501, 131] width 152 height 33
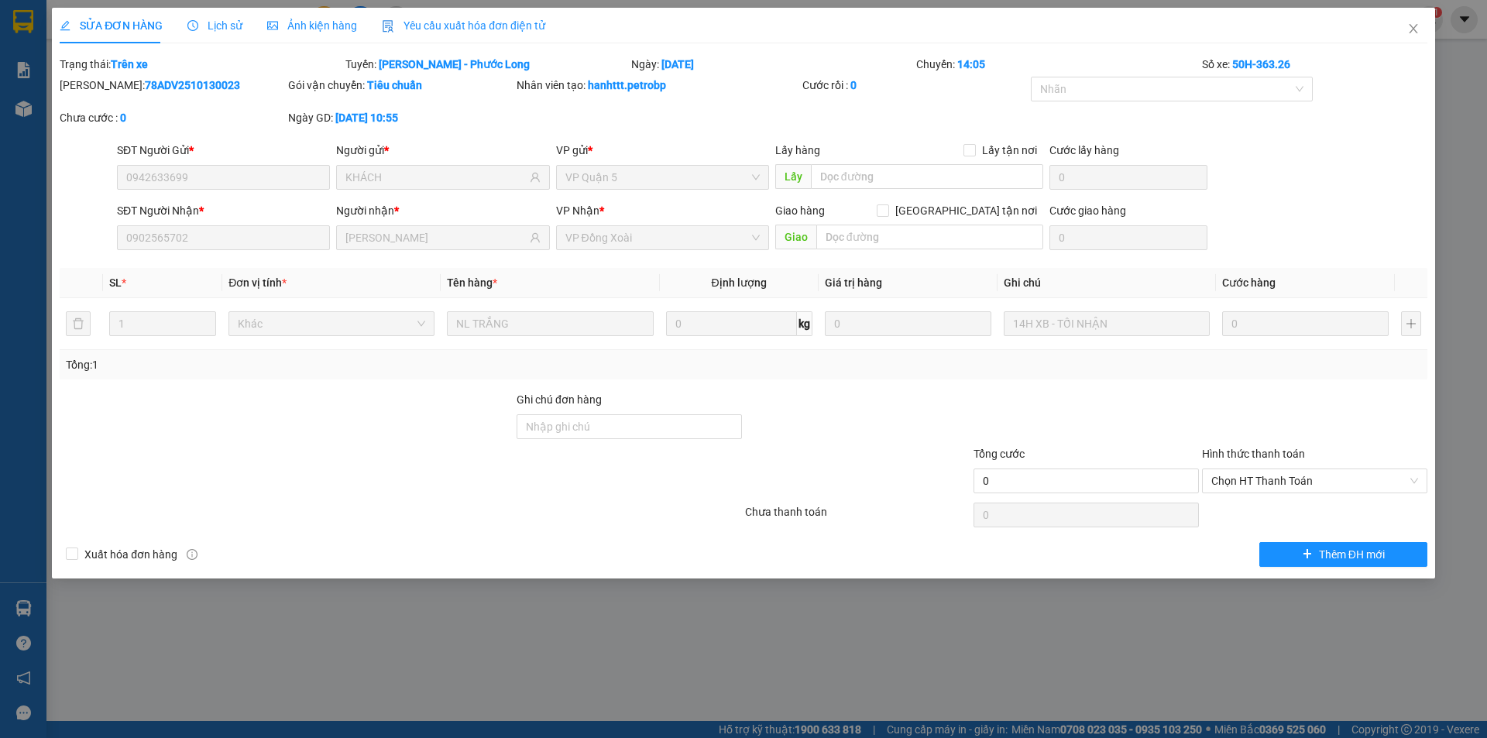
type input "0942633699"
type input "KHÁCH"
type input "0902565702"
type input "[PERSON_NAME]"
drag, startPoint x: 670, startPoint y: 87, endPoint x: 591, endPoint y: 88, distance: 79.0
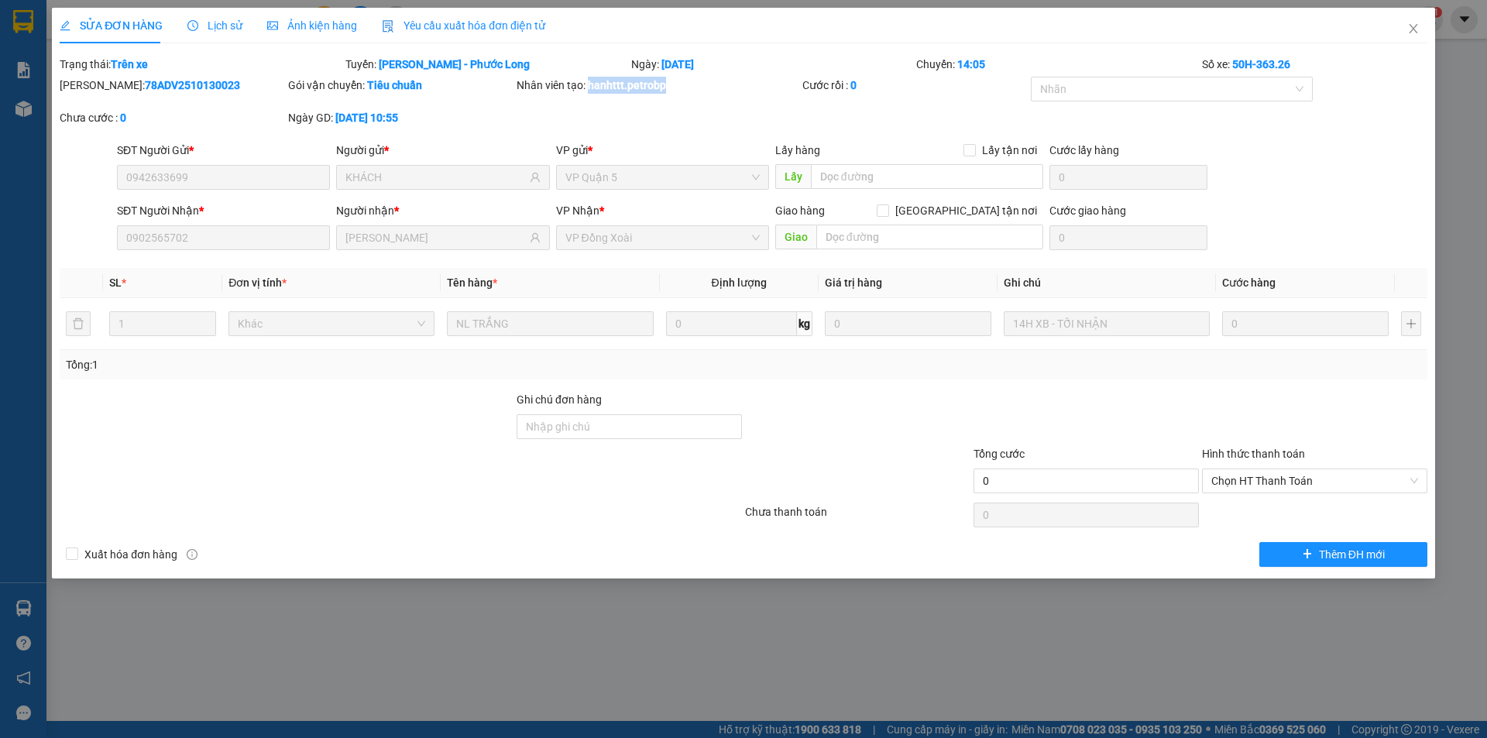
click at [591, 88] on b "hanhttt.petrobp" at bounding box center [627, 85] width 78 height 12
drag, startPoint x: 194, startPoint y: 86, endPoint x: 99, endPoint y: 92, distance: 95.5
click at [99, 92] on div "[PERSON_NAME]: 78ADV2510130023" at bounding box center [172, 85] width 225 height 17
click at [1409, 22] on span "Close" at bounding box center [1413, 29] width 43 height 43
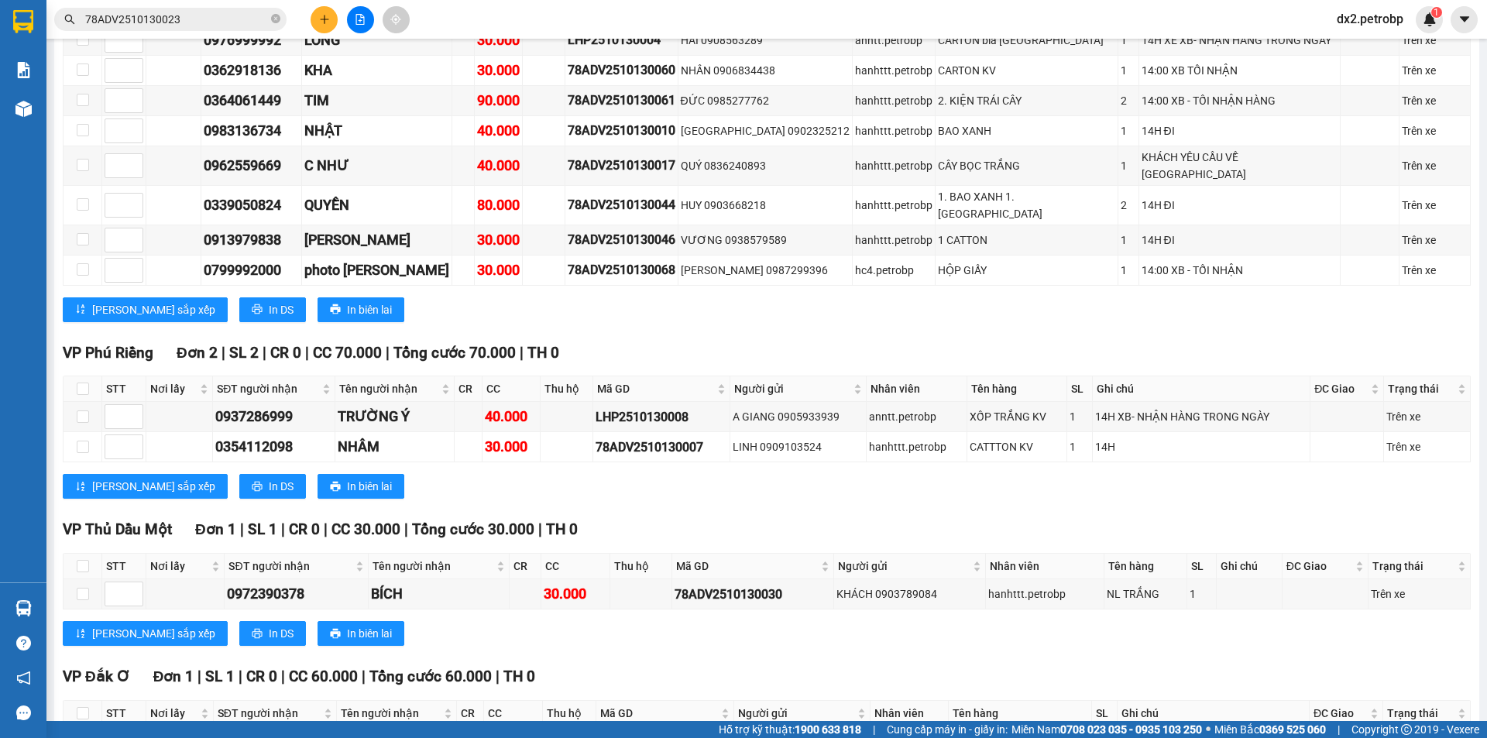
scroll to position [2628, 0]
